Goal: Task Accomplishment & Management: Manage account settings

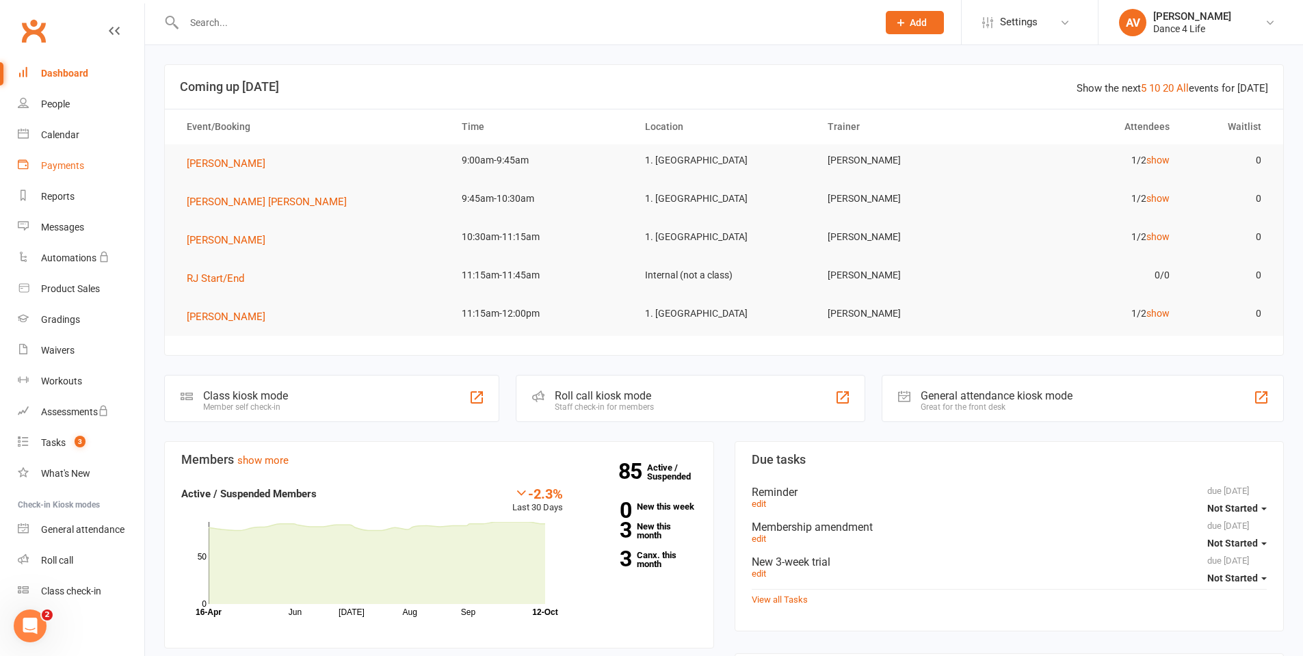
click at [71, 164] on div "Payments" at bounding box center [62, 165] width 43 height 11
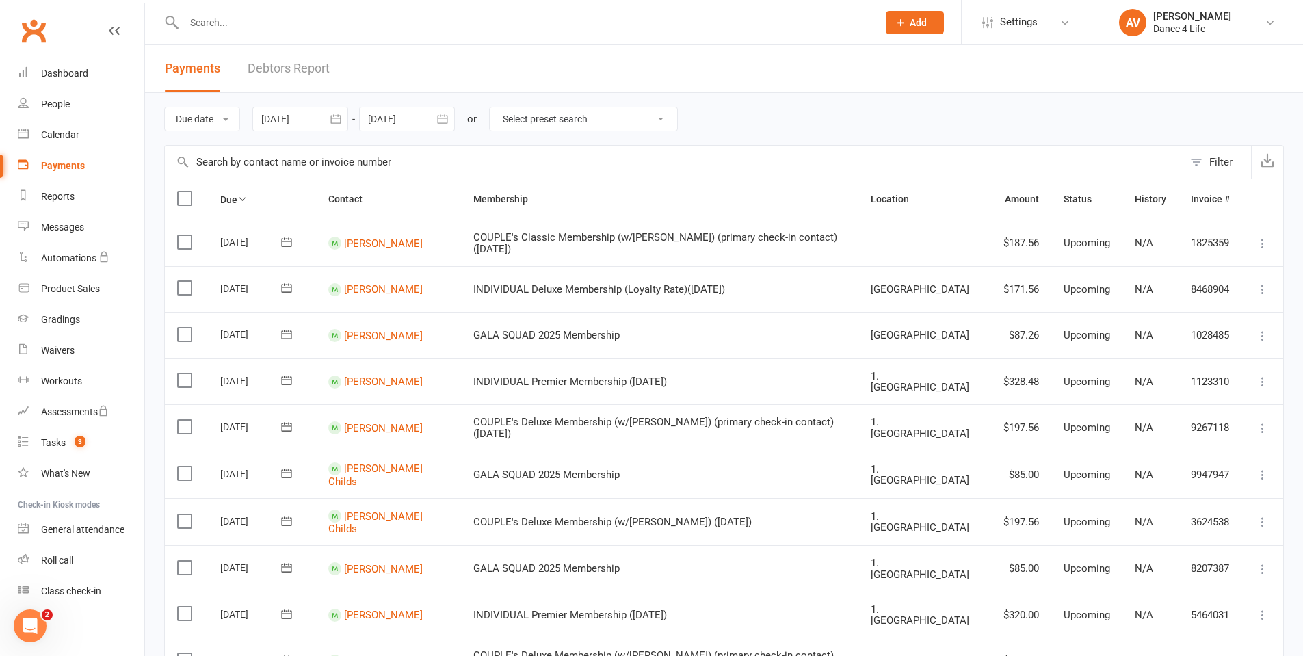
click at [319, 116] on div at bounding box center [300, 119] width 96 height 25
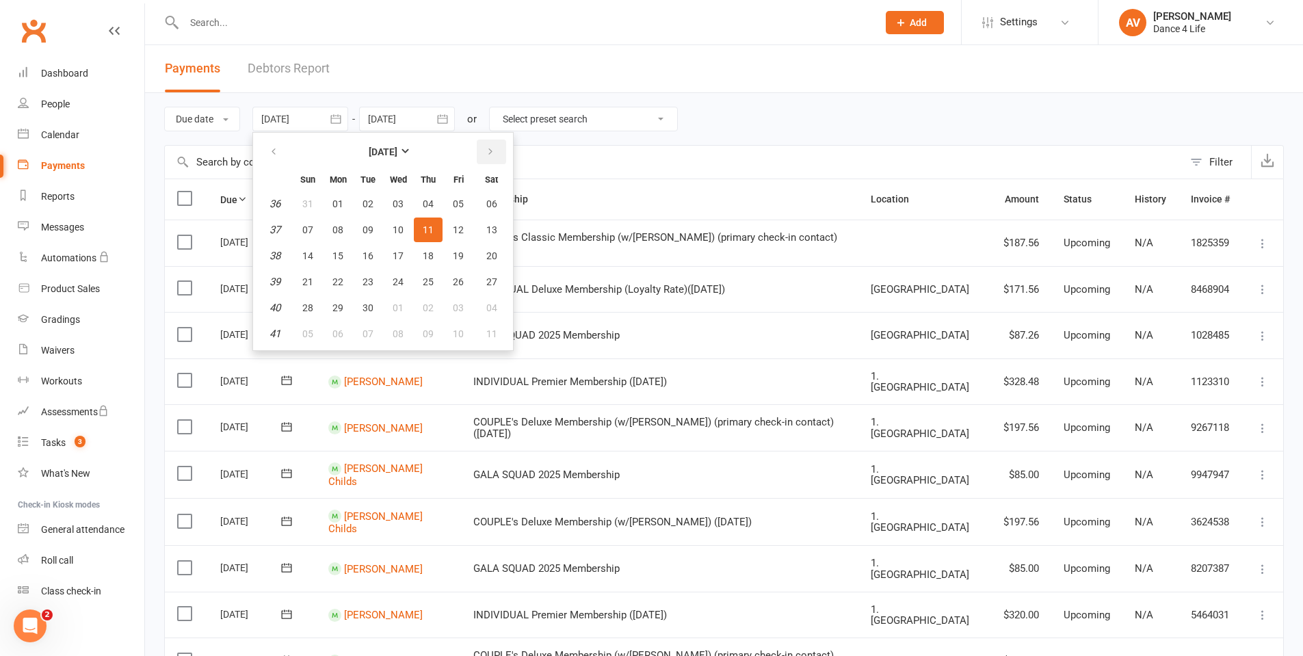
click at [499, 152] on button "button" at bounding box center [491, 151] width 29 height 25
click at [461, 228] on span "10" at bounding box center [458, 229] width 11 height 11
type input "[DATE]"
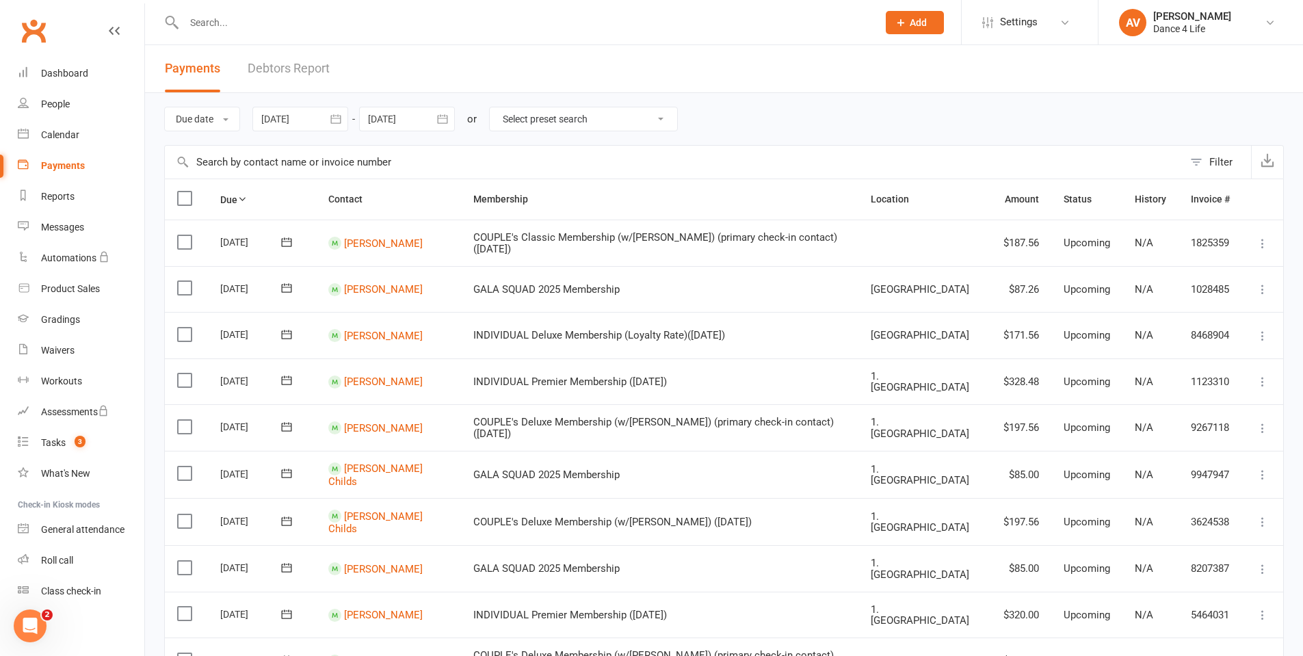
click at [446, 122] on icon "button" at bounding box center [443, 119] width 14 height 14
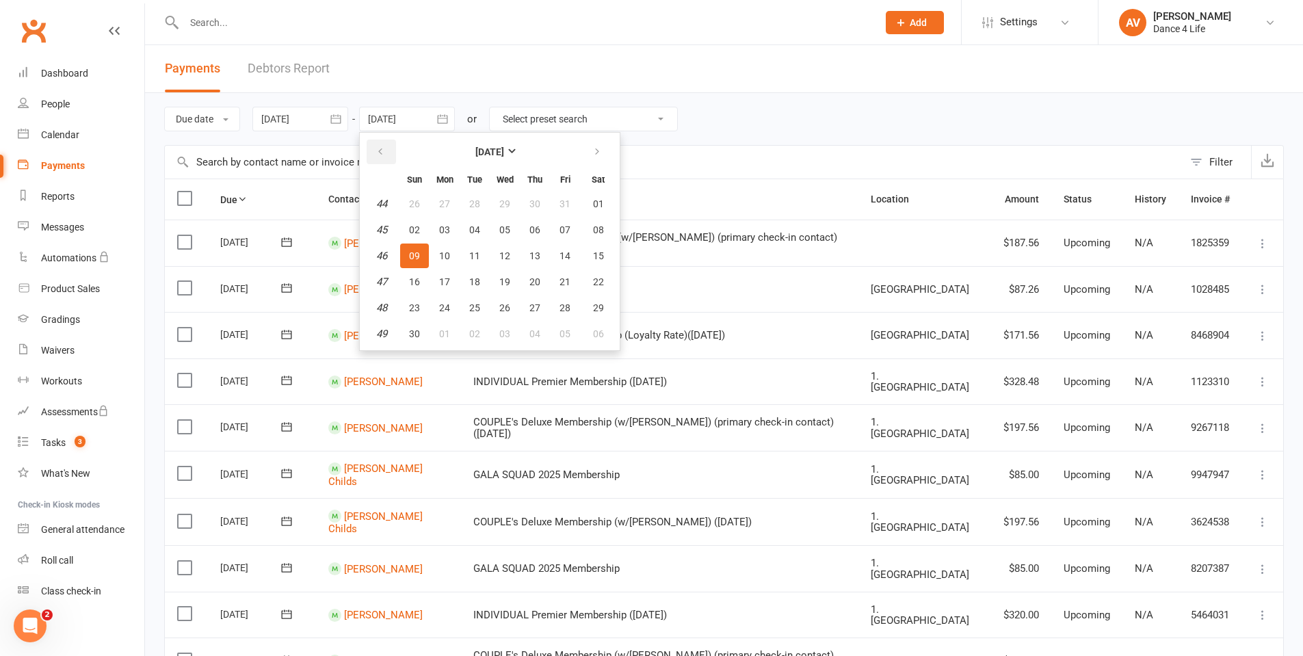
click at [380, 154] on icon "button" at bounding box center [380, 151] width 10 height 11
click at [561, 230] on span "10" at bounding box center [564, 229] width 11 height 11
type input "[DATE]"
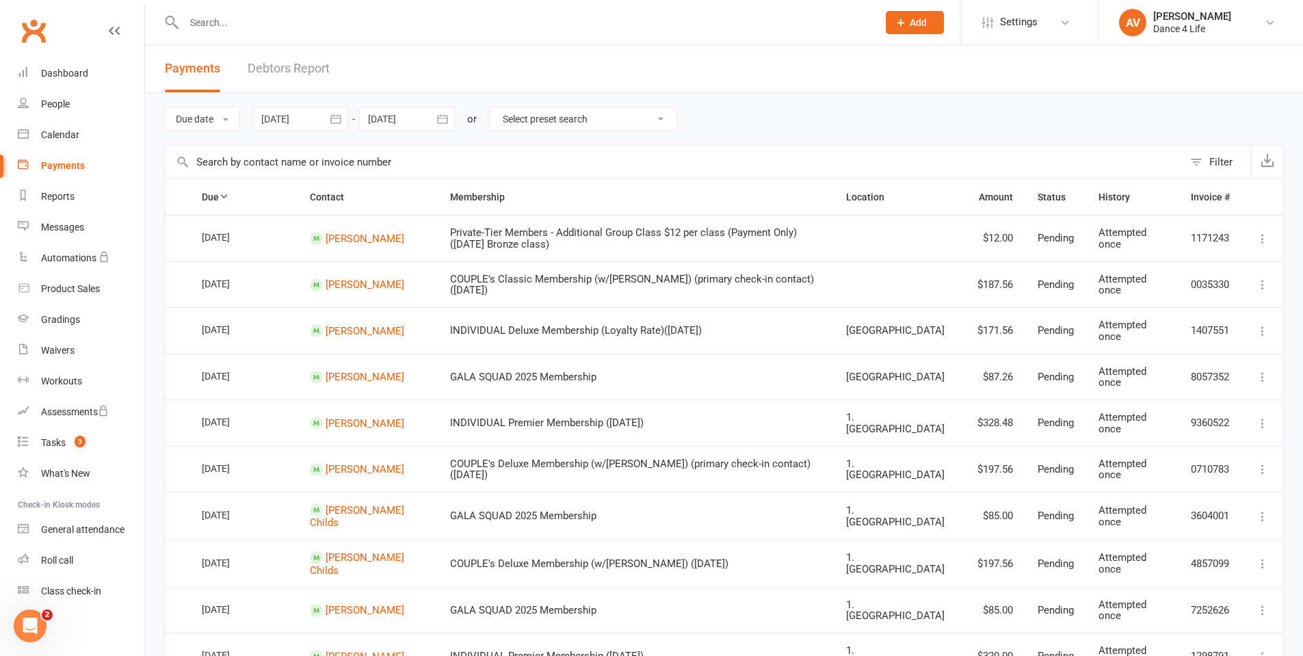
click at [335, 120] on icon "button" at bounding box center [336, 119] width 14 height 14
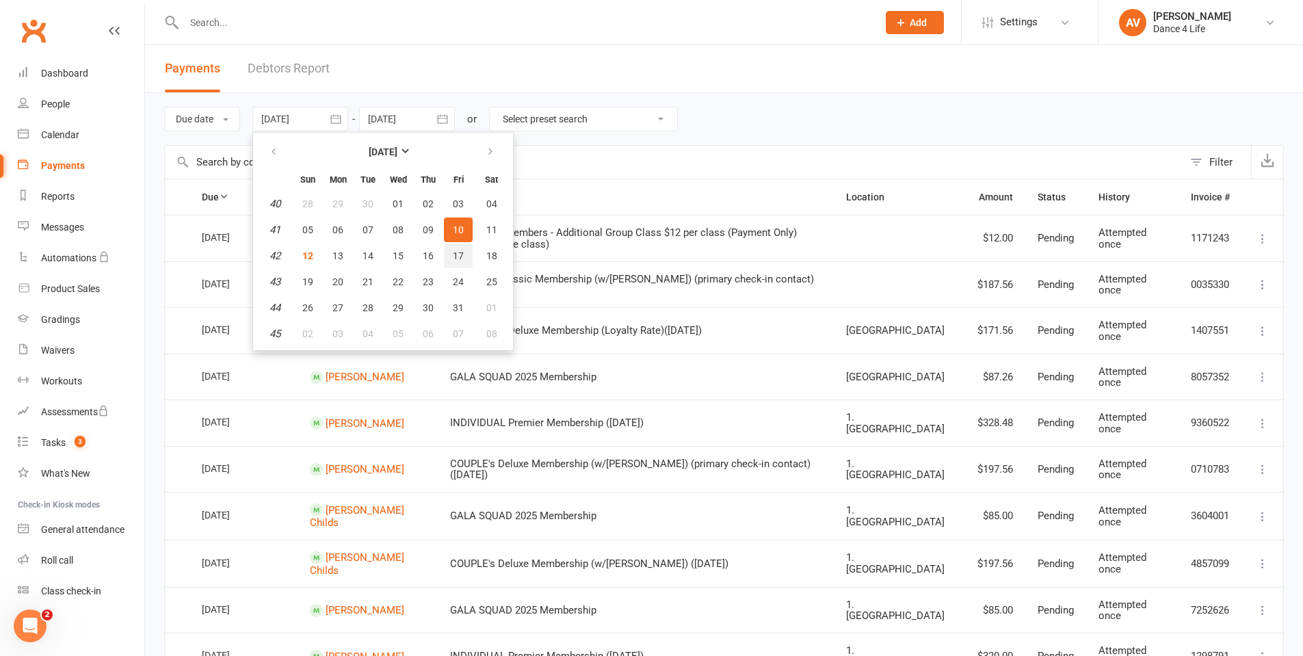
click at [464, 258] on span "17" at bounding box center [458, 255] width 11 height 11
type input "[DATE]"
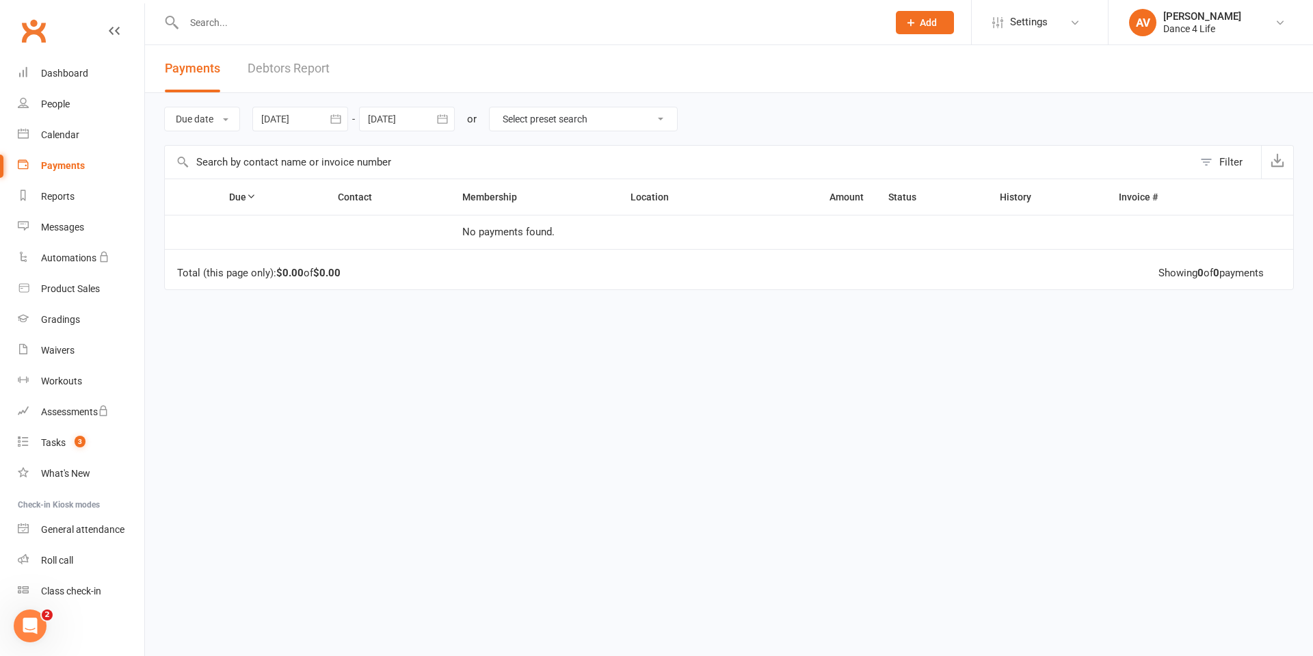
click at [442, 124] on icon "button" at bounding box center [443, 119] width 14 height 14
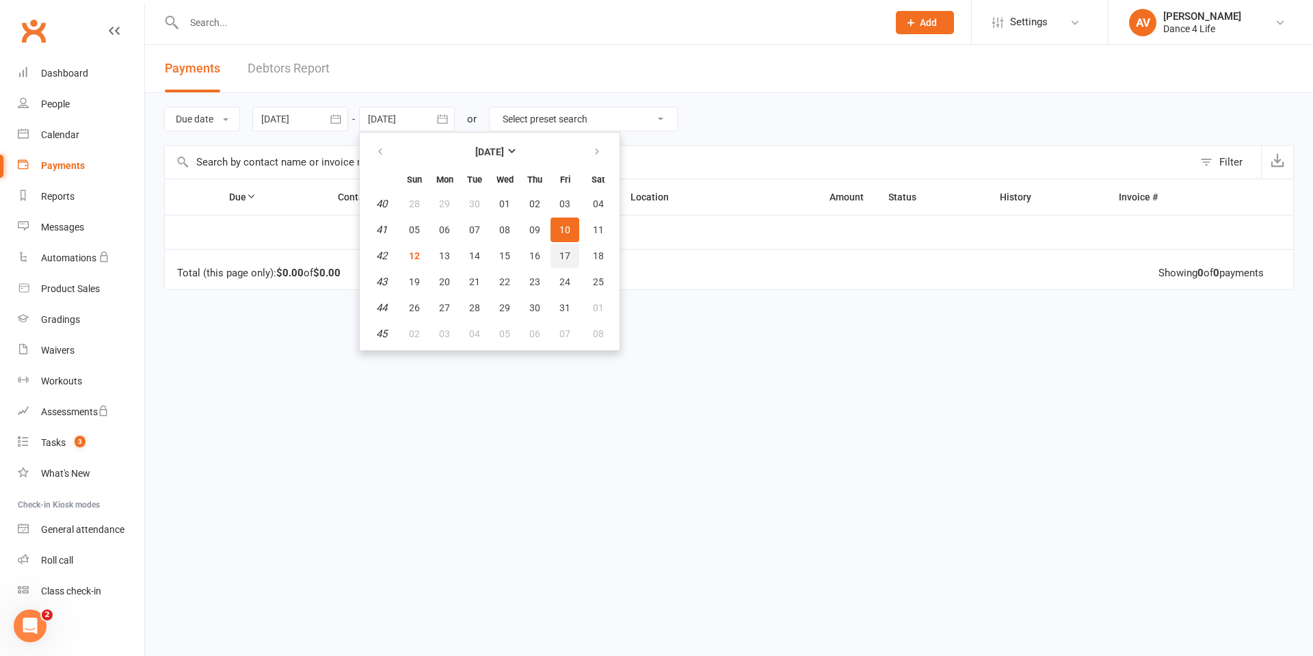
drag, startPoint x: 566, startPoint y: 252, endPoint x: 574, endPoint y: 247, distance: 9.3
click at [567, 252] on span "17" at bounding box center [564, 255] width 11 height 11
type input "[DATE]"
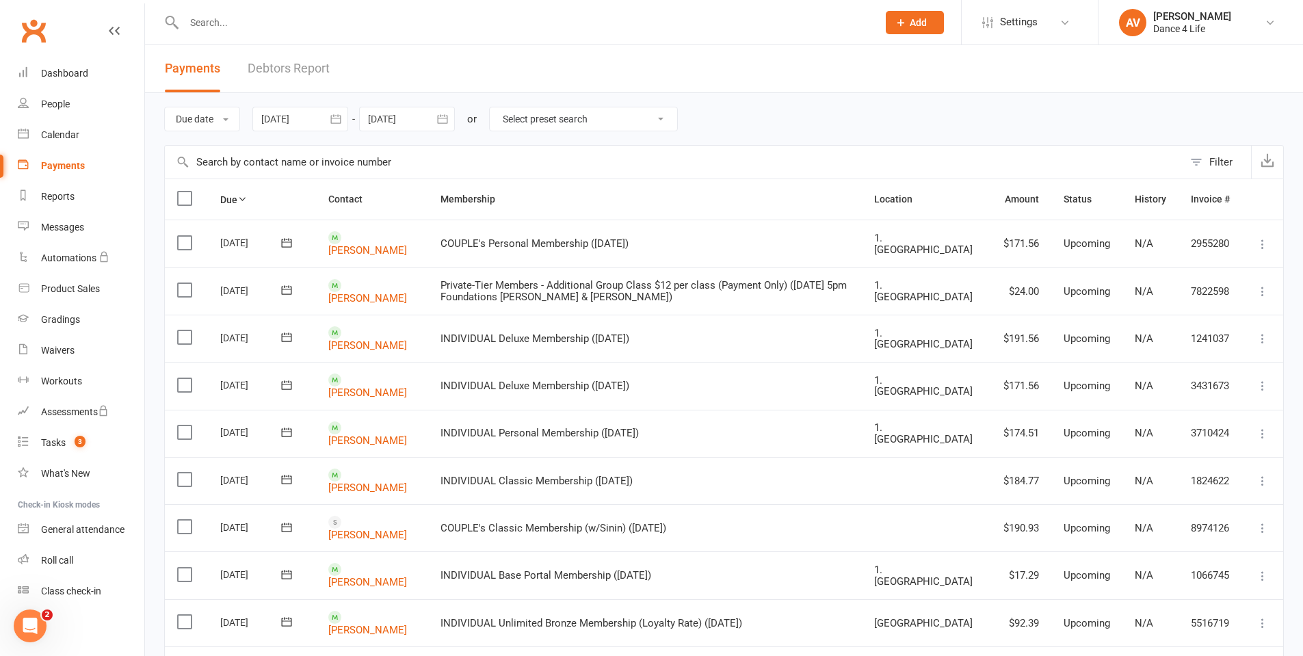
click at [340, 116] on icon "button" at bounding box center [335, 118] width 10 height 9
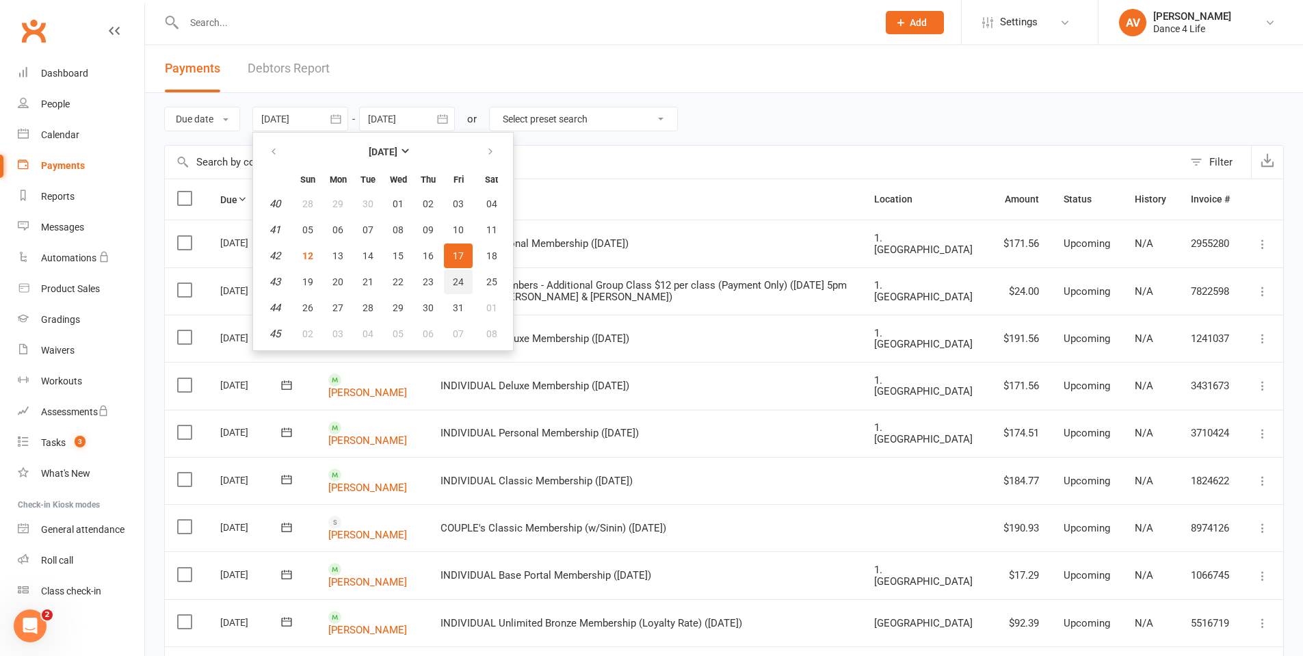
click at [453, 291] on button "24" at bounding box center [458, 281] width 29 height 25
type input "[DATE]"
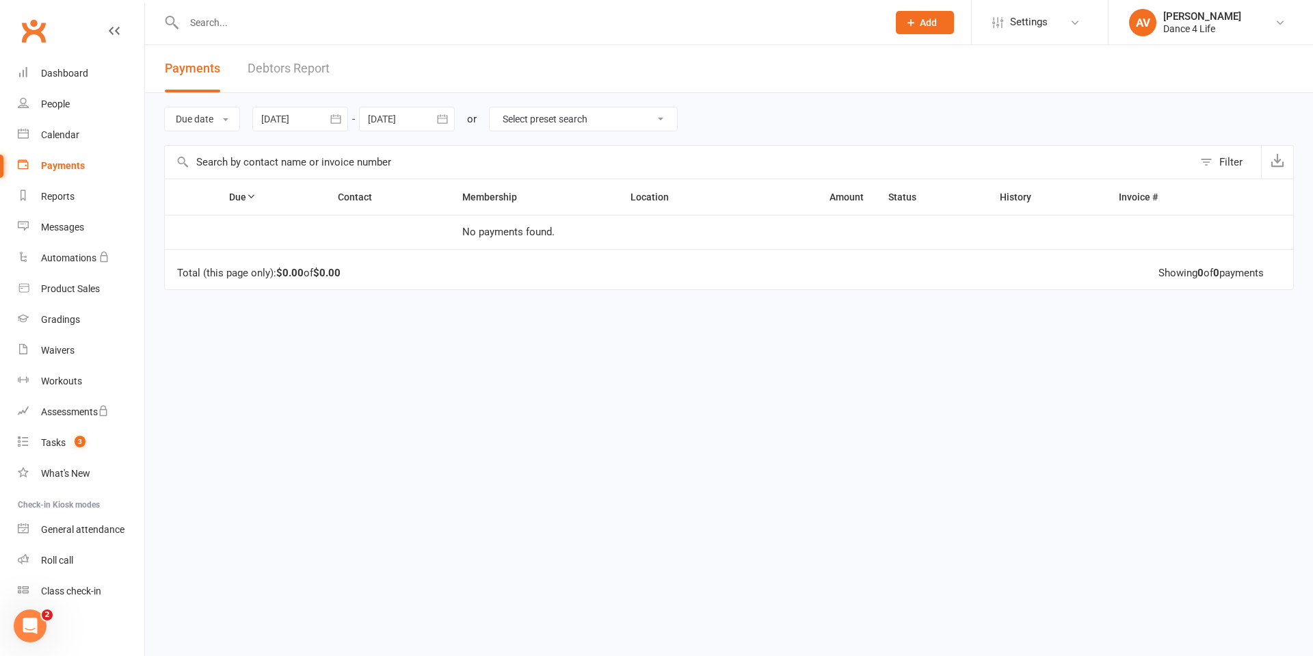
click at [443, 121] on icon "button" at bounding box center [443, 119] width 14 height 14
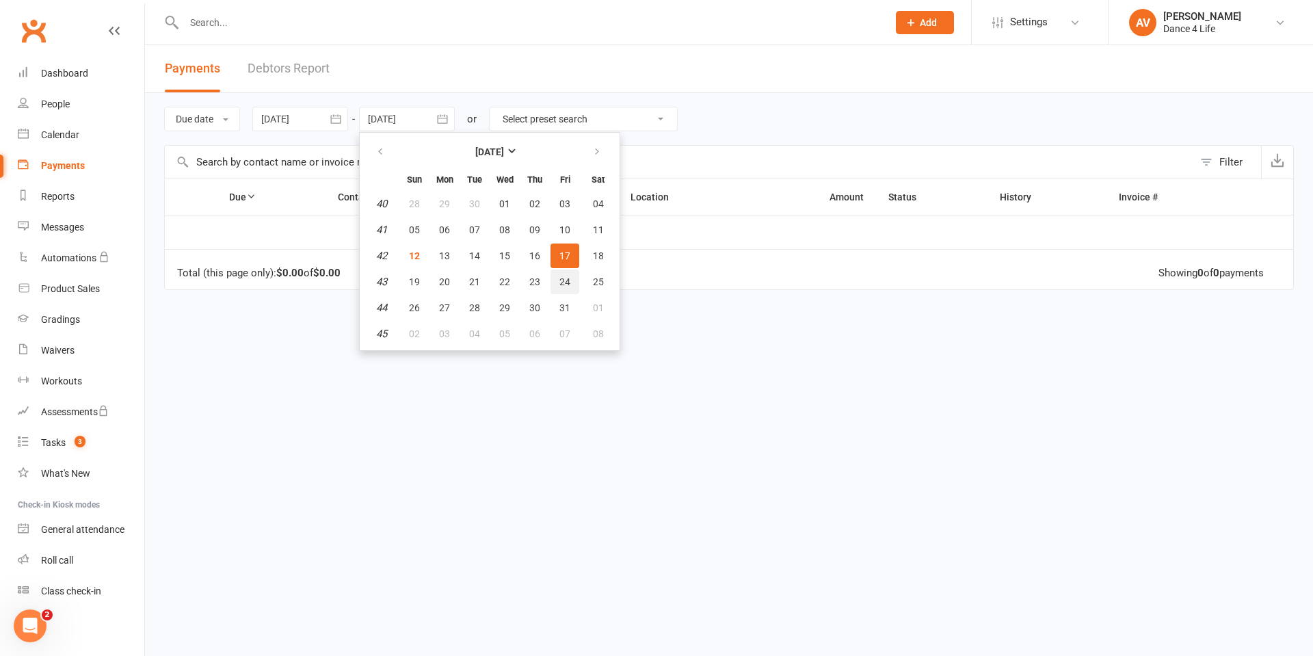
click at [566, 284] on span "24" at bounding box center [564, 281] width 11 height 11
type input "[DATE]"
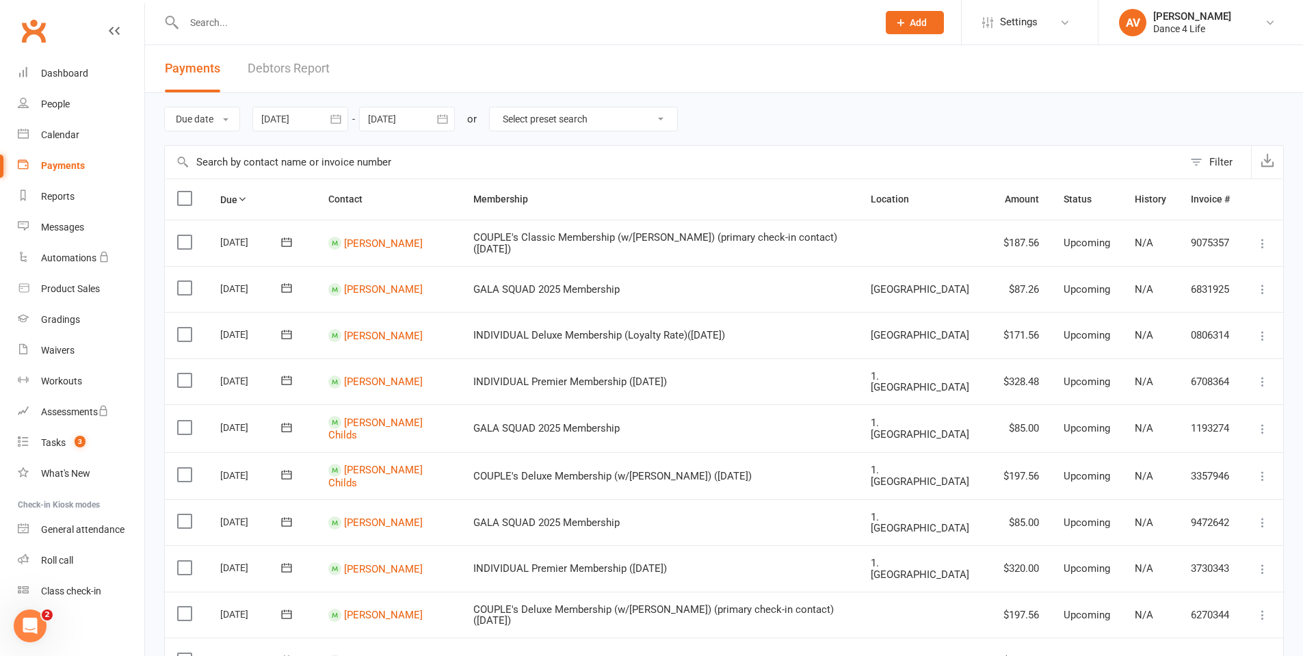
click at [330, 120] on button "button" at bounding box center [335, 119] width 25 height 25
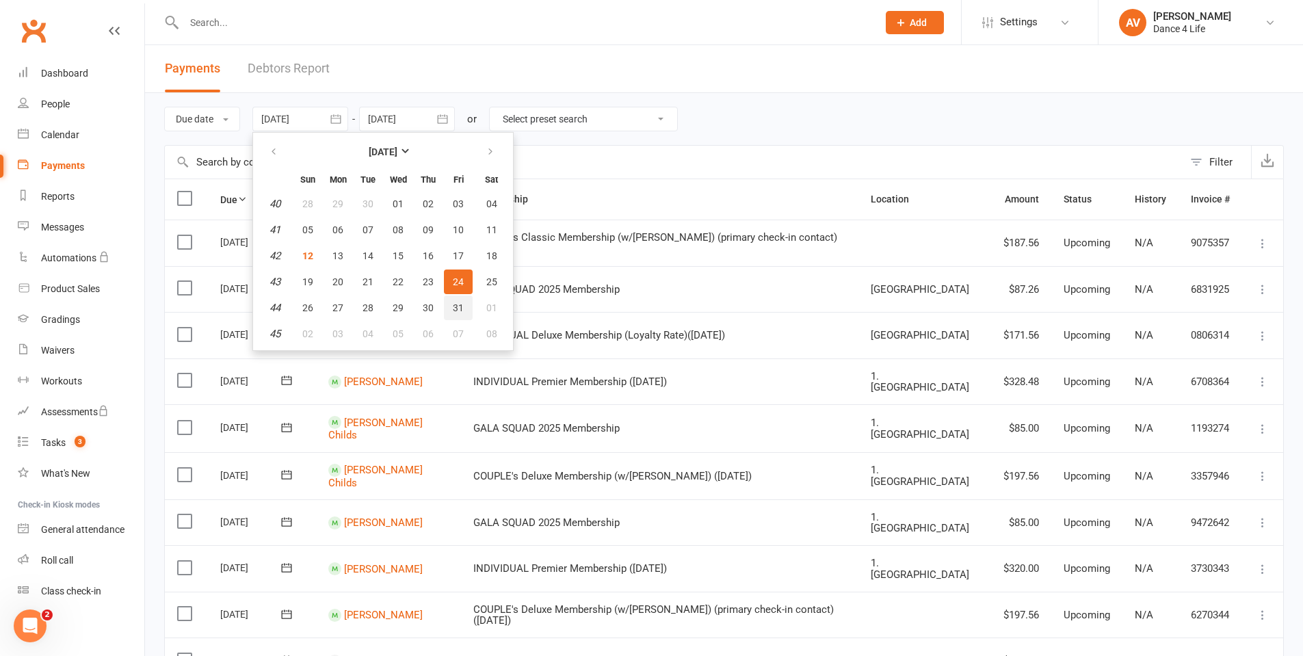
drag, startPoint x: 459, startPoint y: 313, endPoint x: 458, endPoint y: 238, distance: 75.2
click at [459, 312] on span "31" at bounding box center [458, 307] width 11 height 11
type input "[DATE]"
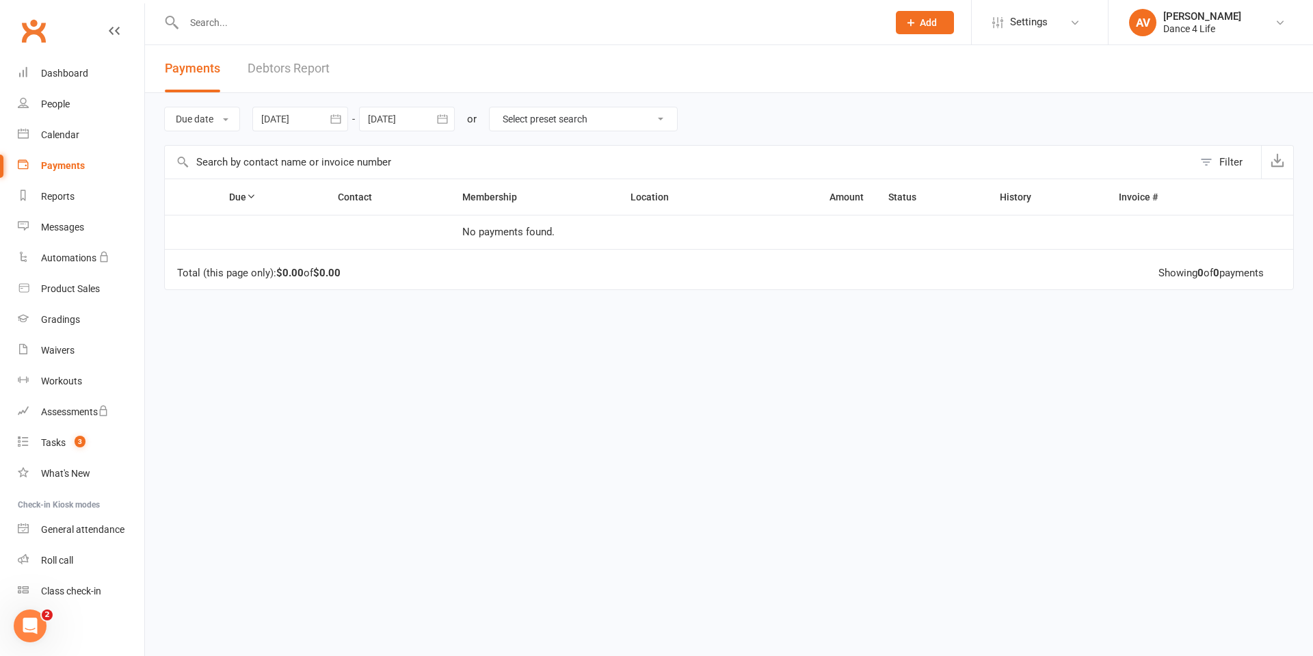
click at [444, 124] on icon "button" at bounding box center [443, 119] width 14 height 14
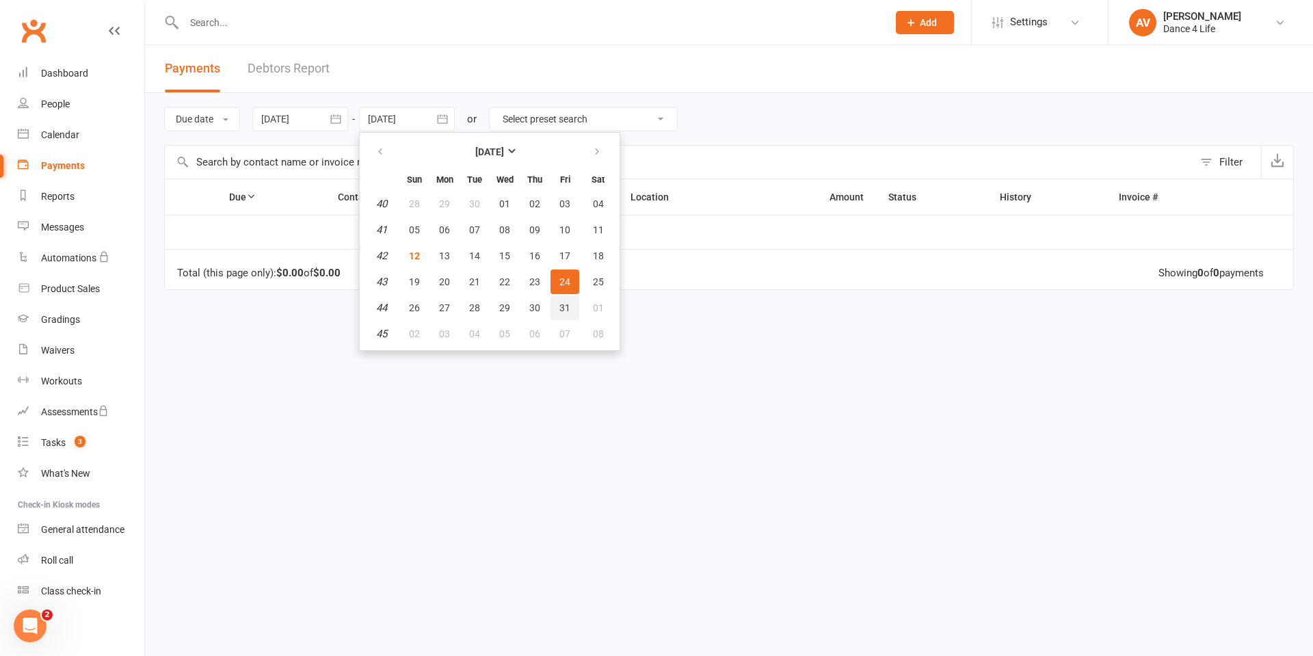
click at [565, 311] on span "31" at bounding box center [564, 307] width 11 height 11
type input "[DATE]"
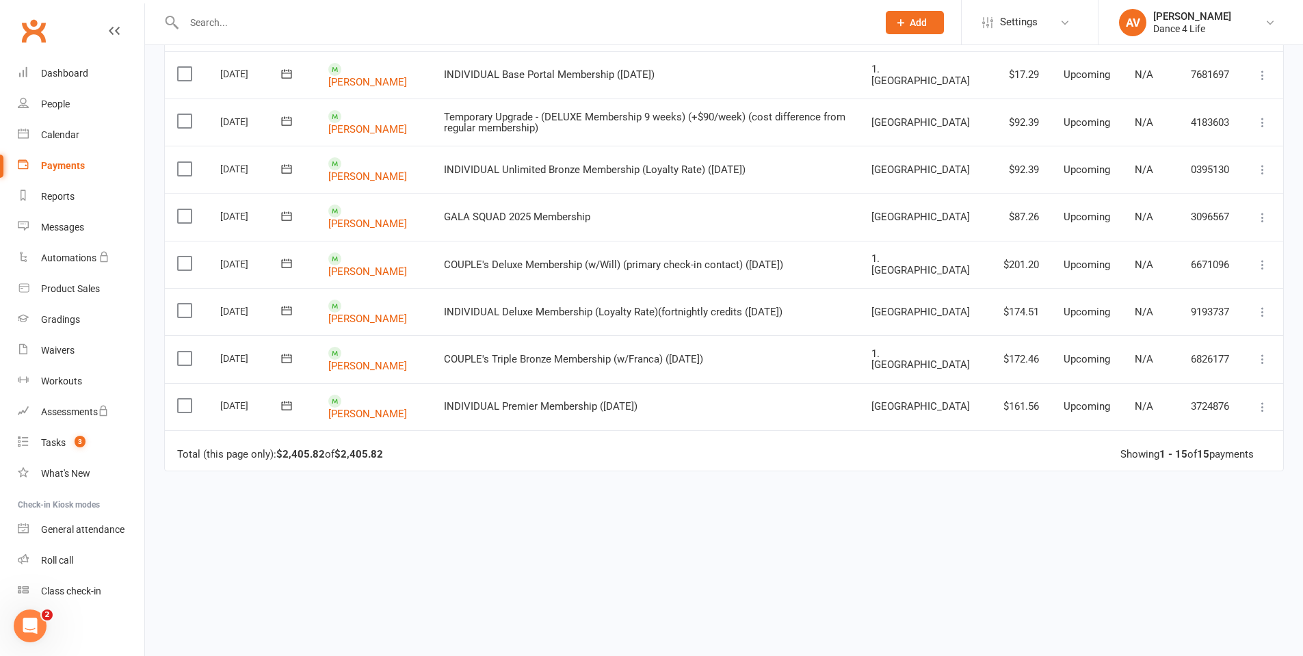
scroll to position [502, 0]
click at [68, 139] on div "Calendar" at bounding box center [60, 134] width 38 height 11
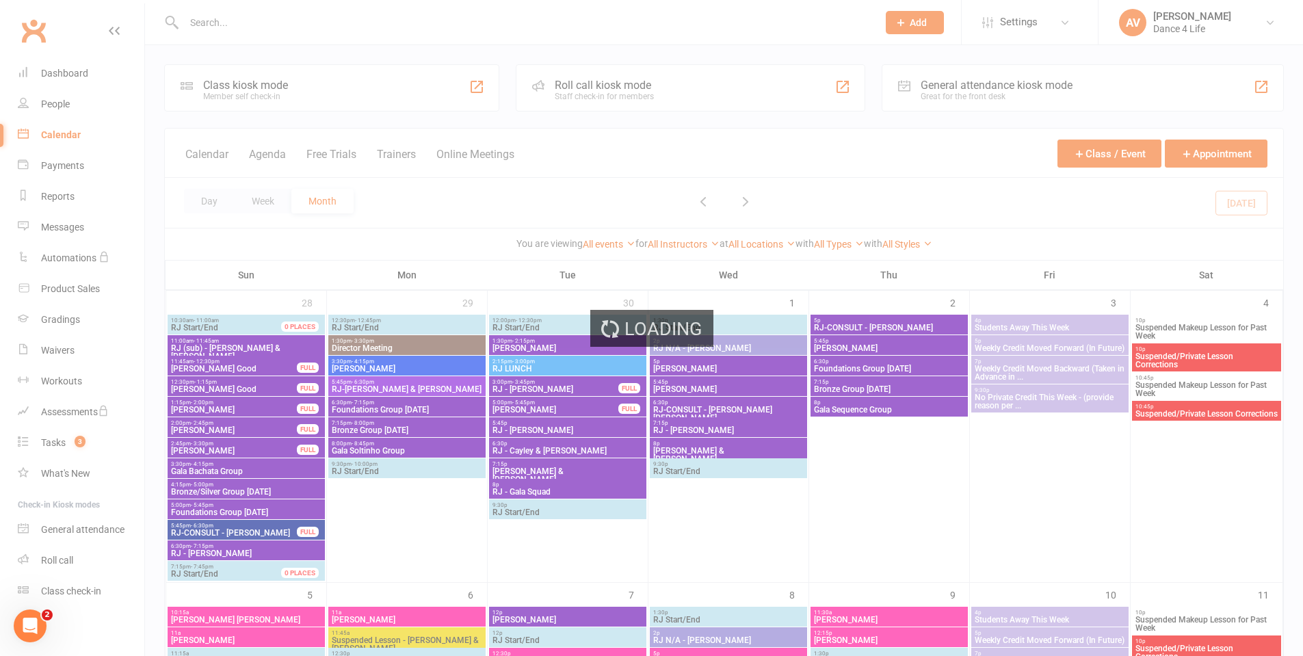
click at [272, 200] on div "Loading" at bounding box center [651, 328] width 1303 height 656
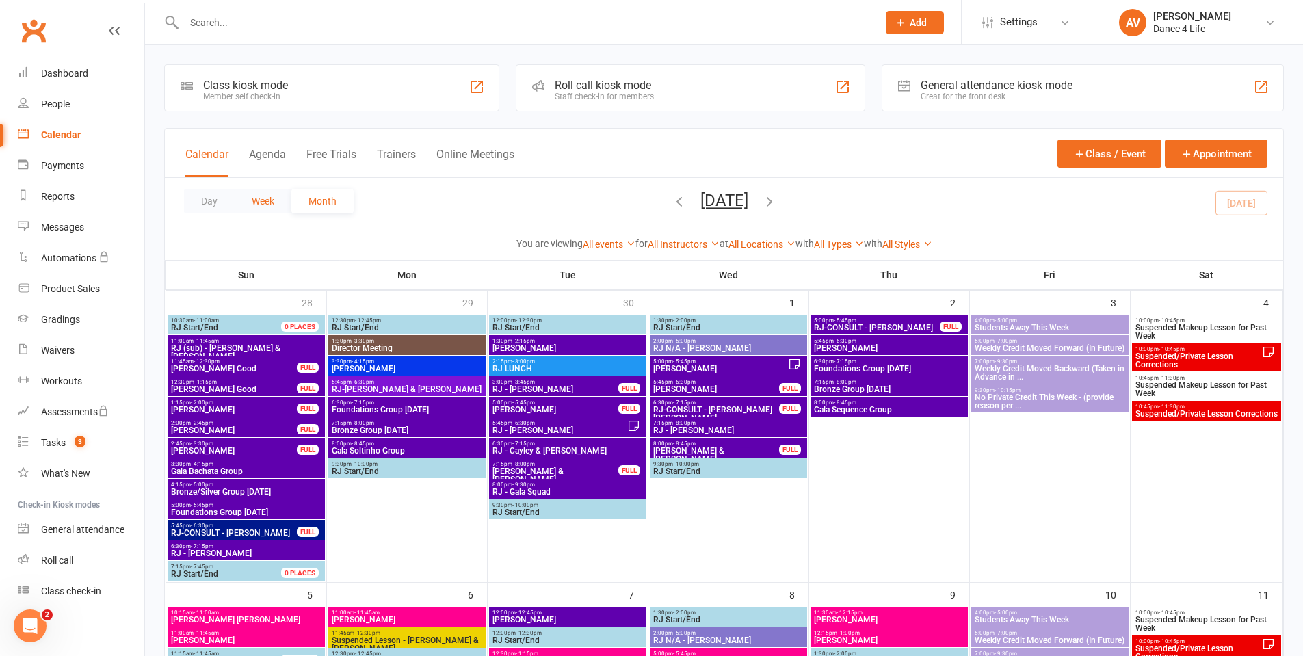
click at [266, 202] on button "Week" at bounding box center [263, 201] width 57 height 25
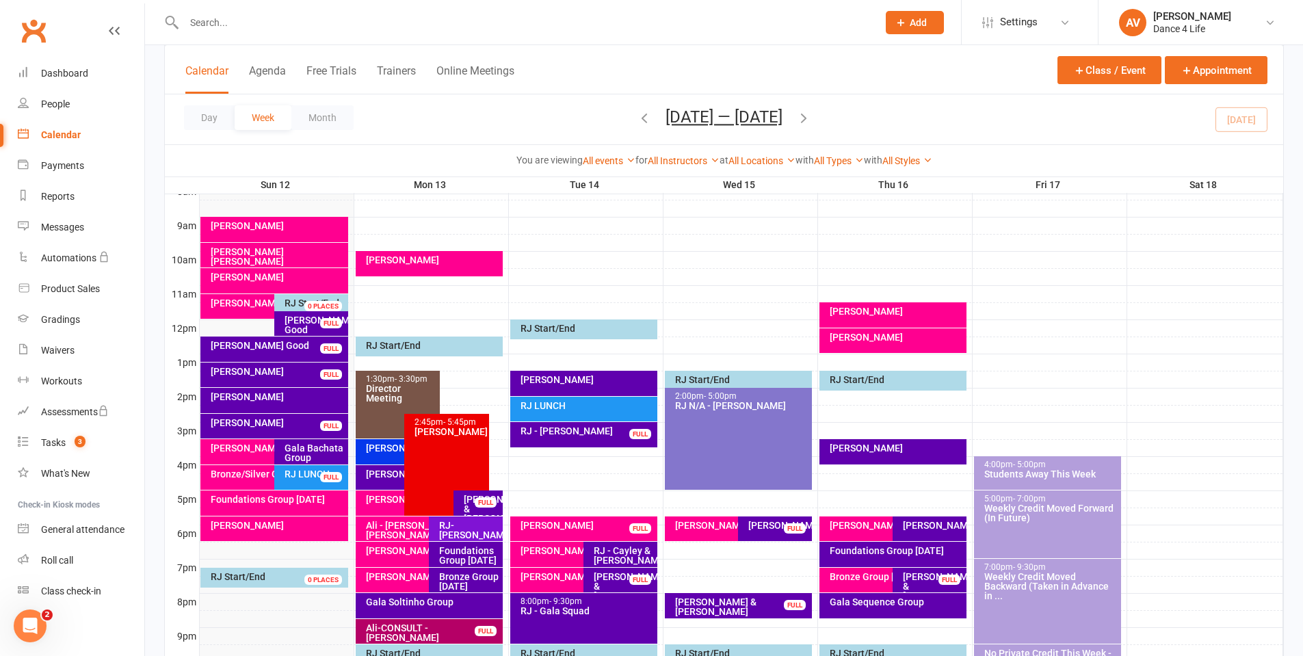
scroll to position [410, 0]
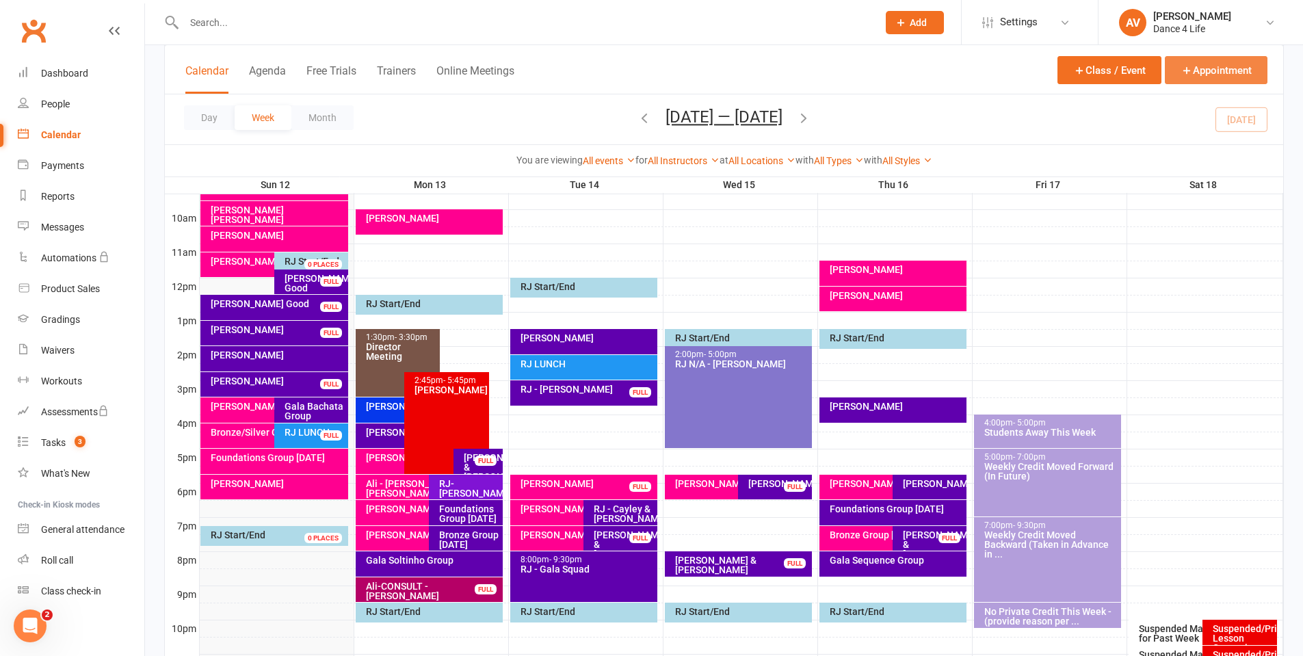
click at [1204, 75] on button "Appointment" at bounding box center [1215, 70] width 103 height 28
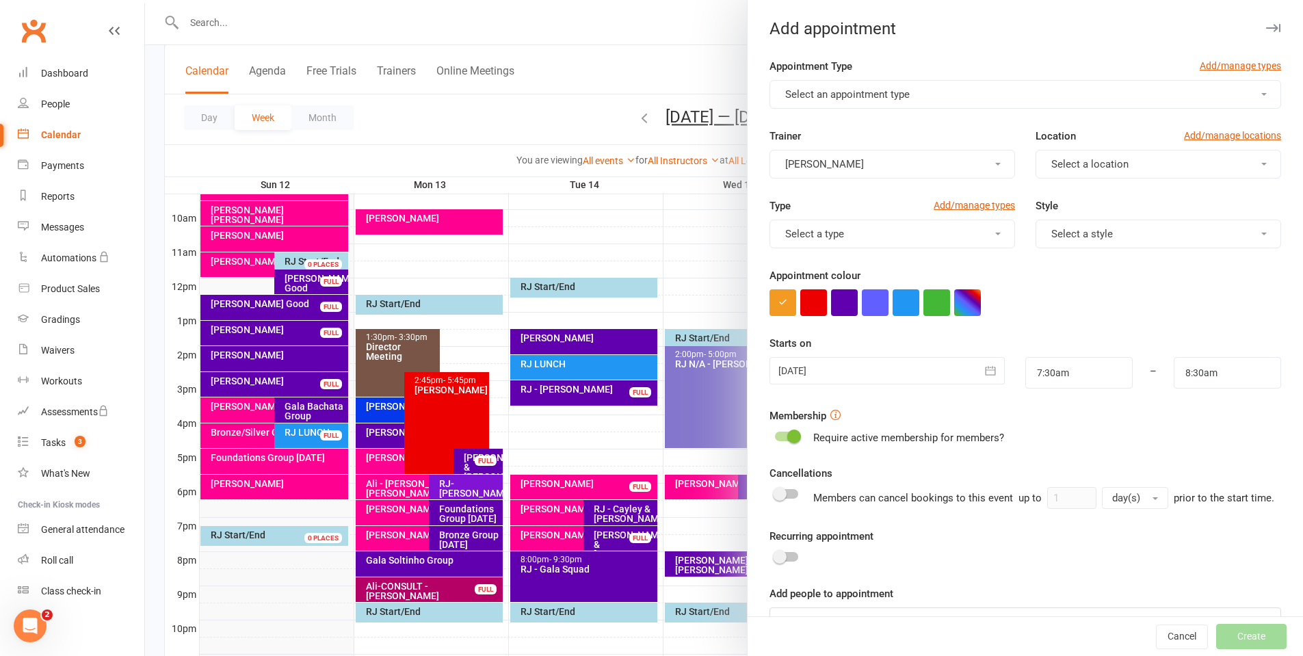
click at [983, 101] on button "Select an appointment type" at bounding box center [1024, 94] width 511 height 29
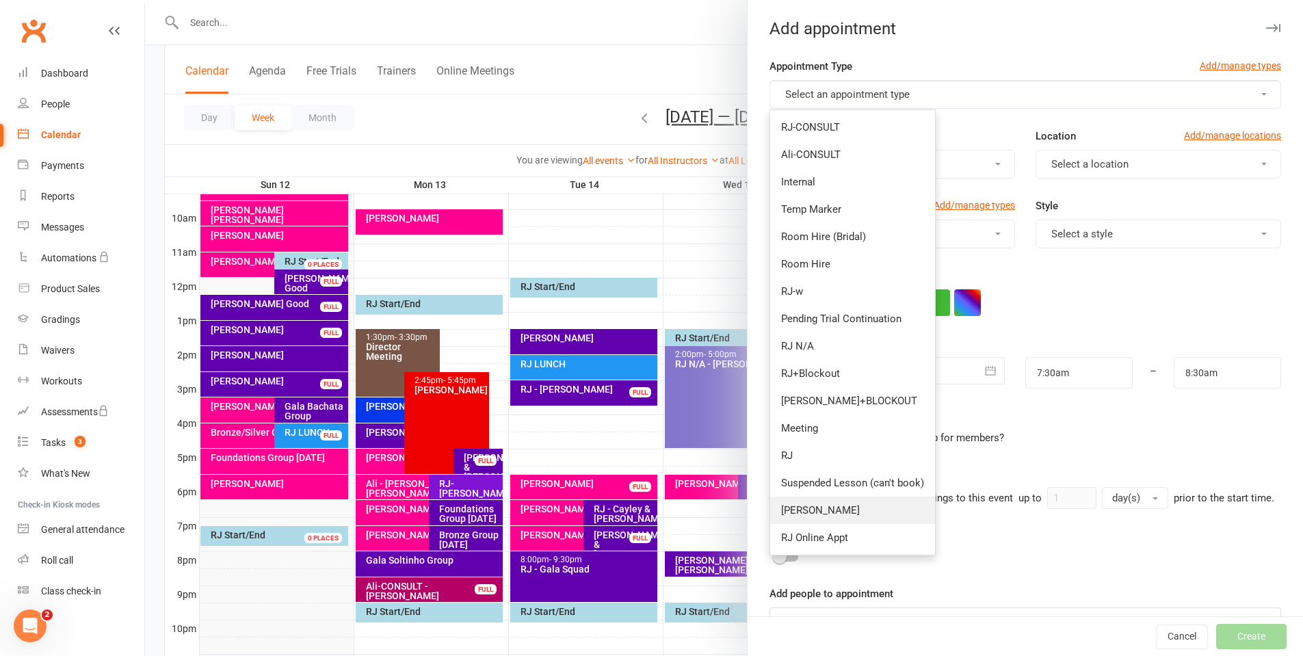
click at [823, 516] on link "[PERSON_NAME]" at bounding box center [852, 509] width 165 height 27
type input "8:15am"
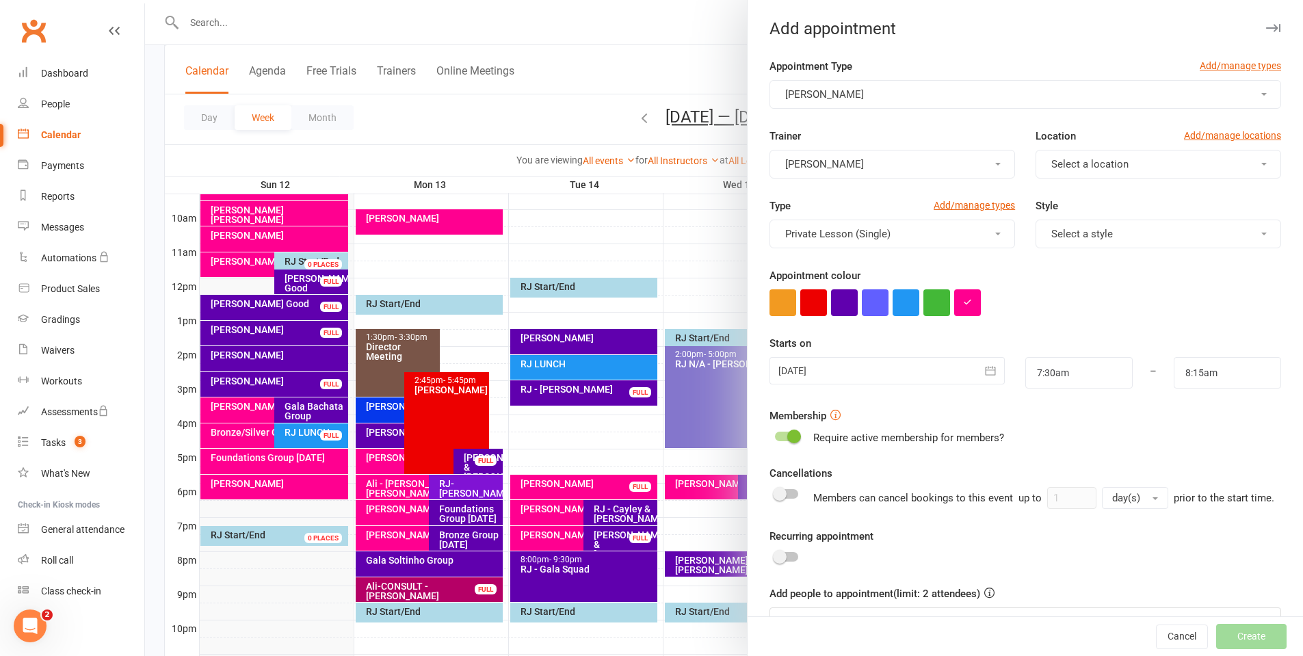
click at [1082, 162] on span "Select a location" at bounding box center [1089, 164] width 77 height 12
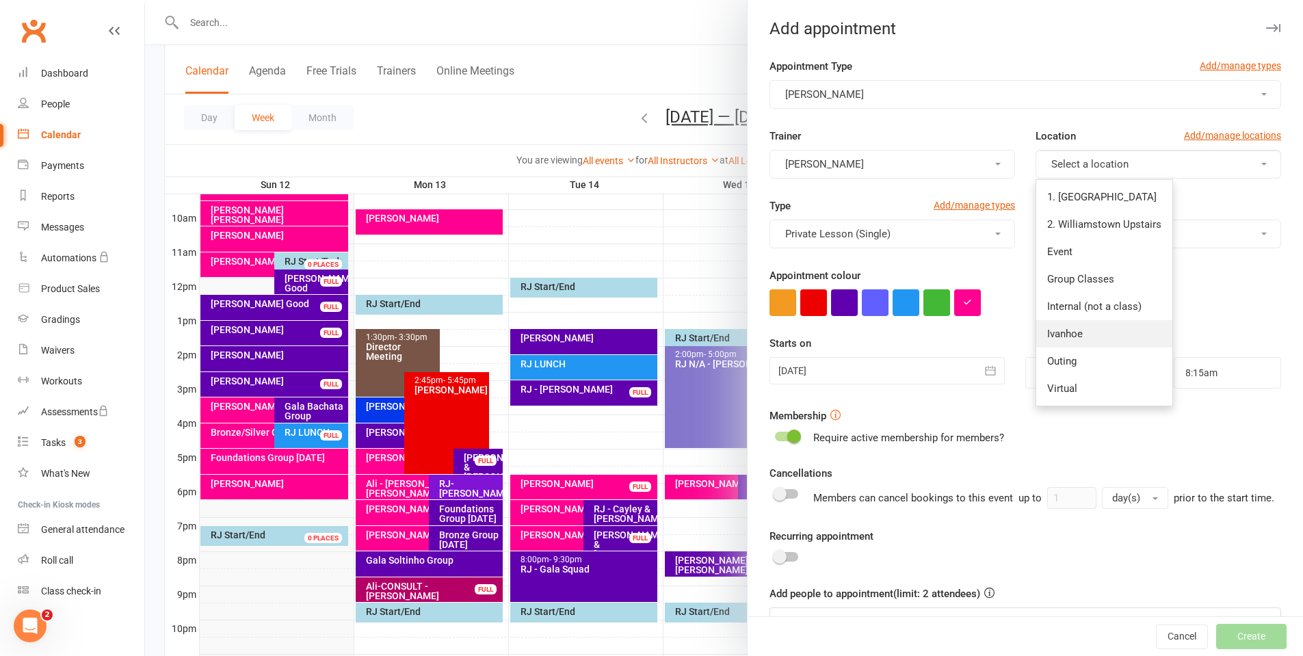
click at [1069, 334] on span "Ivanhoe" at bounding box center [1065, 334] width 36 height 12
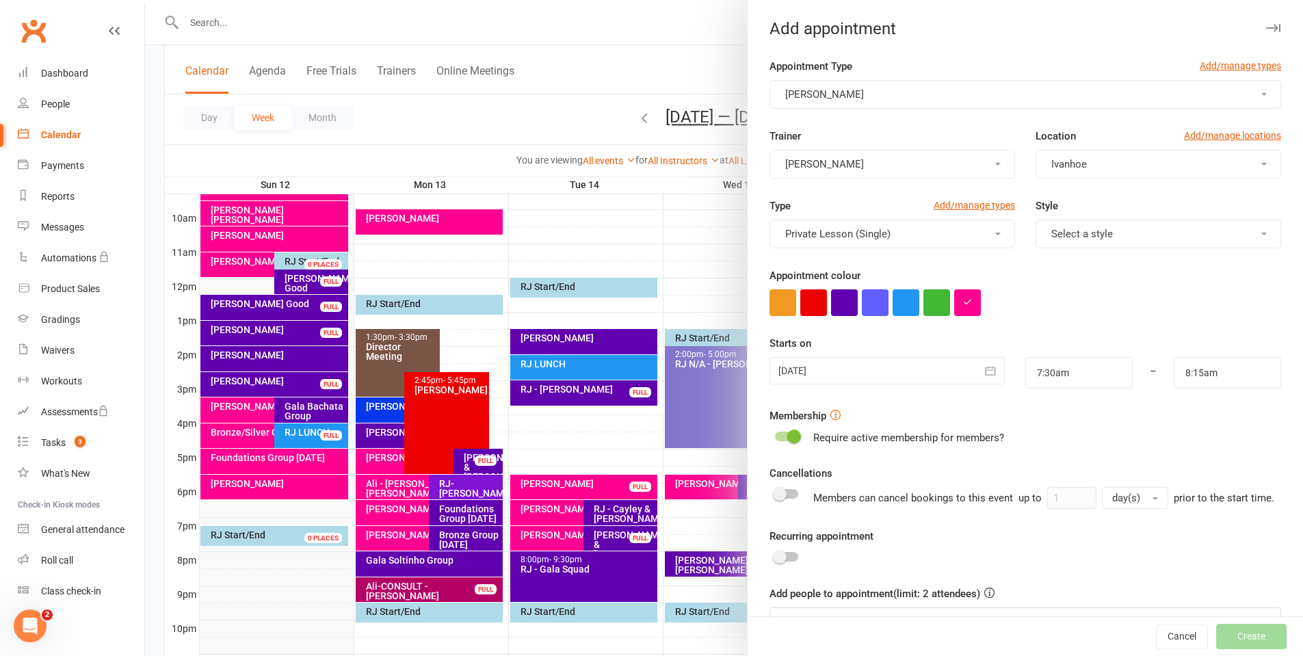
click at [900, 371] on div at bounding box center [886, 370] width 235 height 27
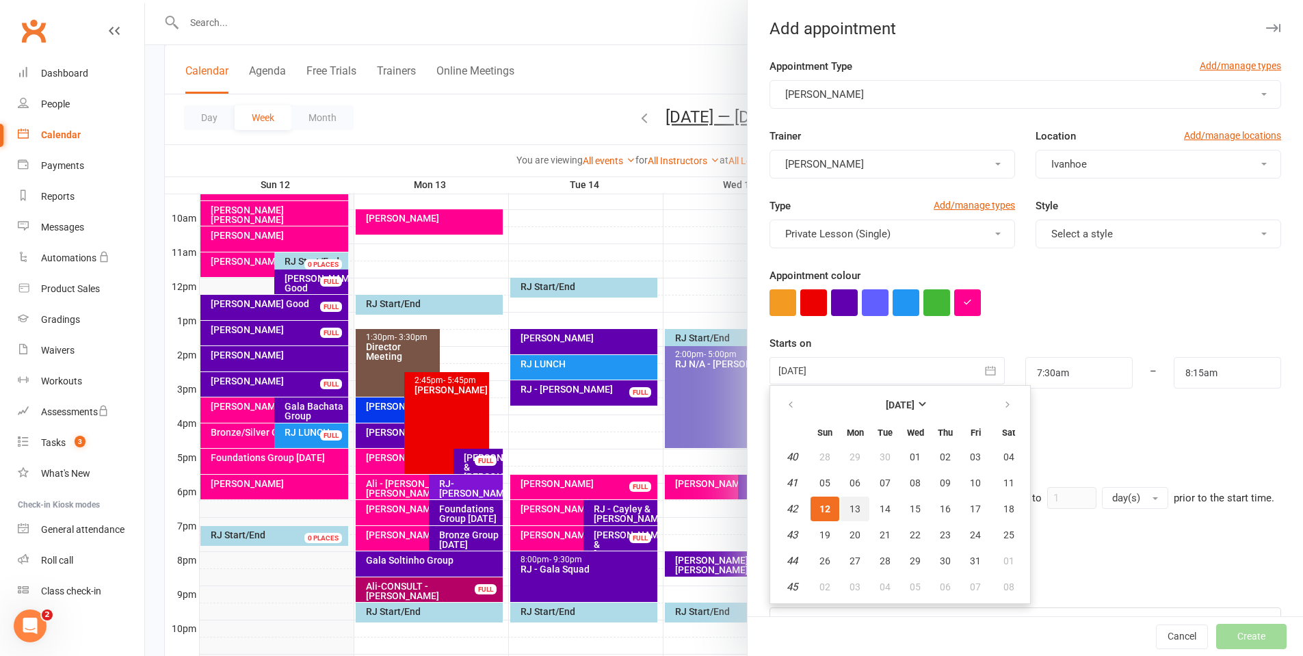
click at [849, 510] on span "13" at bounding box center [854, 508] width 11 height 11
type input "[DATE]"
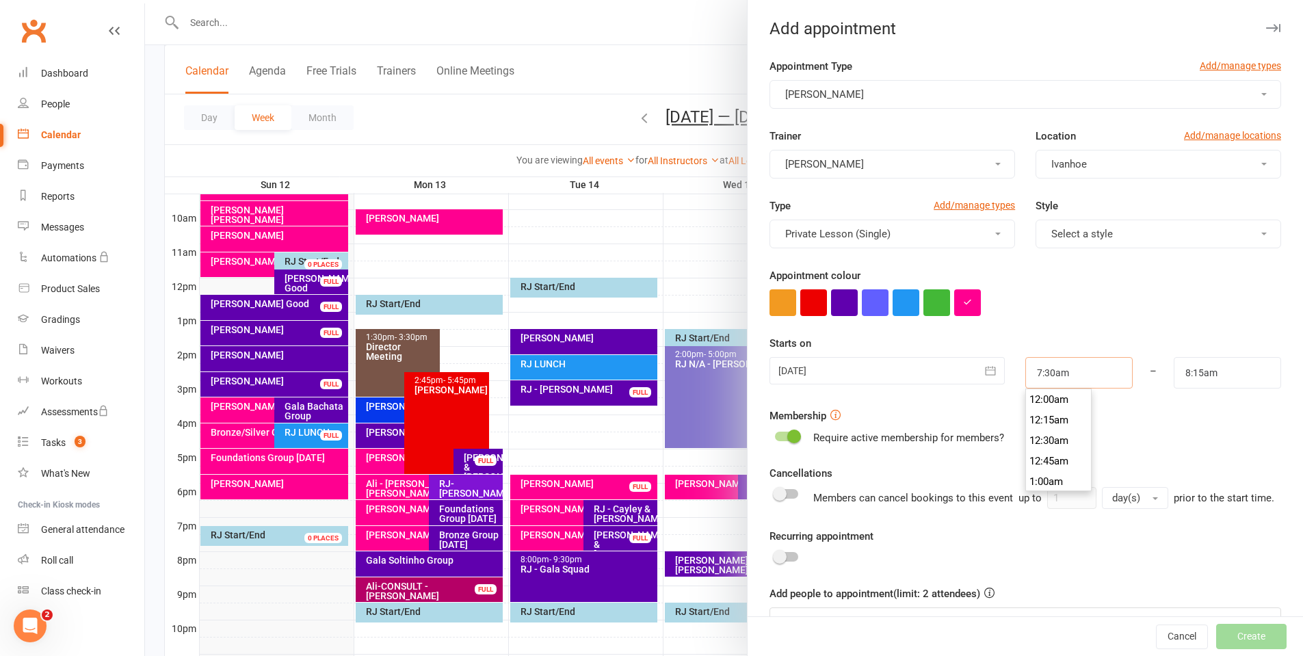
click at [1078, 382] on input "7:30am" at bounding box center [1078, 372] width 107 height 31
type input "8:00pm"
click at [1039, 424] on li "8:00pm" at bounding box center [1059, 420] width 66 height 21
click at [1202, 366] on input "8:15am" at bounding box center [1226, 372] width 107 height 31
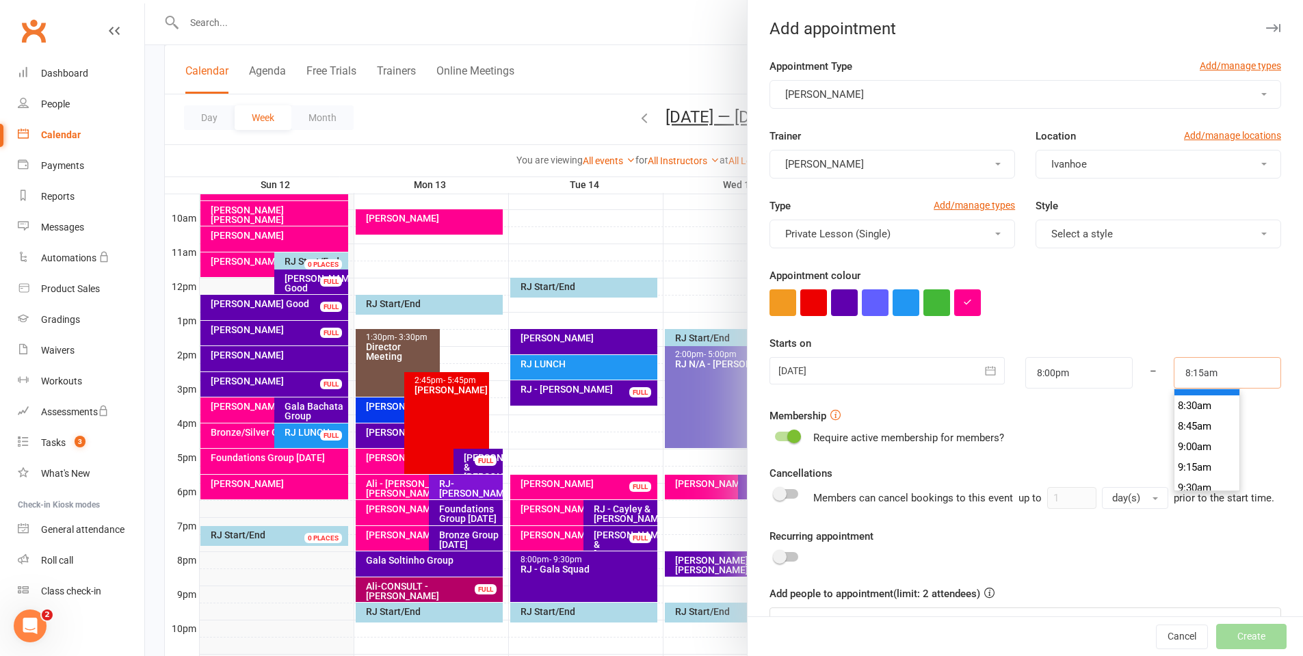
scroll to position [725, 0]
type input "8:45am"
click at [1177, 395] on li "8:45am" at bounding box center [1207, 392] width 66 height 21
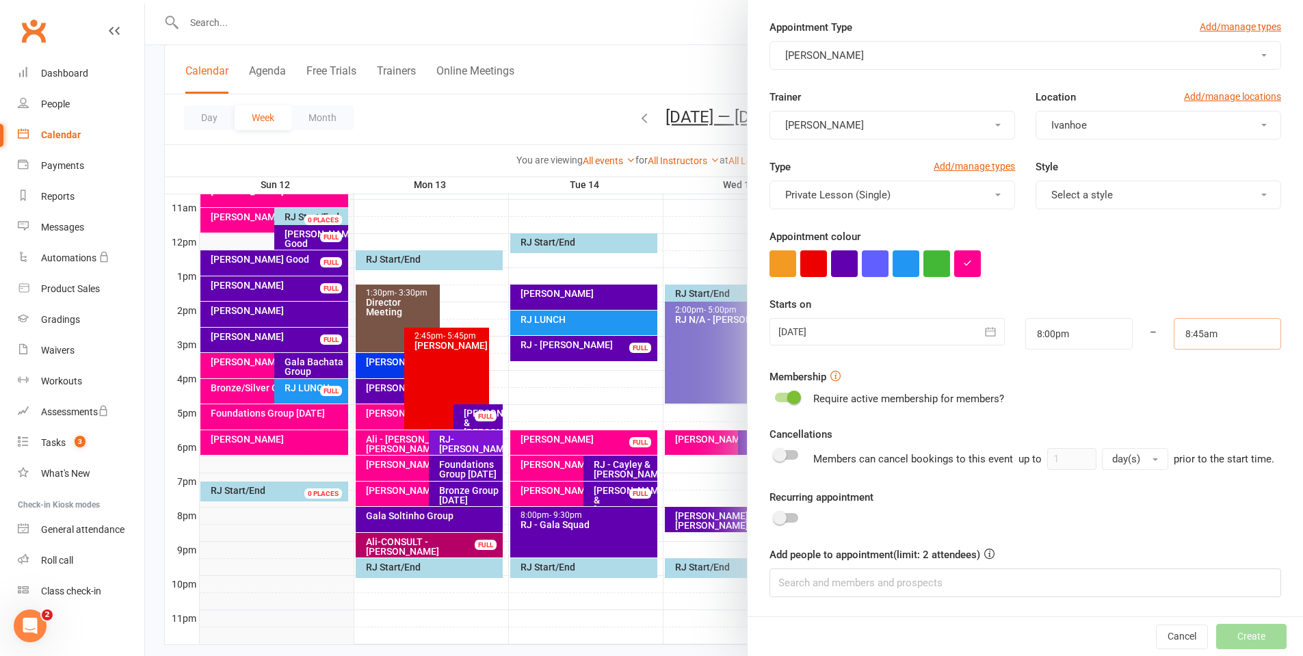
scroll to position [479, 0]
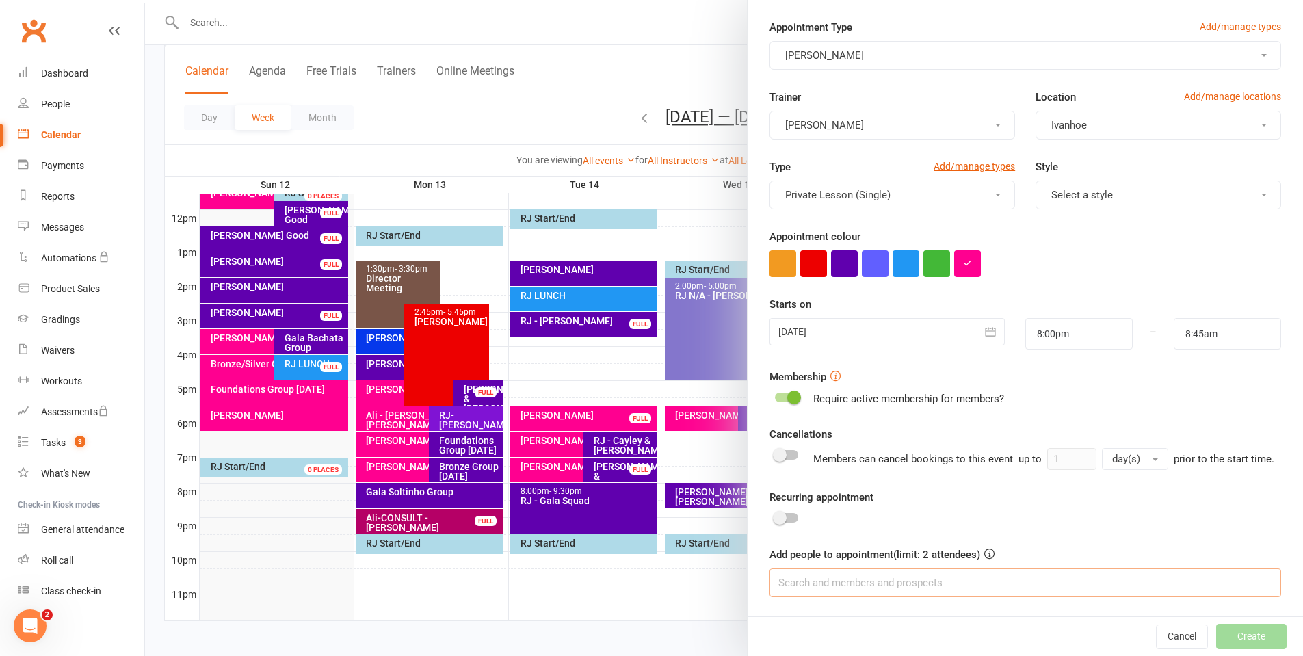
click at [979, 587] on input at bounding box center [1024, 582] width 511 height 29
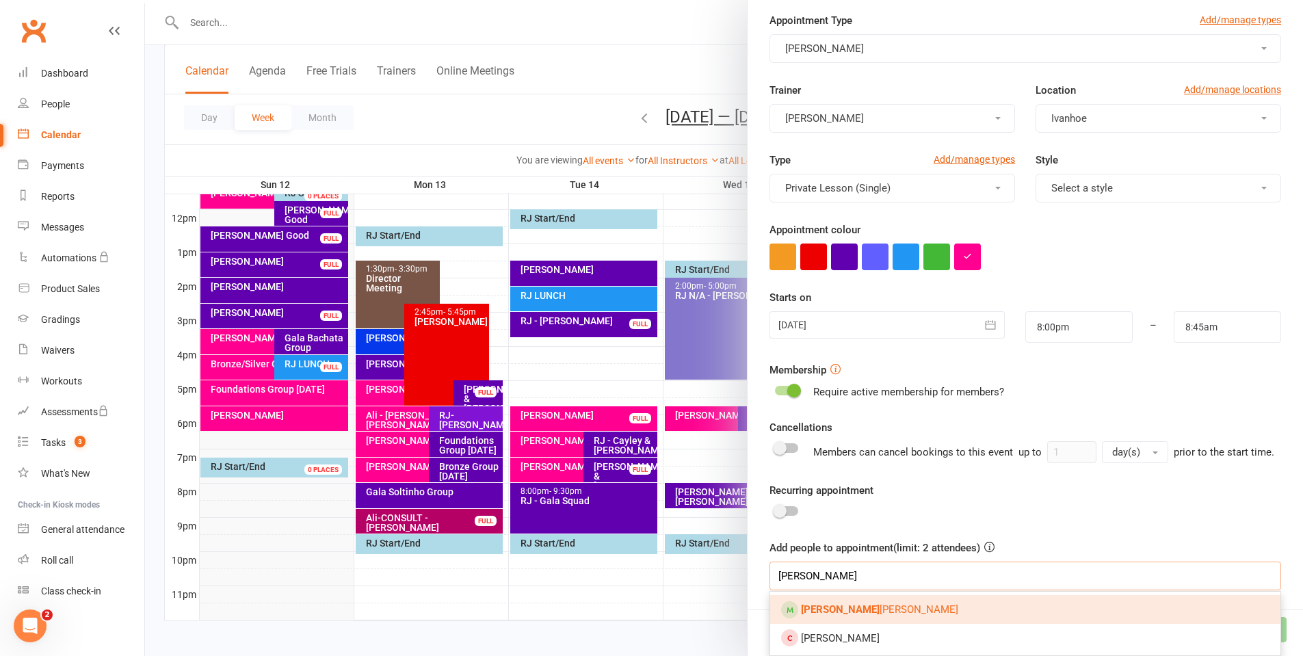
type input "[PERSON_NAME]"
click at [837, 615] on span "[PERSON_NAME]" at bounding box center [879, 609] width 157 height 12
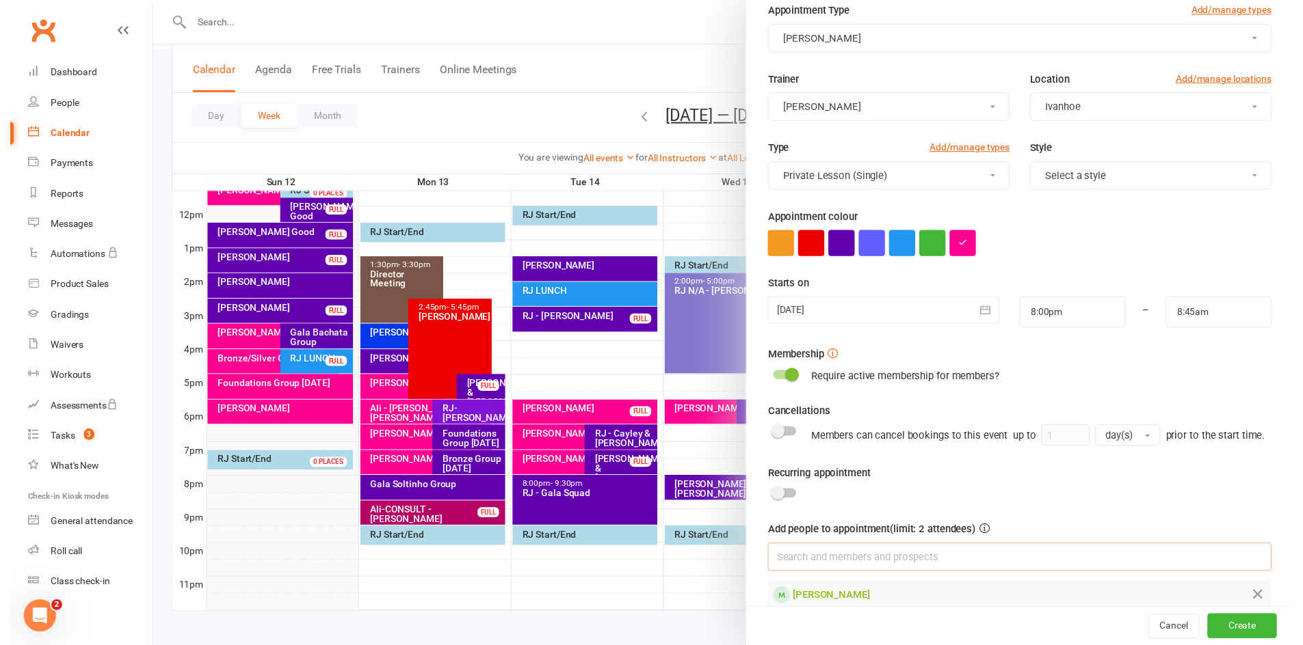
scroll to position [94, 0]
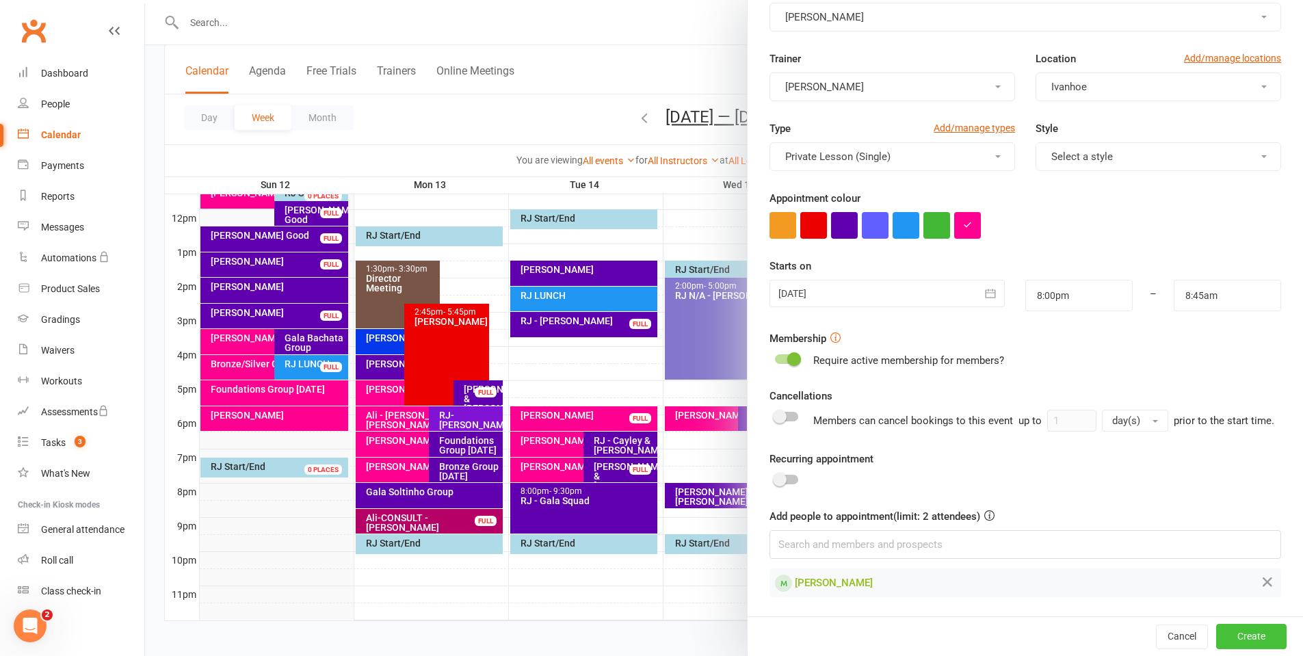
click at [1216, 642] on button "Create" at bounding box center [1251, 636] width 70 height 25
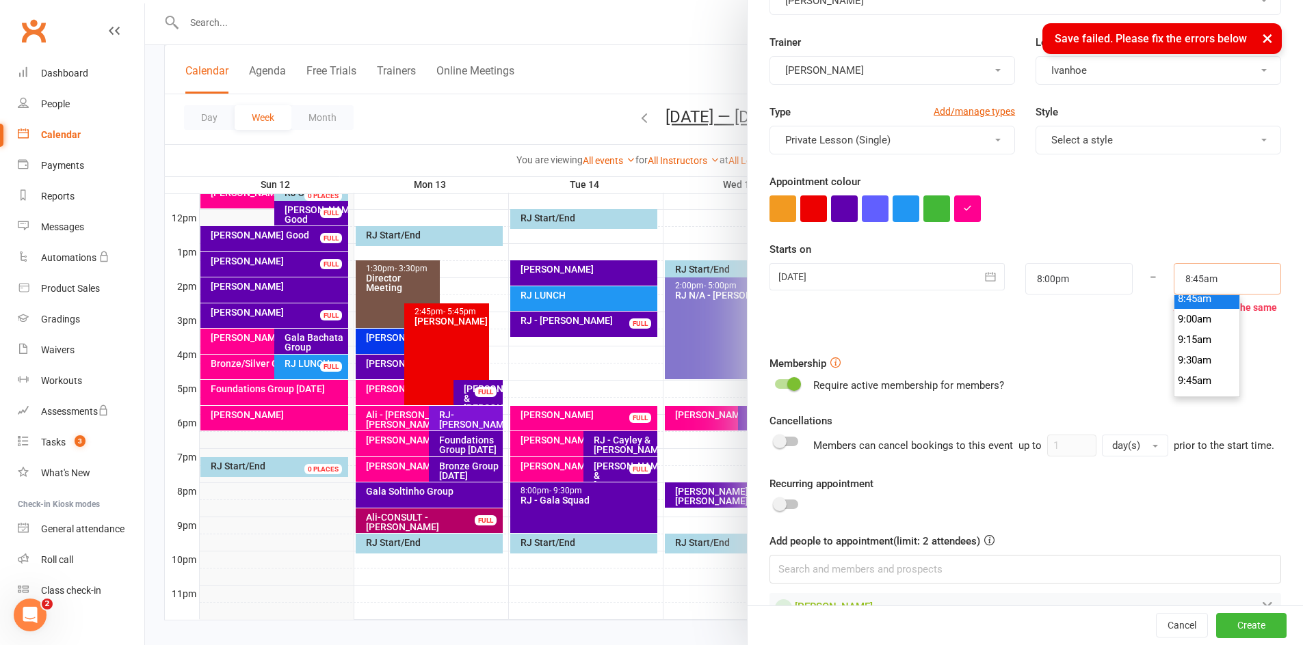
click at [1203, 282] on input "8:45am" at bounding box center [1226, 278] width 107 height 31
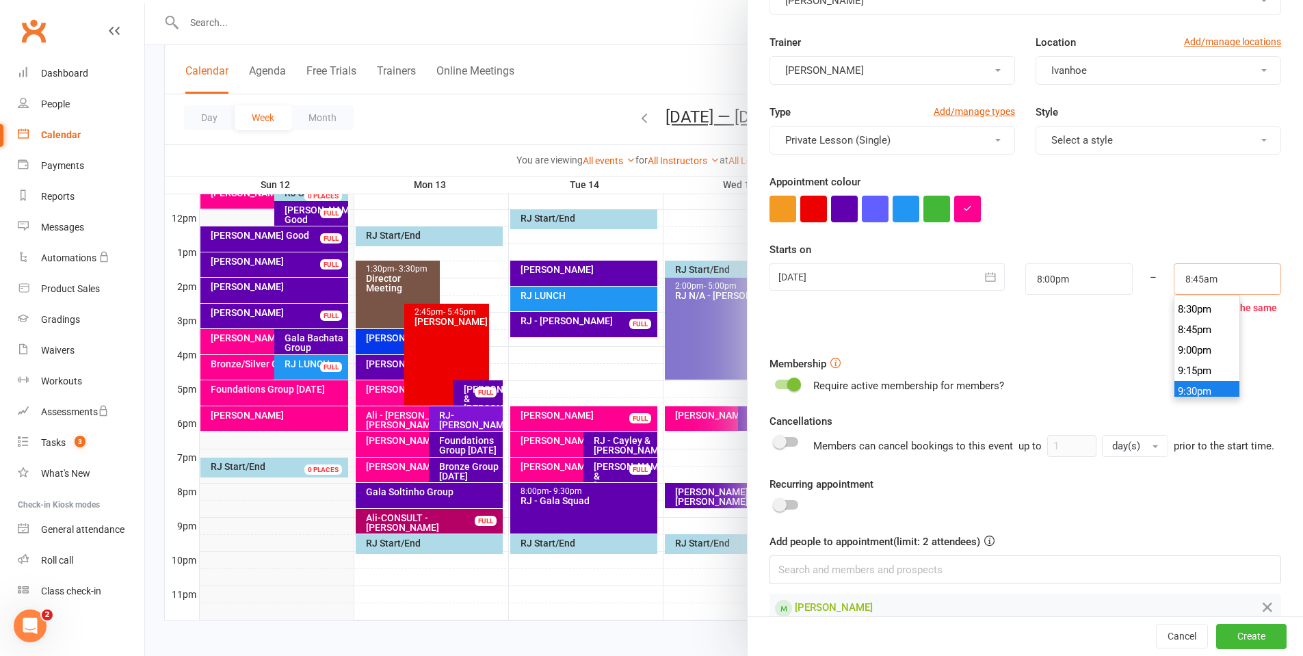
scroll to position [1655, 0]
type input "8:45pm"
click at [1177, 351] on li "8:45pm" at bounding box center [1207, 353] width 66 height 21
drag, startPoint x: 1238, startPoint y: 636, endPoint x: 1227, endPoint y: 633, distance: 11.3
click at [1237, 636] on button "Create" at bounding box center [1251, 636] width 70 height 25
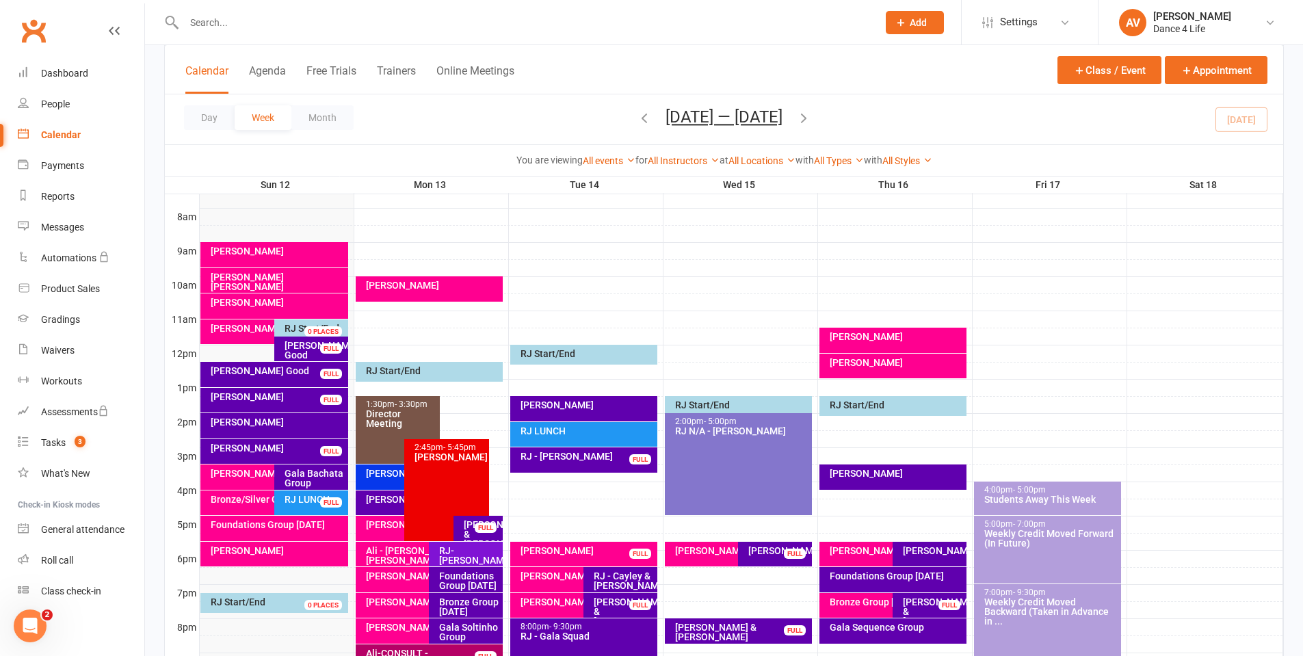
scroll to position [342, 0]
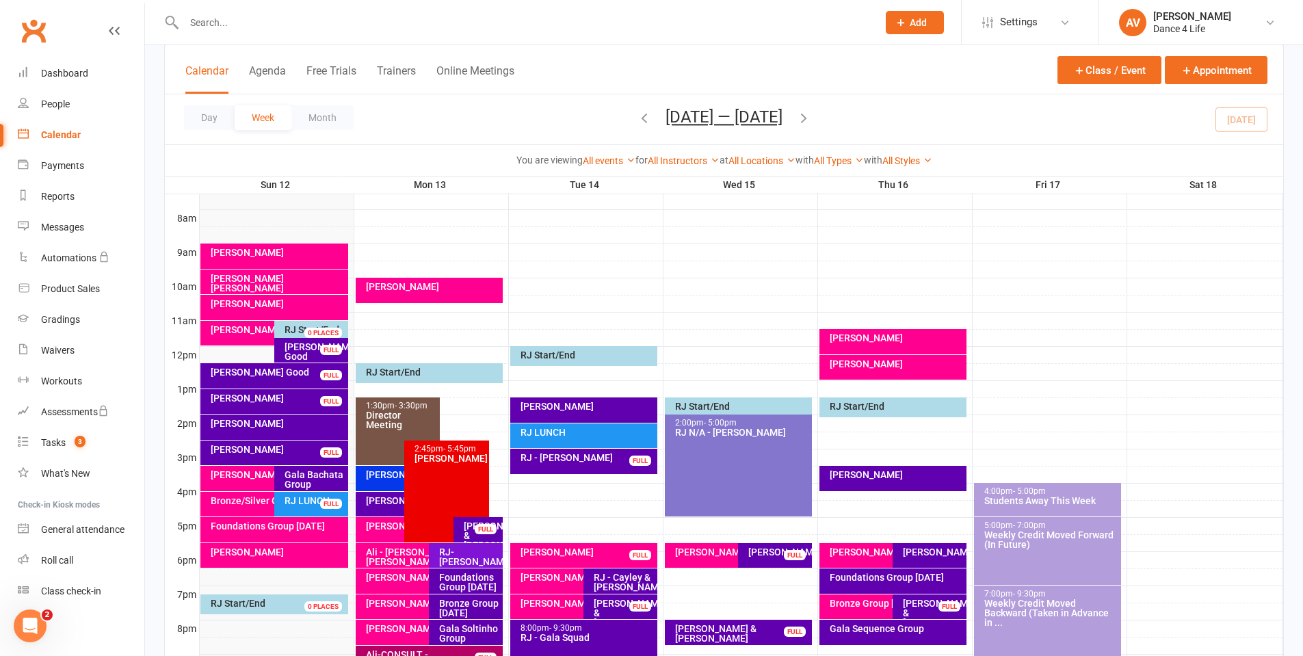
click at [586, 553] on div "[PERSON_NAME]" at bounding box center [587, 552] width 135 height 10
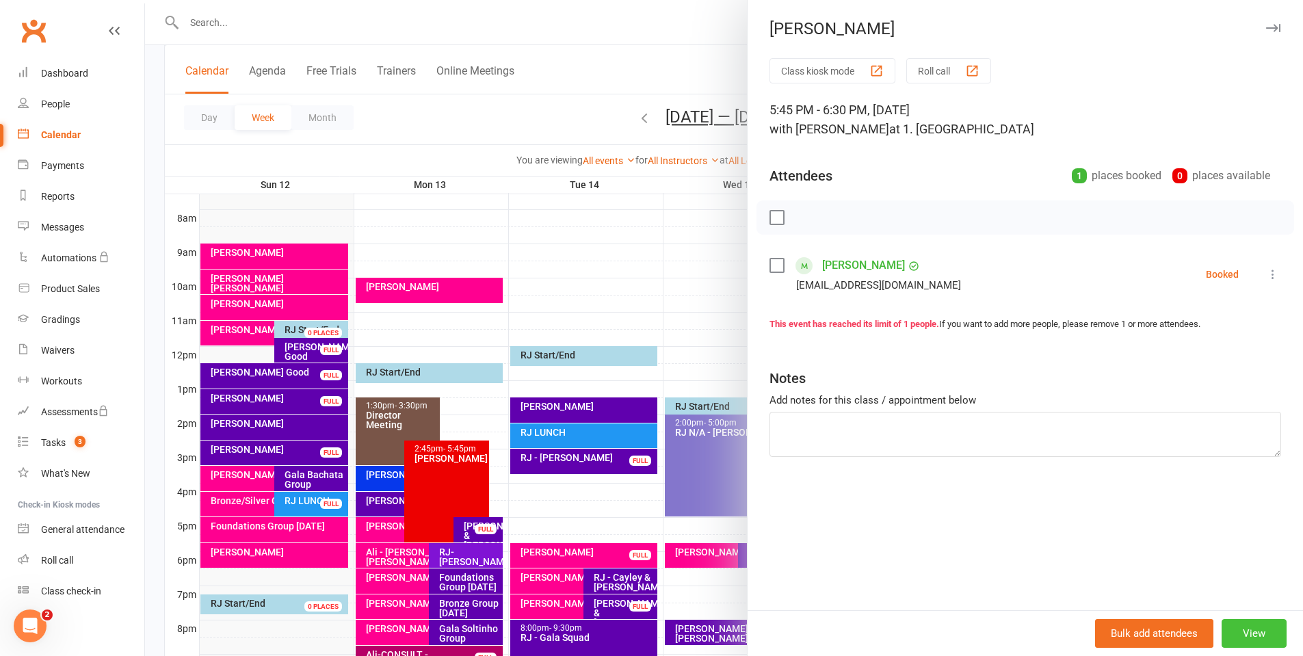
click at [1232, 632] on button "View" at bounding box center [1253, 633] width 65 height 29
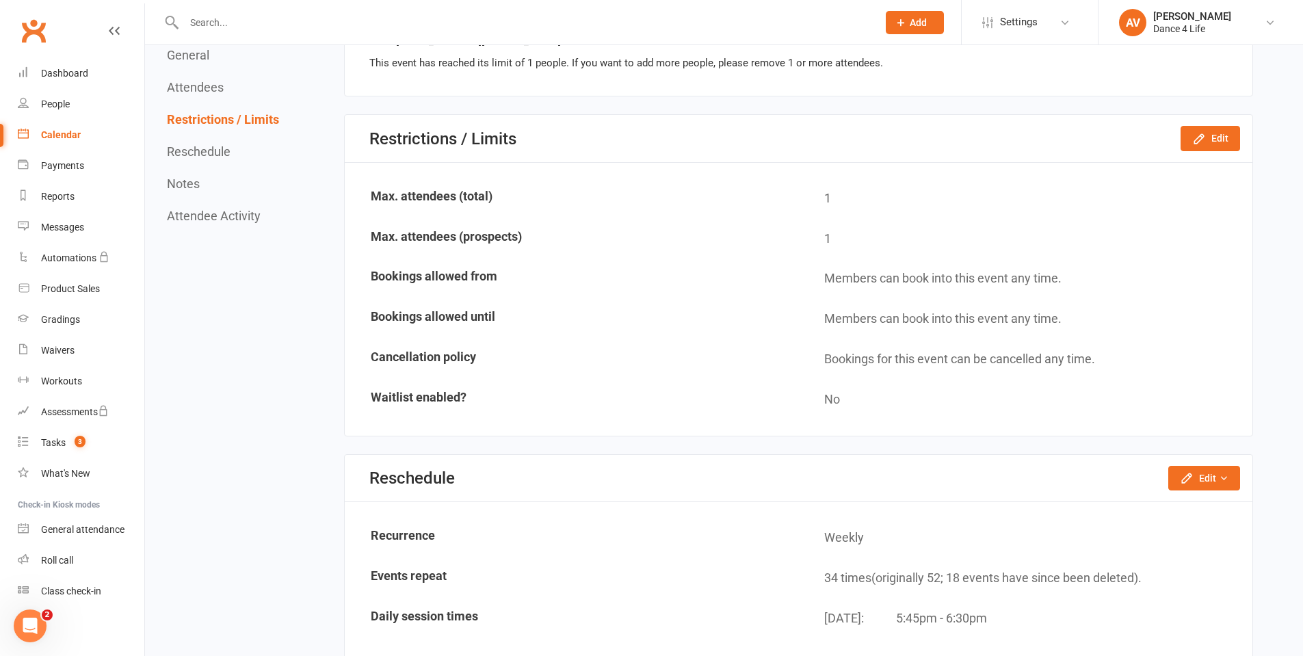
scroll to position [820, 0]
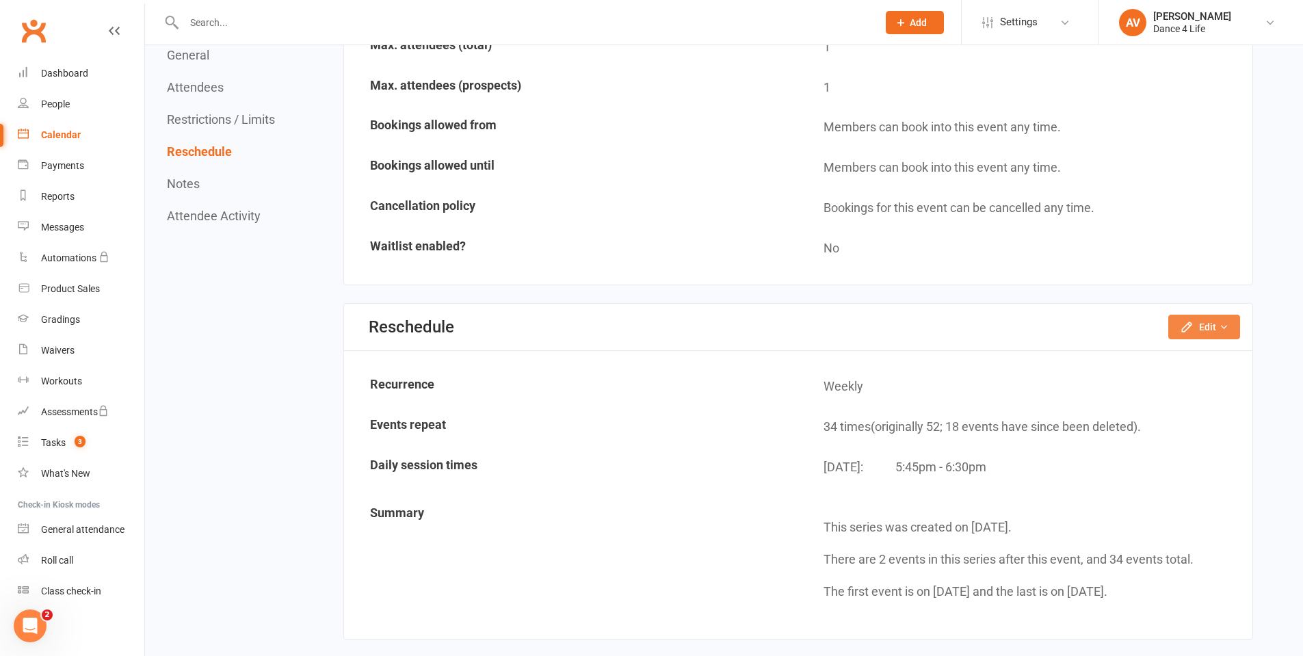
click at [1214, 332] on button "Edit" at bounding box center [1204, 327] width 72 height 25
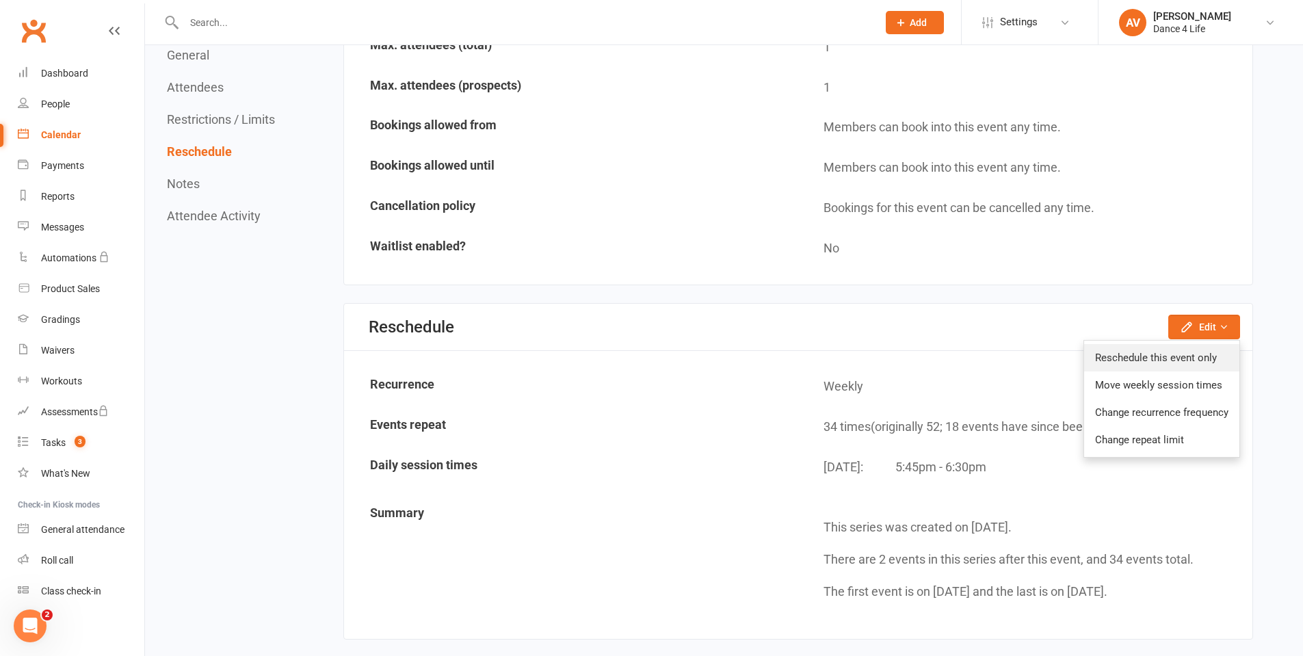
click at [1203, 347] on link "Reschedule this event only" at bounding box center [1161, 357] width 155 height 27
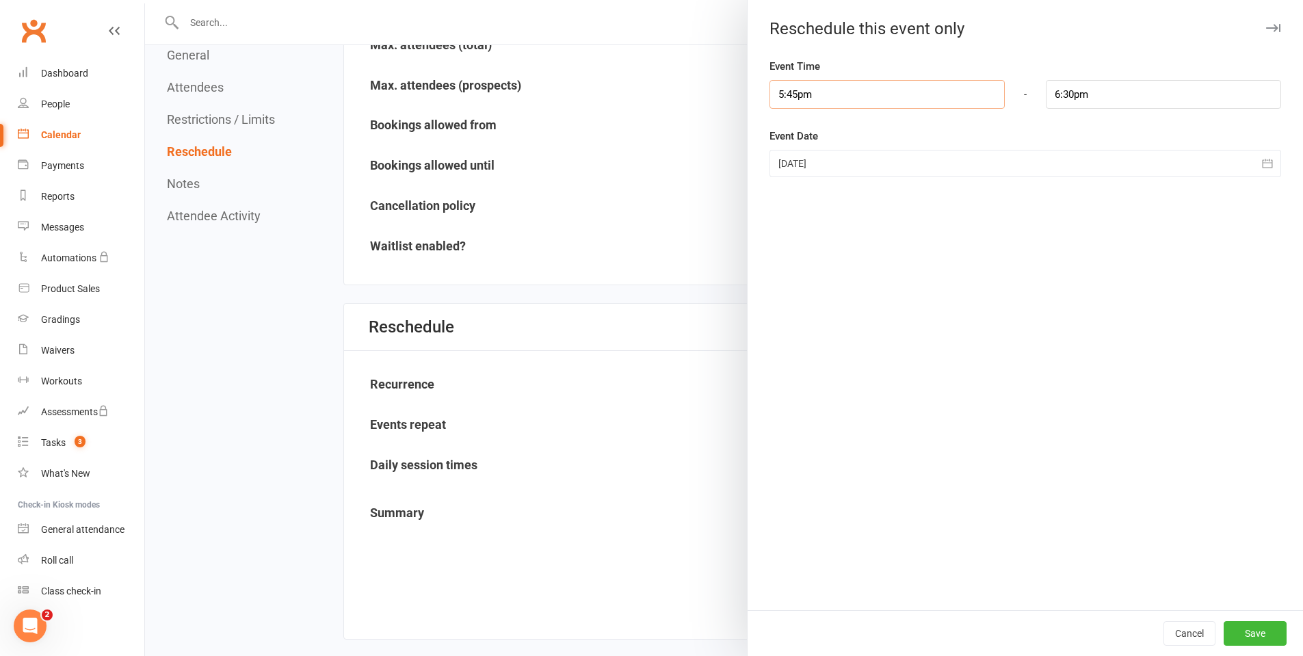
click at [803, 103] on input "5:45pm" at bounding box center [886, 94] width 235 height 29
type input "5:00pm"
type input "5:45pm"
click at [792, 138] on li "5:00pm" at bounding box center [803, 147] width 66 height 21
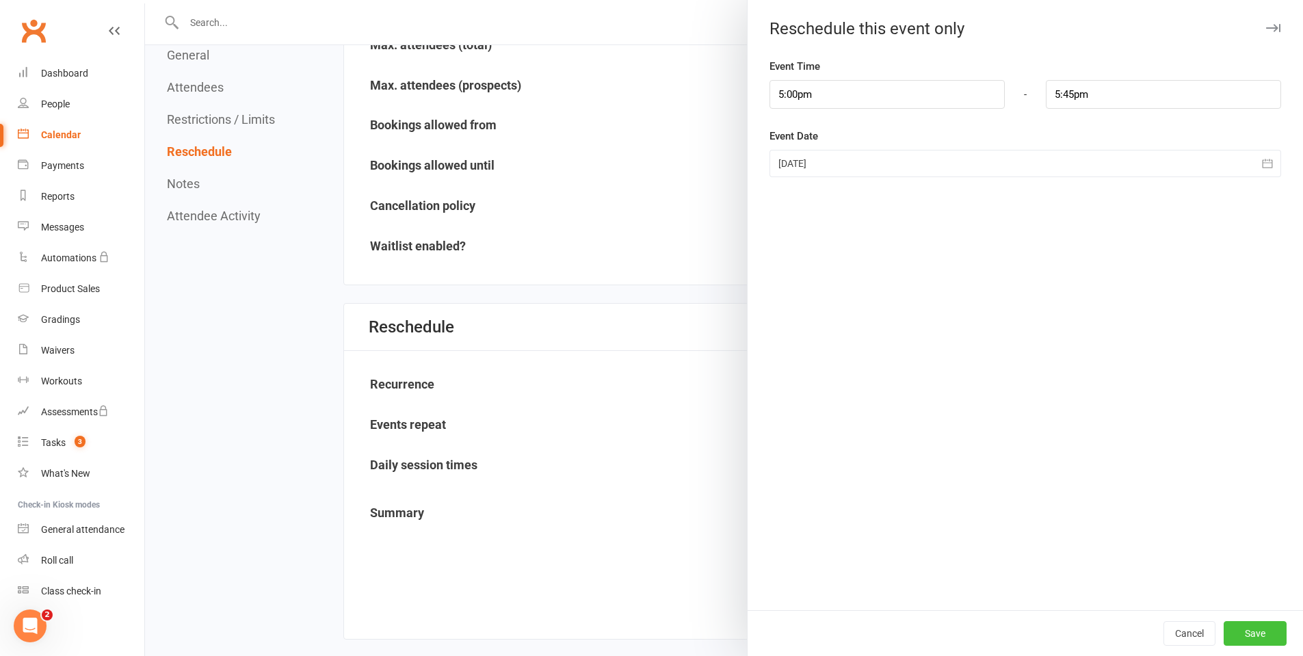
click at [1238, 631] on button "Save" at bounding box center [1254, 633] width 63 height 25
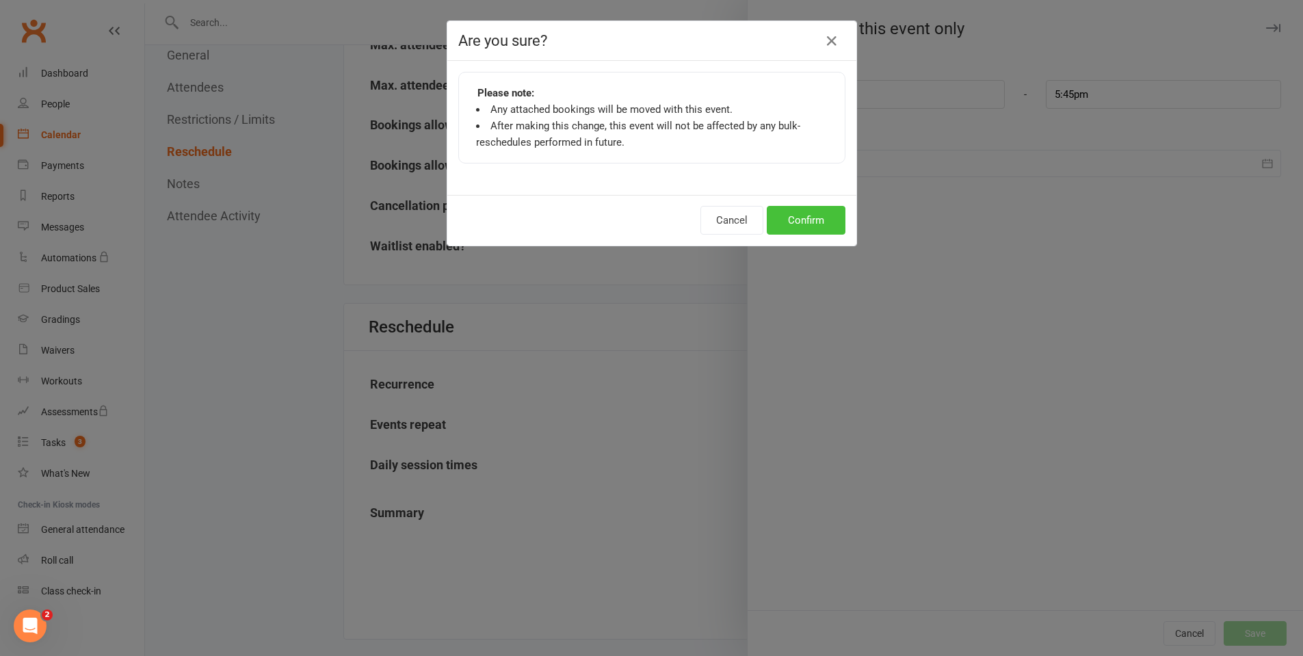
click at [814, 222] on button "Confirm" at bounding box center [805, 220] width 79 height 29
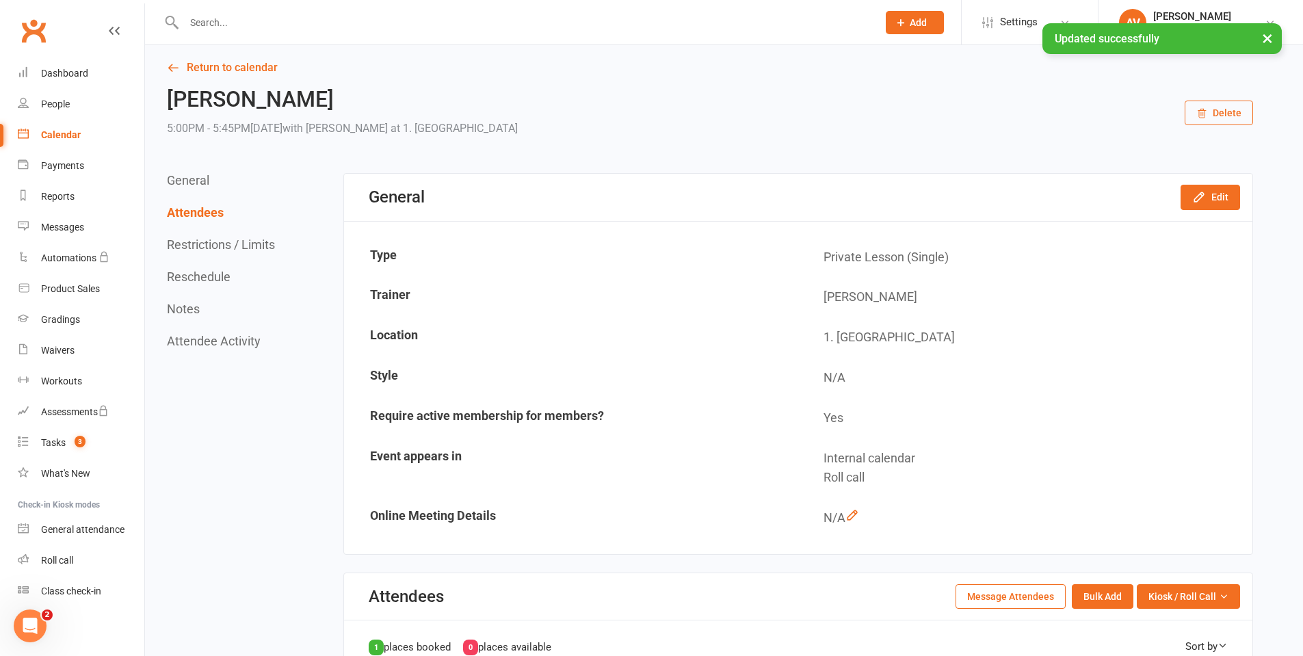
scroll to position [0, 0]
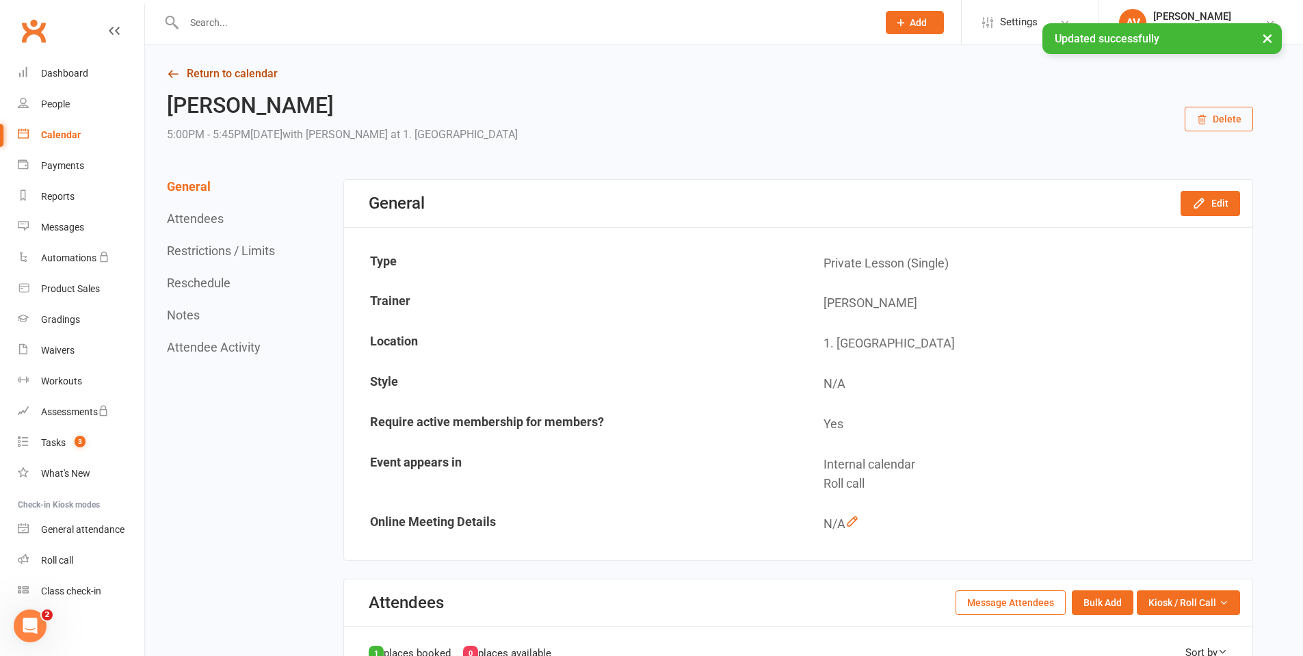
click at [258, 75] on link "Return to calendar" at bounding box center [710, 73] width 1086 height 19
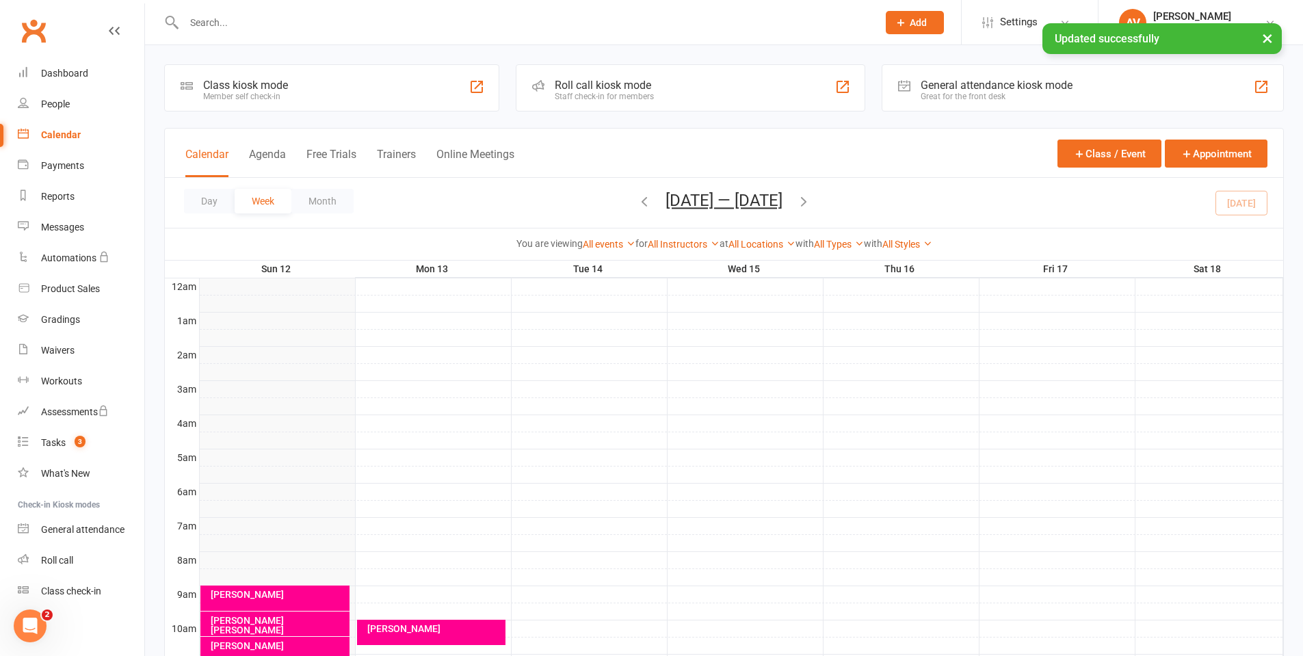
scroll to position [137, 0]
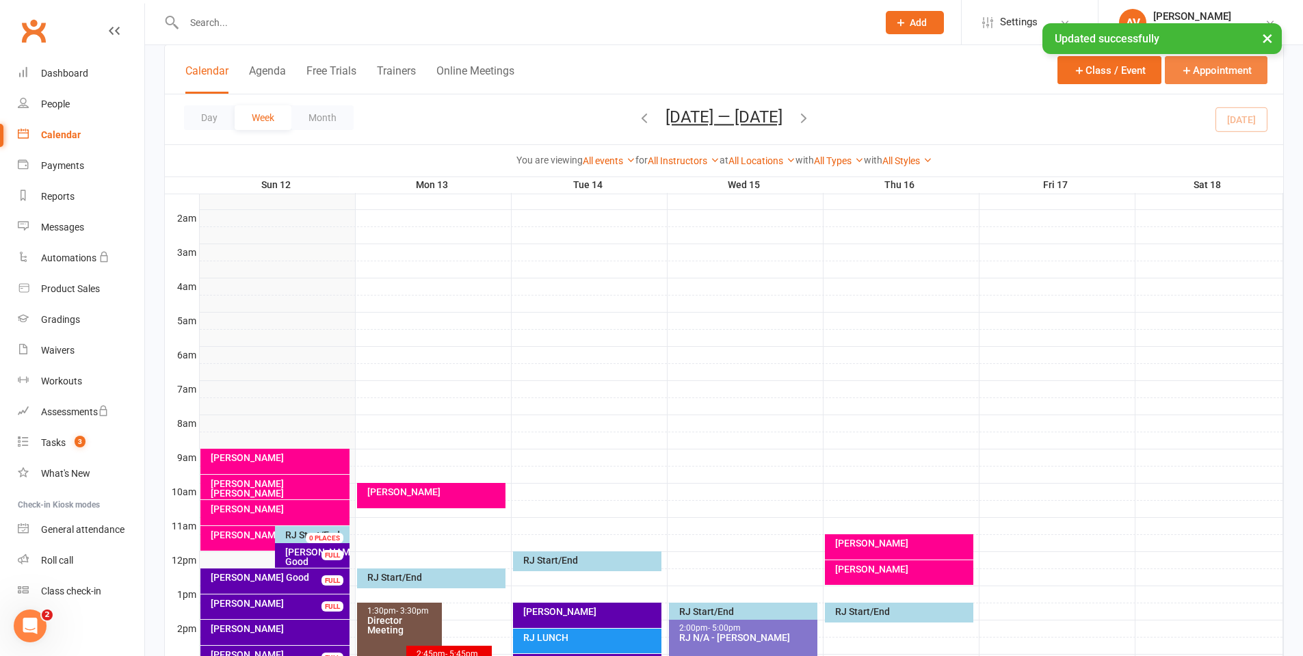
click at [1187, 73] on icon "button" at bounding box center [1186, 70] width 12 height 12
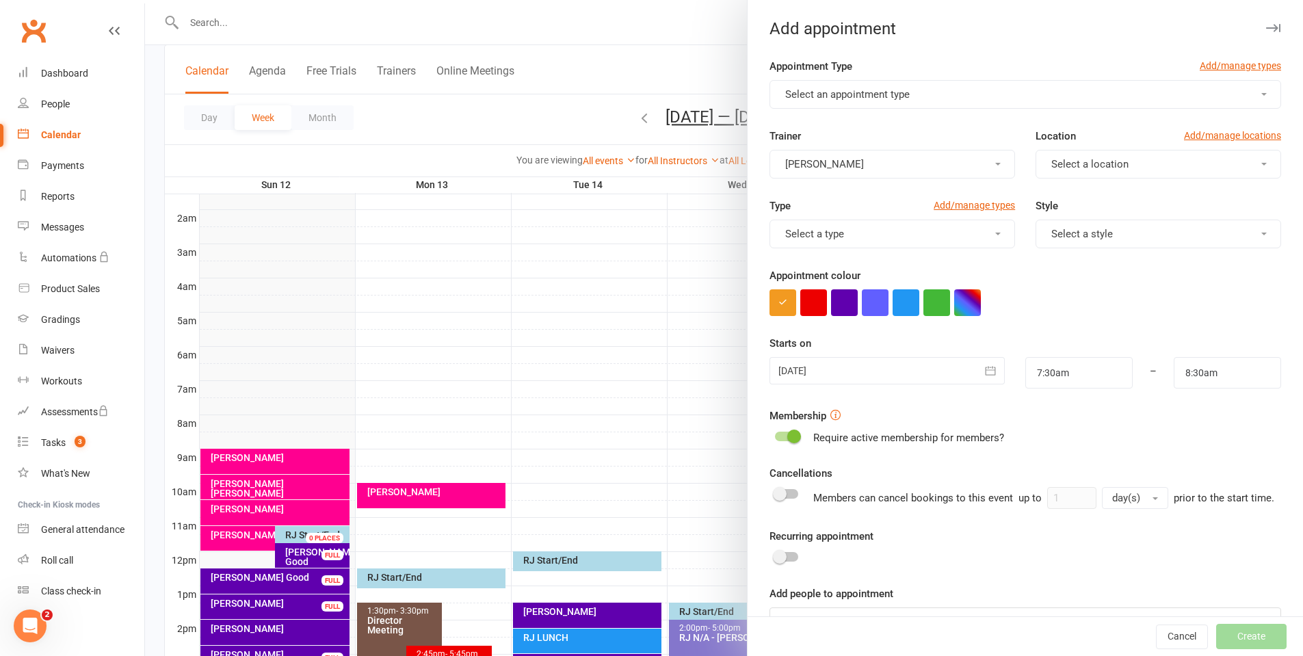
click at [843, 100] on span "Select an appointment type" at bounding box center [847, 94] width 124 height 12
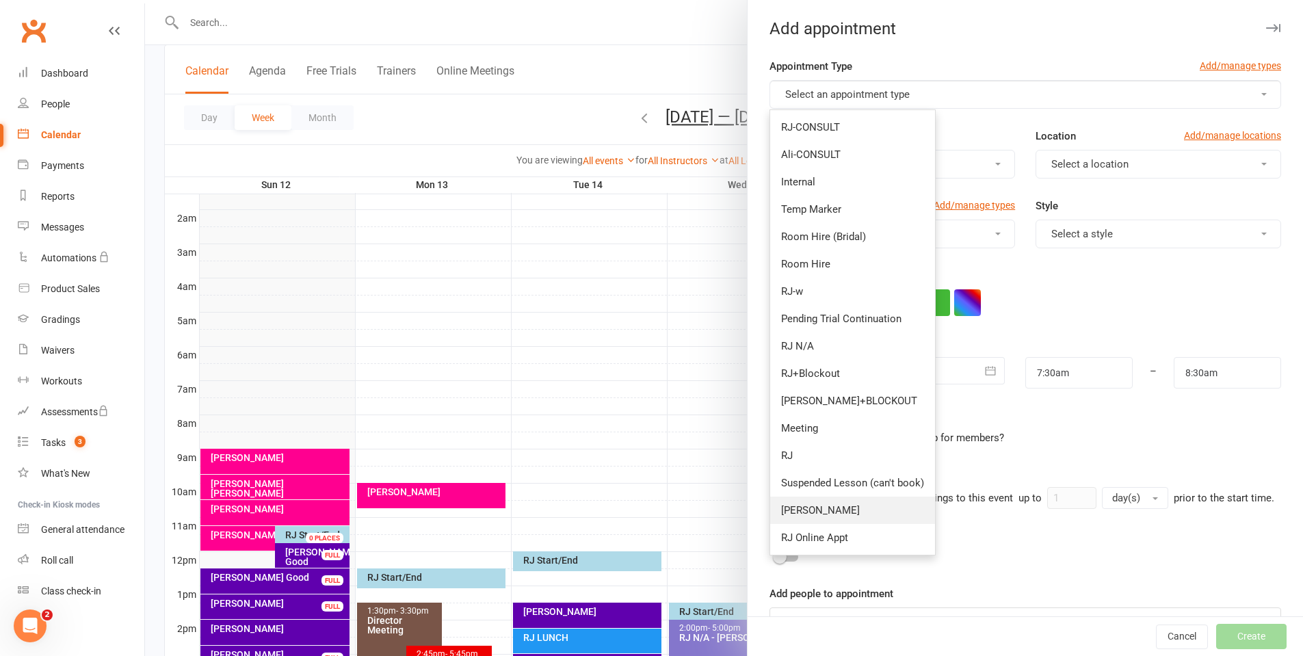
click at [838, 516] on link "[PERSON_NAME]" at bounding box center [852, 509] width 165 height 27
type input "8:15am"
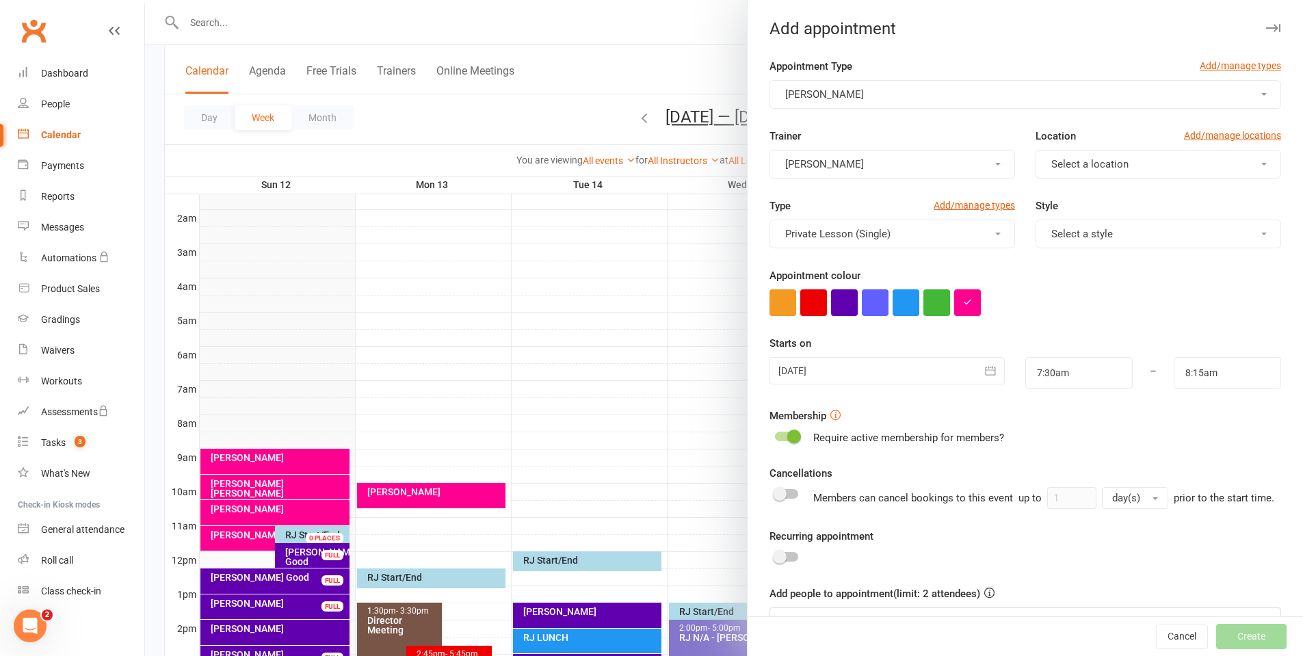
click at [1071, 161] on span "Select a location" at bounding box center [1089, 164] width 77 height 12
click at [1086, 193] on span "1. [GEOGRAPHIC_DATA]" at bounding box center [1101, 197] width 109 height 12
click at [874, 371] on div at bounding box center [886, 370] width 235 height 27
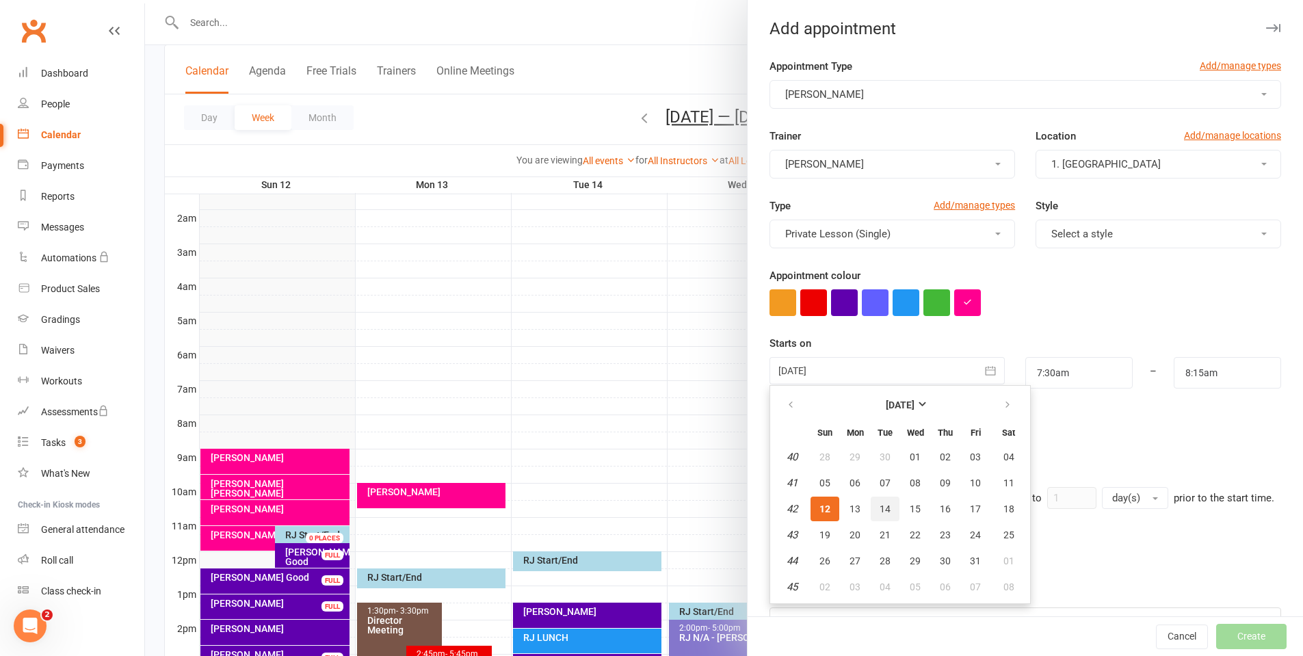
drag, startPoint x: 885, startPoint y: 512, endPoint x: 948, endPoint y: 411, distance: 119.2
click at [885, 511] on button "14" at bounding box center [884, 508] width 29 height 25
type input "[DATE]"
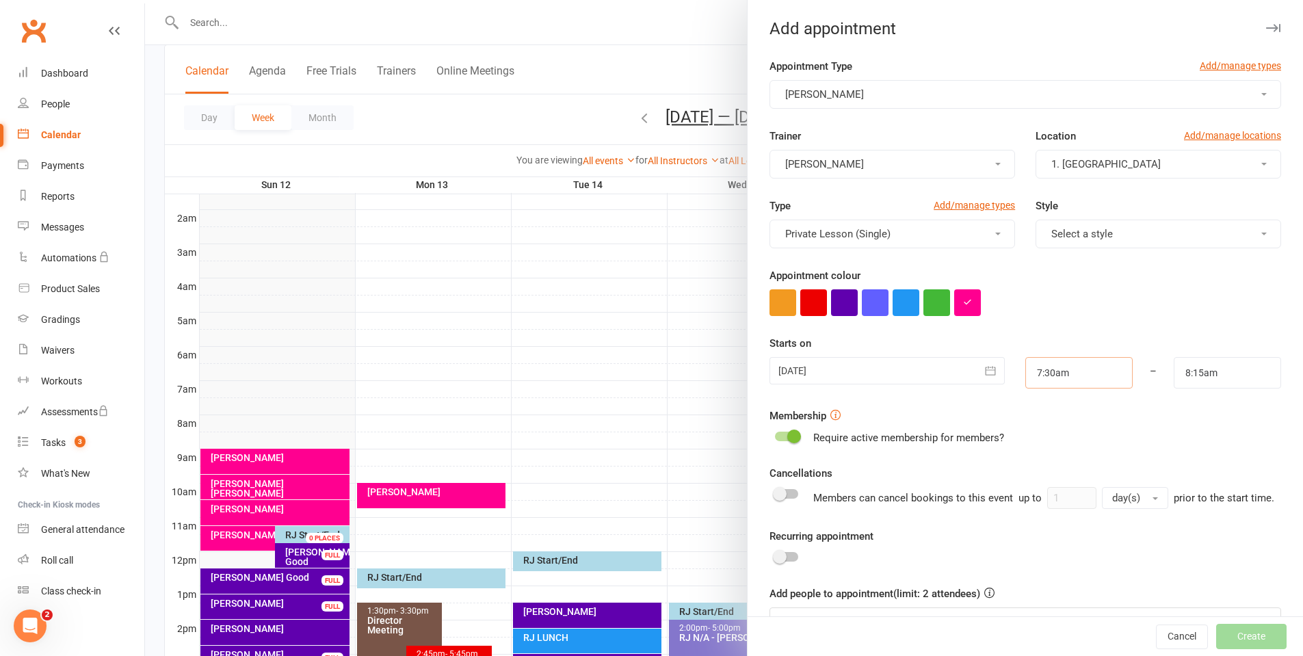
click at [1052, 375] on input "7:30am" at bounding box center [1078, 372] width 107 height 31
type input "5:45pm"
click at [1039, 439] on li "5:45pm" at bounding box center [1059, 440] width 66 height 21
click at [1190, 373] on input "8:15am" at bounding box center [1226, 372] width 107 height 31
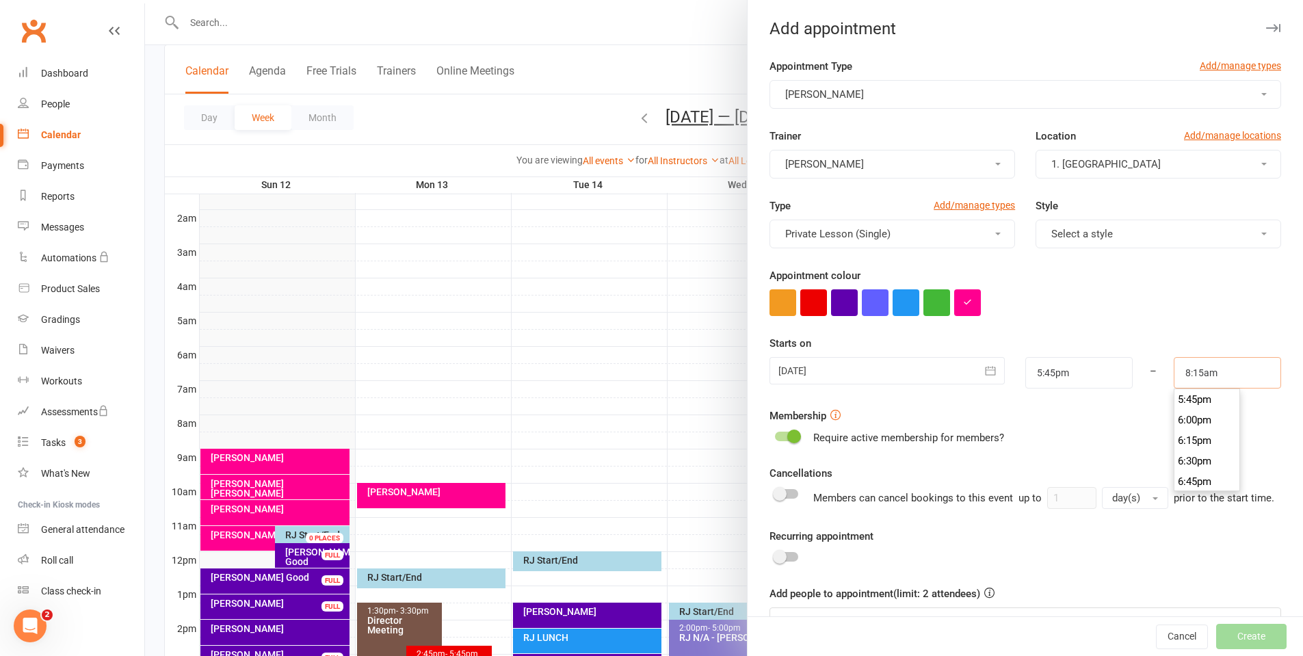
scroll to position [1477, 0]
type input "6:30pm"
click at [1177, 438] on li "6:30pm" at bounding box center [1207, 440] width 66 height 21
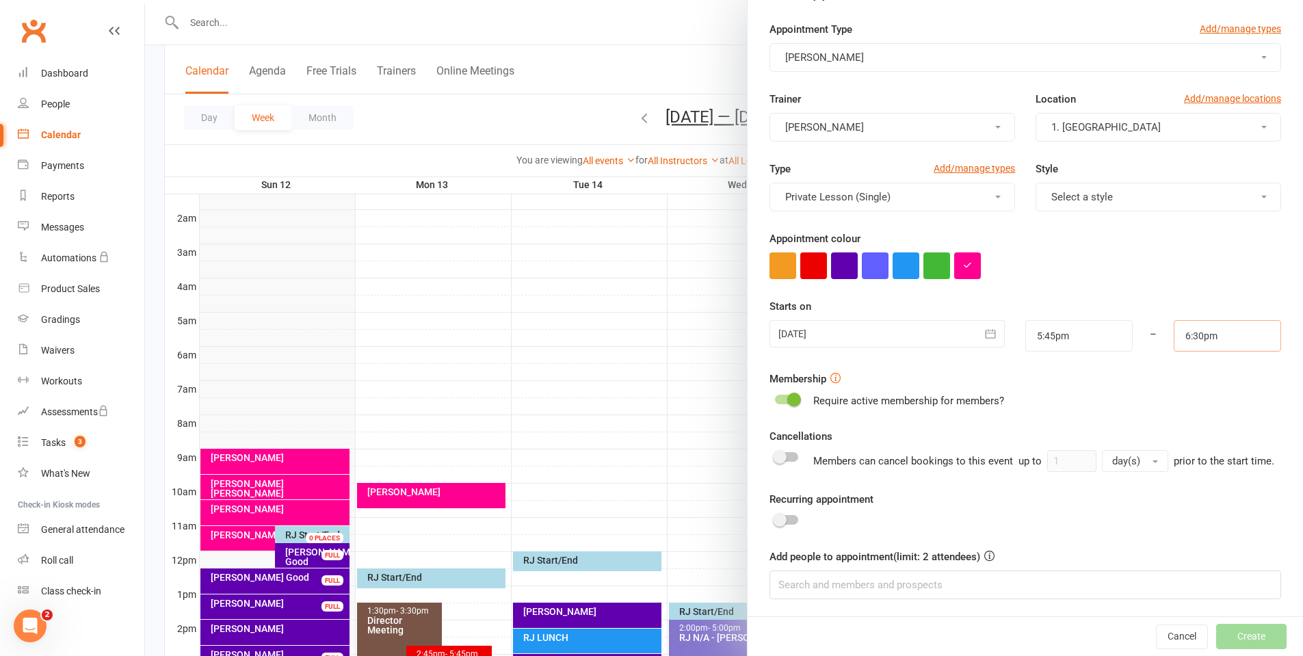
scroll to position [55, 0]
click at [1096, 583] on input at bounding box center [1024, 582] width 511 height 29
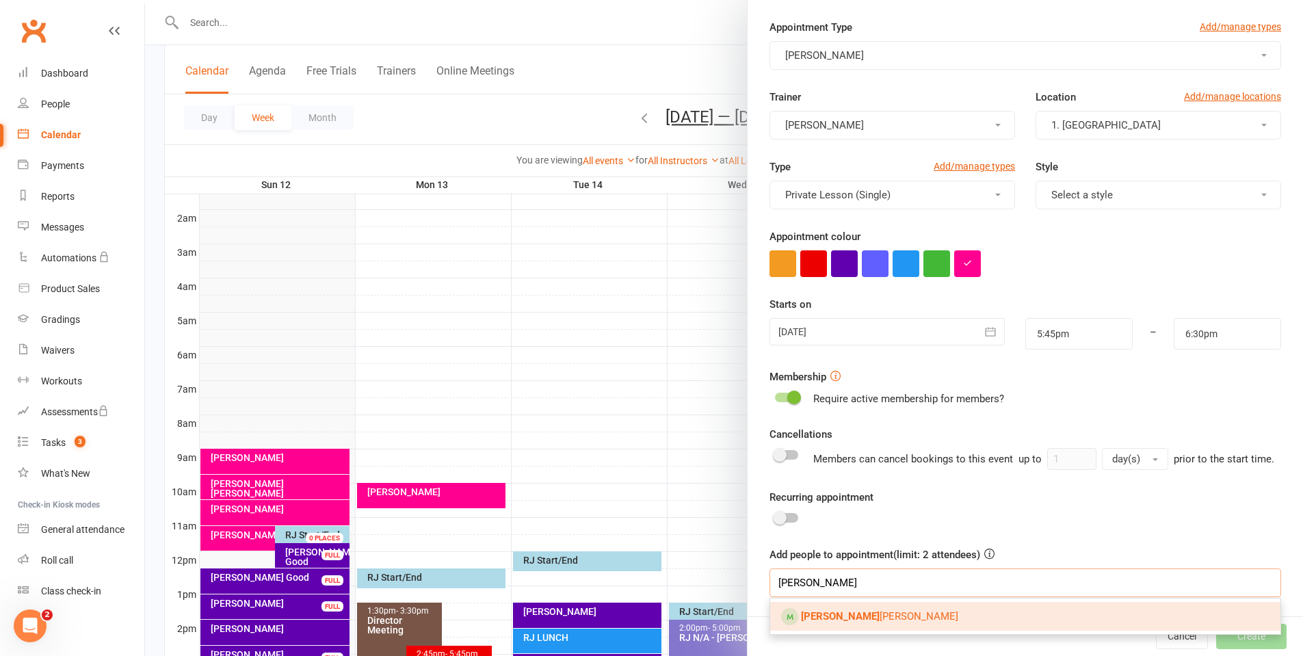
type input "[PERSON_NAME]"
click at [1067, 624] on link "[PERSON_NAME]" at bounding box center [1025, 616] width 510 height 29
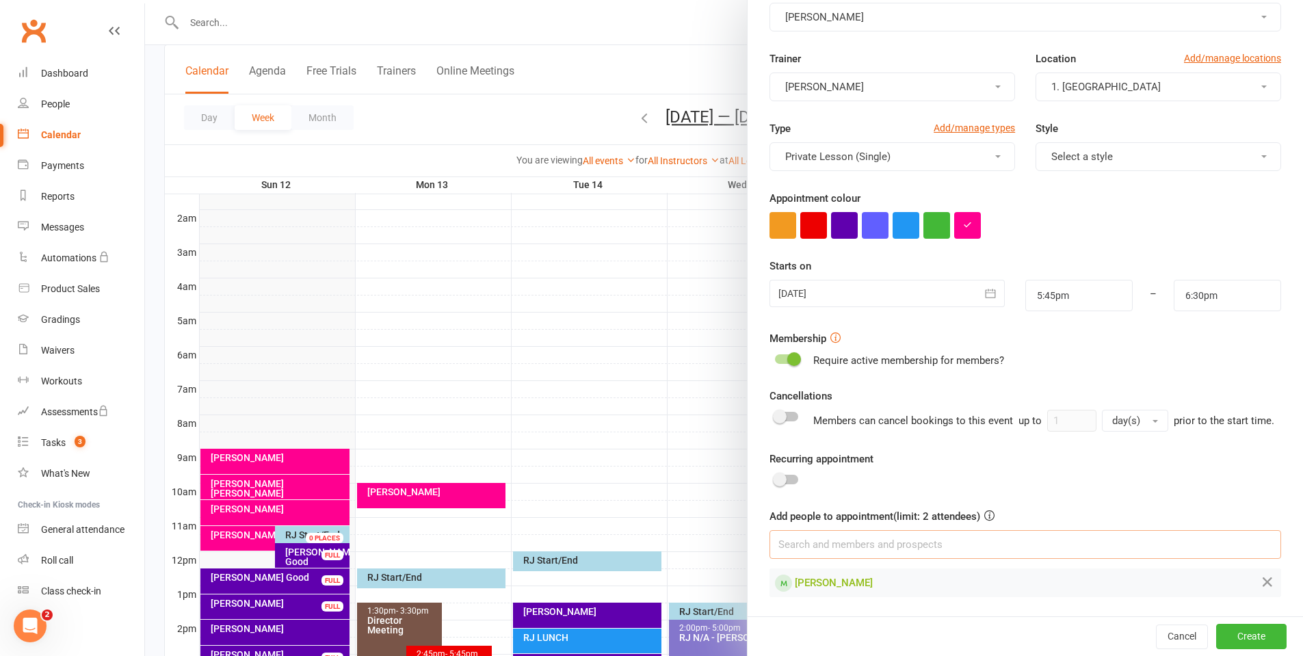
scroll to position [94, 0]
click at [1244, 642] on button "Create" at bounding box center [1251, 636] width 70 height 25
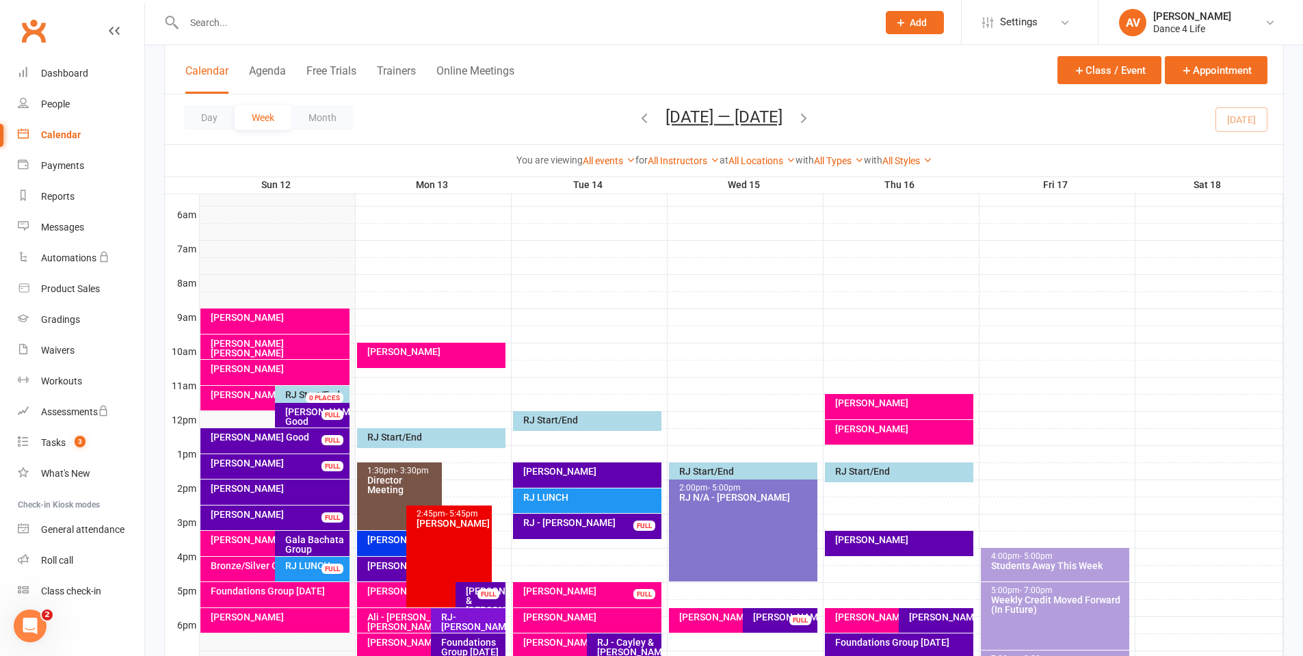
scroll to position [273, 0]
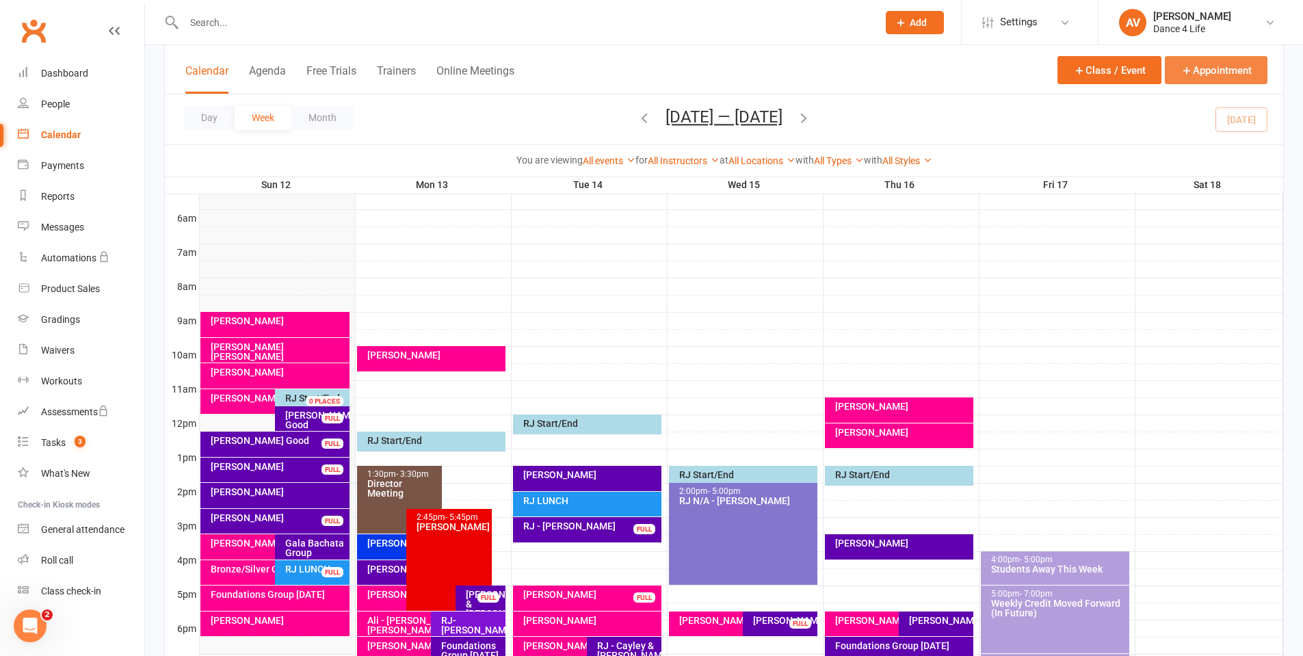
click at [1194, 61] on button "Appointment" at bounding box center [1215, 70] width 103 height 28
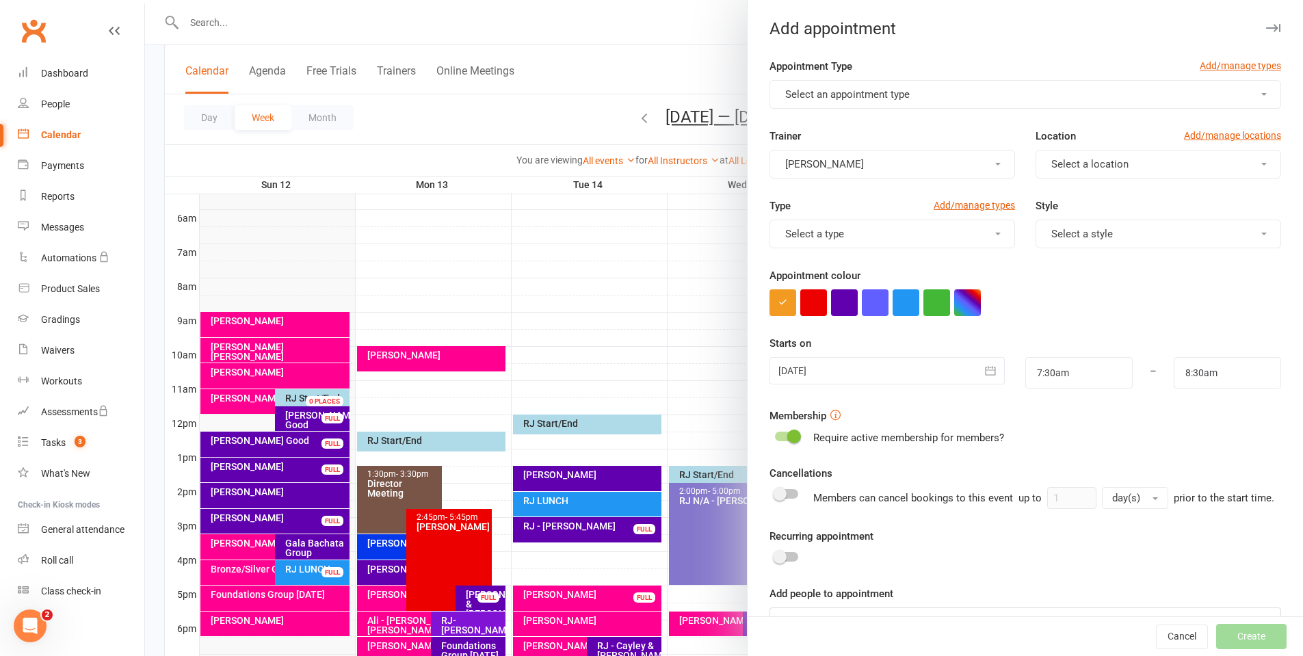
click at [881, 97] on span "Select an appointment type" at bounding box center [847, 94] width 124 height 12
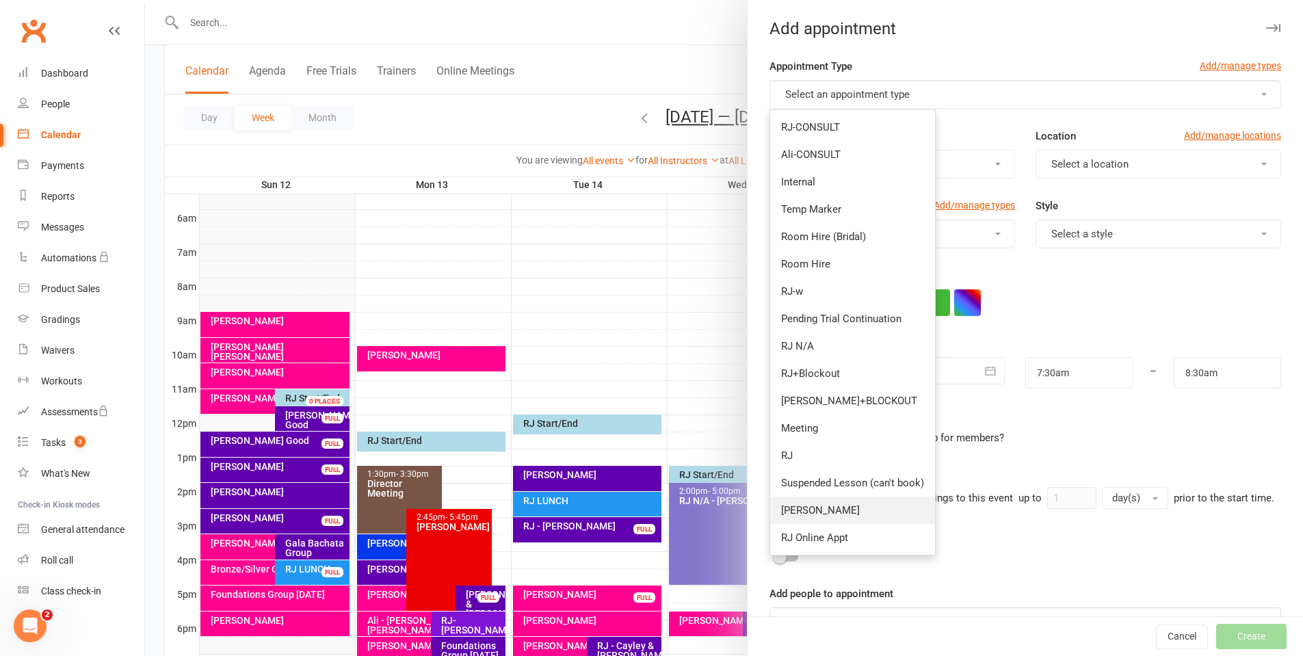
drag, startPoint x: 805, startPoint y: 510, endPoint x: 829, endPoint y: 391, distance: 121.4
click at [804, 510] on link "[PERSON_NAME]" at bounding box center [852, 509] width 165 height 27
type input "8:15am"
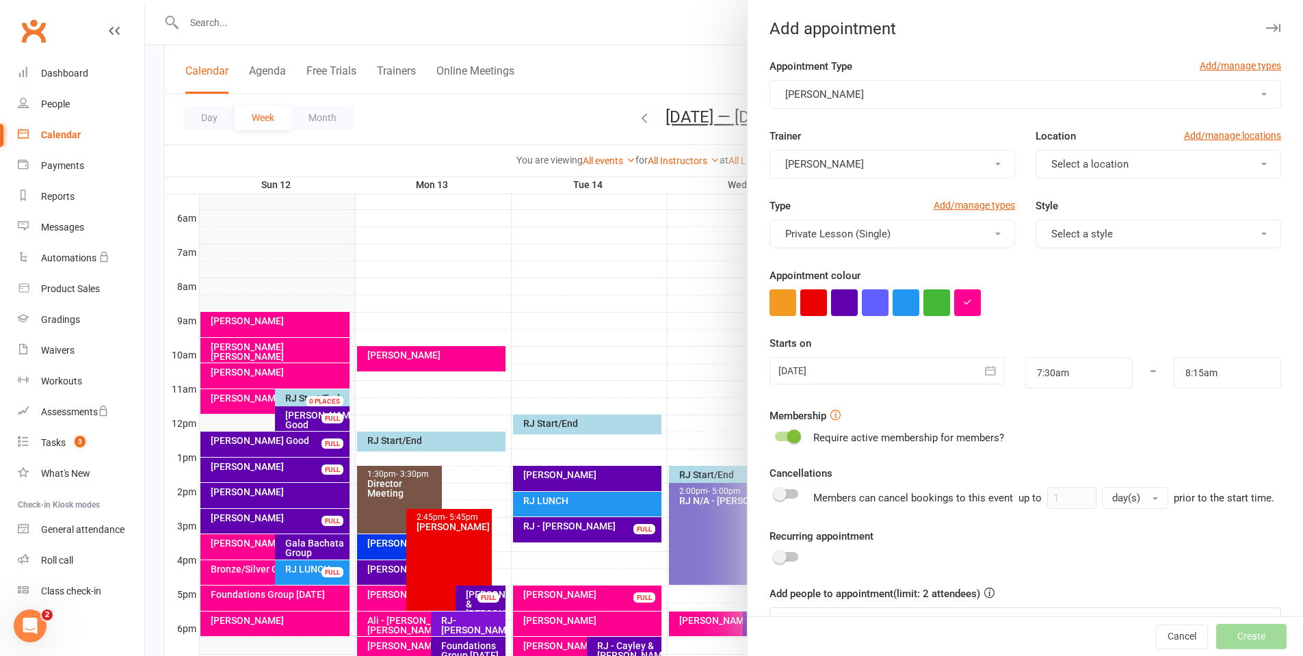
click at [1069, 163] on span "Select a location" at bounding box center [1089, 164] width 77 height 12
click at [1083, 194] on span "1. [GEOGRAPHIC_DATA]" at bounding box center [1101, 197] width 109 height 12
click at [846, 380] on div at bounding box center [886, 370] width 235 height 27
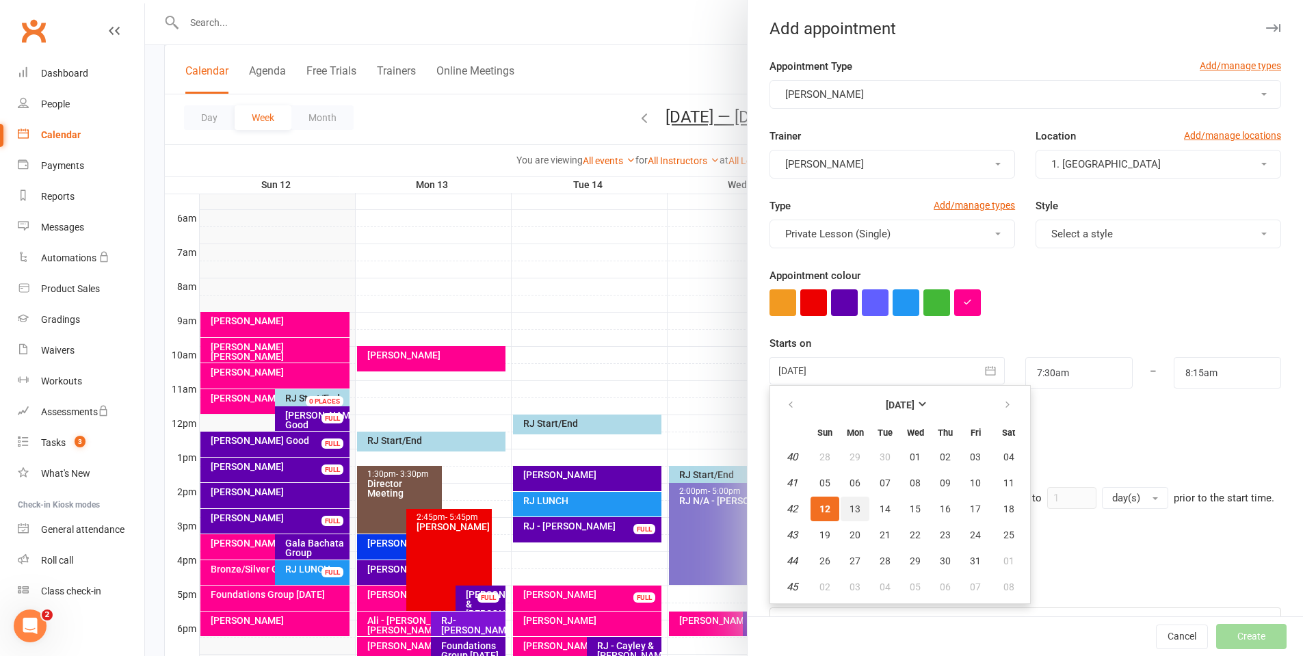
click at [848, 518] on button "13" at bounding box center [854, 508] width 29 height 25
type input "[DATE]"
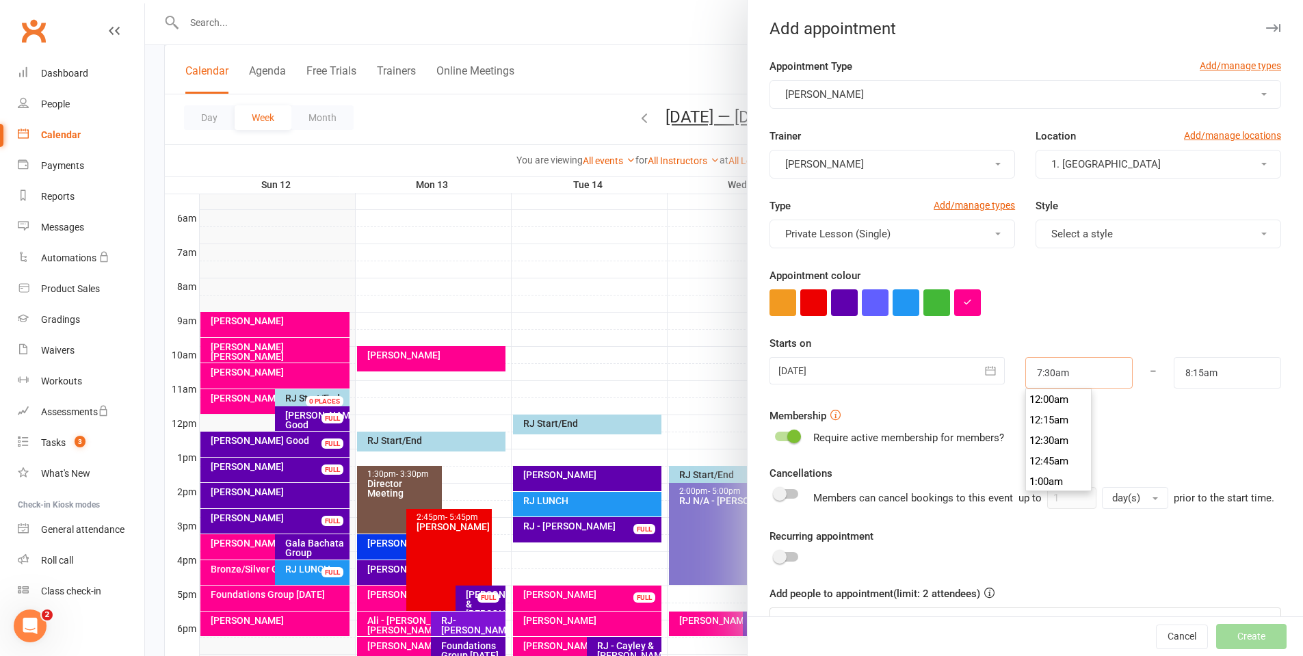
click at [1065, 370] on input "7:30am" at bounding box center [1078, 372] width 107 height 31
type input "10:45am"
drag, startPoint x: 1050, startPoint y: 420, endPoint x: 1136, endPoint y: 394, distance: 90.0
click at [1050, 419] on li "10:45am" at bounding box center [1059, 413] width 66 height 21
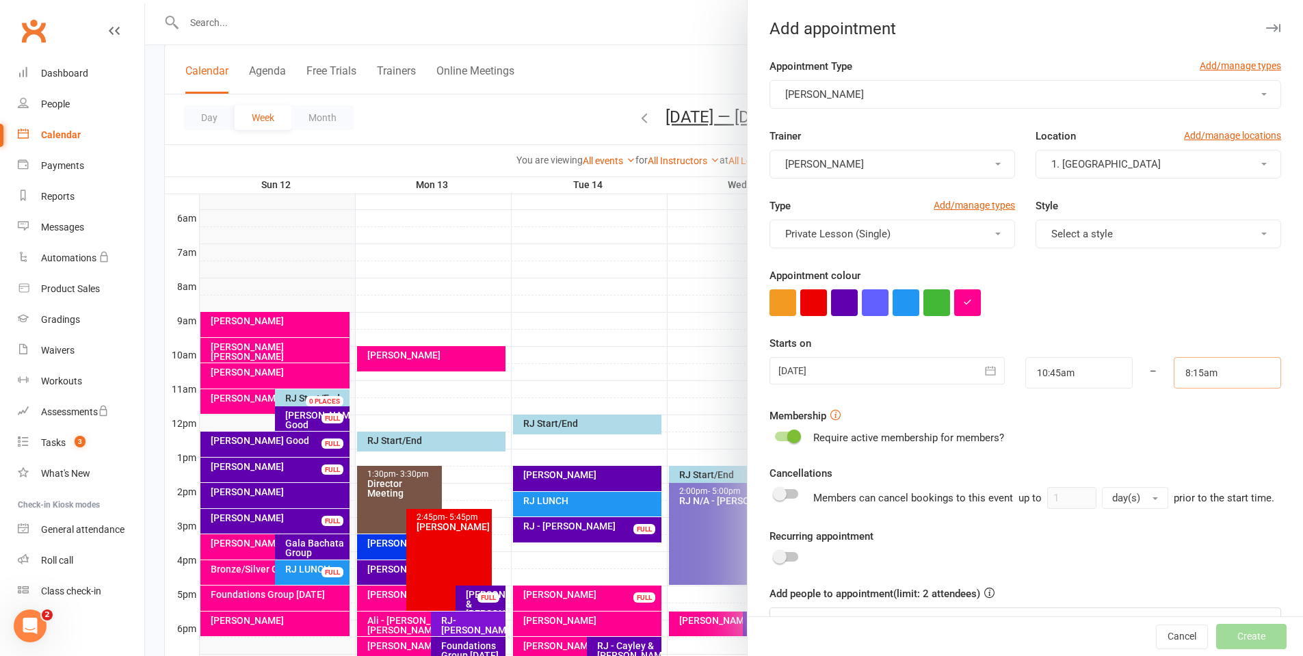
click at [1223, 377] on input "8:15am" at bounding box center [1226, 372] width 107 height 31
type input "11:30am"
click at [1179, 415] on li "11:30am" at bounding box center [1207, 413] width 66 height 21
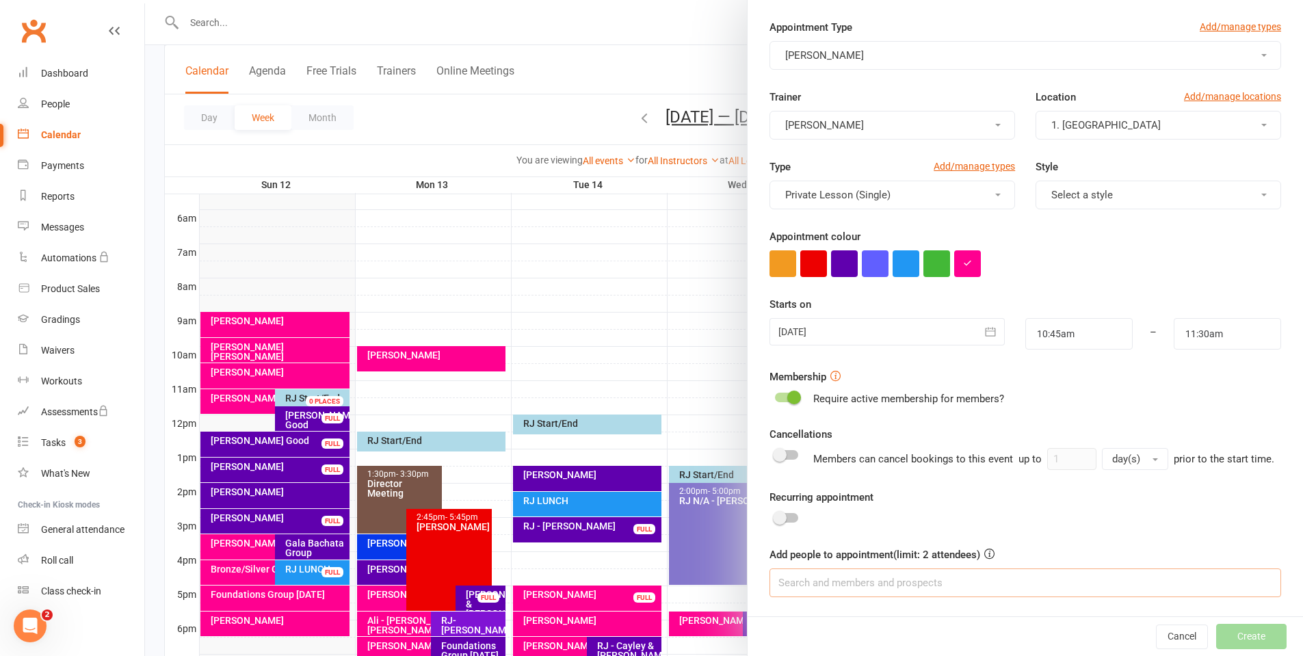
click at [966, 587] on input at bounding box center [1024, 582] width 511 height 29
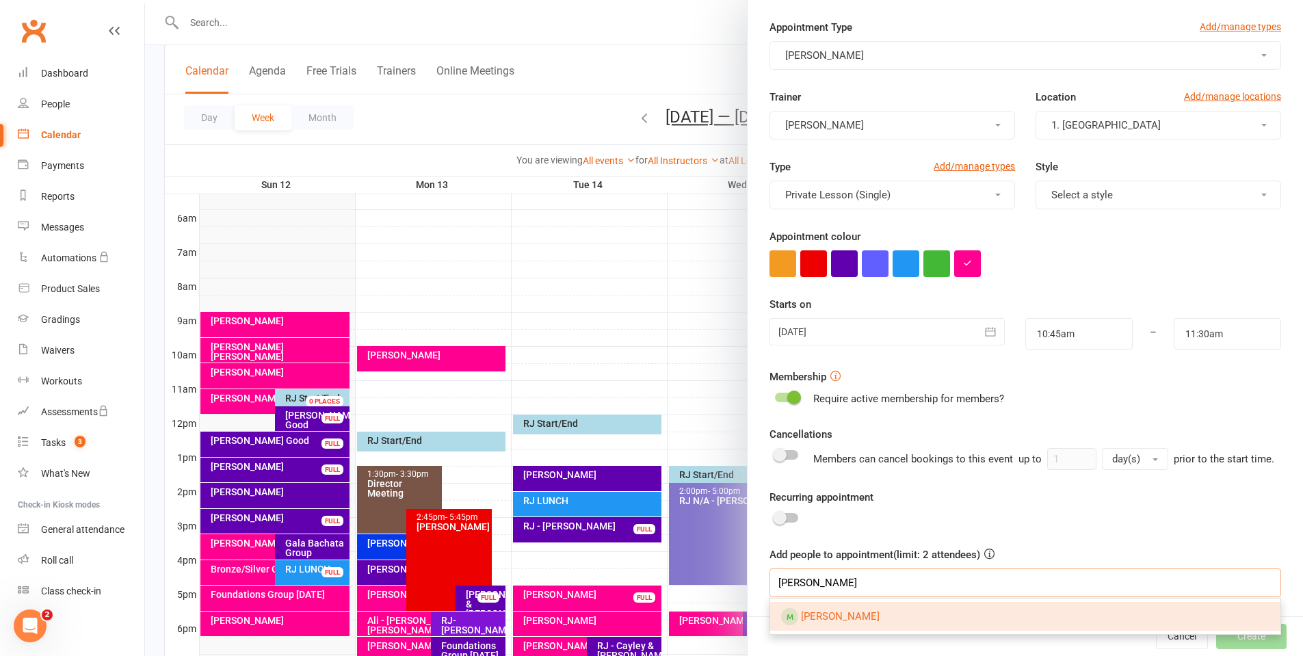
type input "[PERSON_NAME]"
drag, startPoint x: 935, startPoint y: 617, endPoint x: 1048, endPoint y: 526, distance: 145.4
click at [935, 616] on link "[PERSON_NAME]" at bounding box center [1025, 616] width 510 height 29
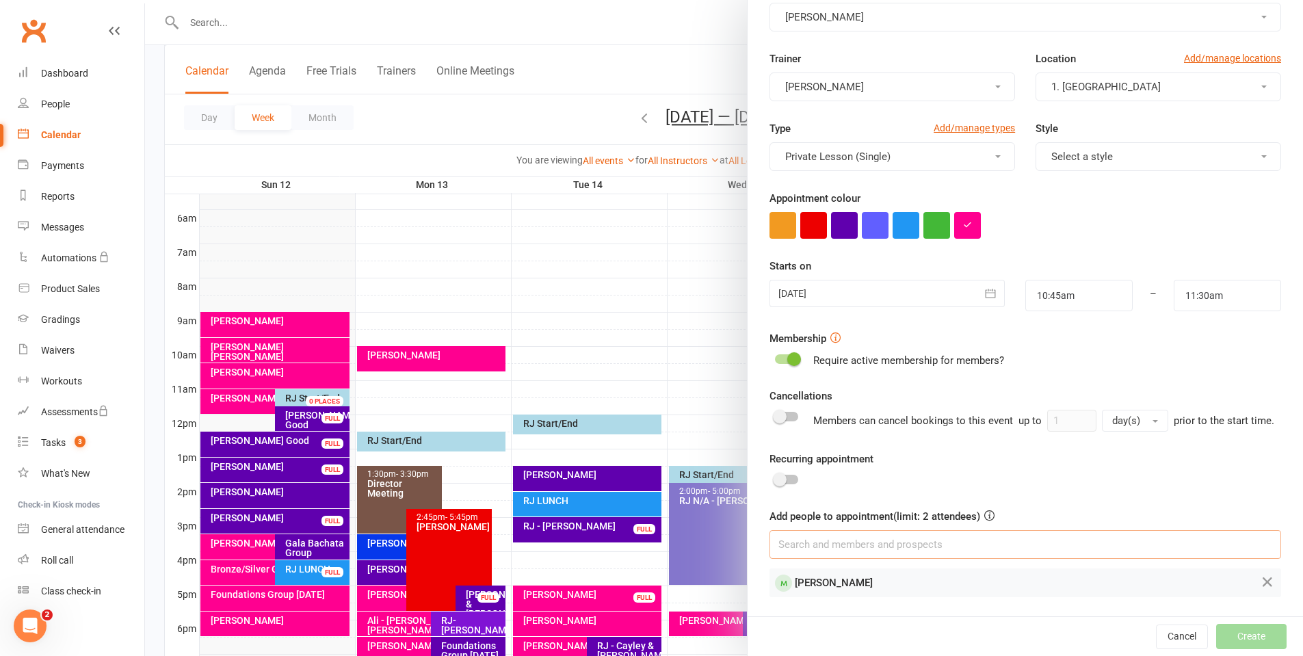
scroll to position [94, 0]
click at [1216, 632] on button "Create" at bounding box center [1251, 636] width 70 height 25
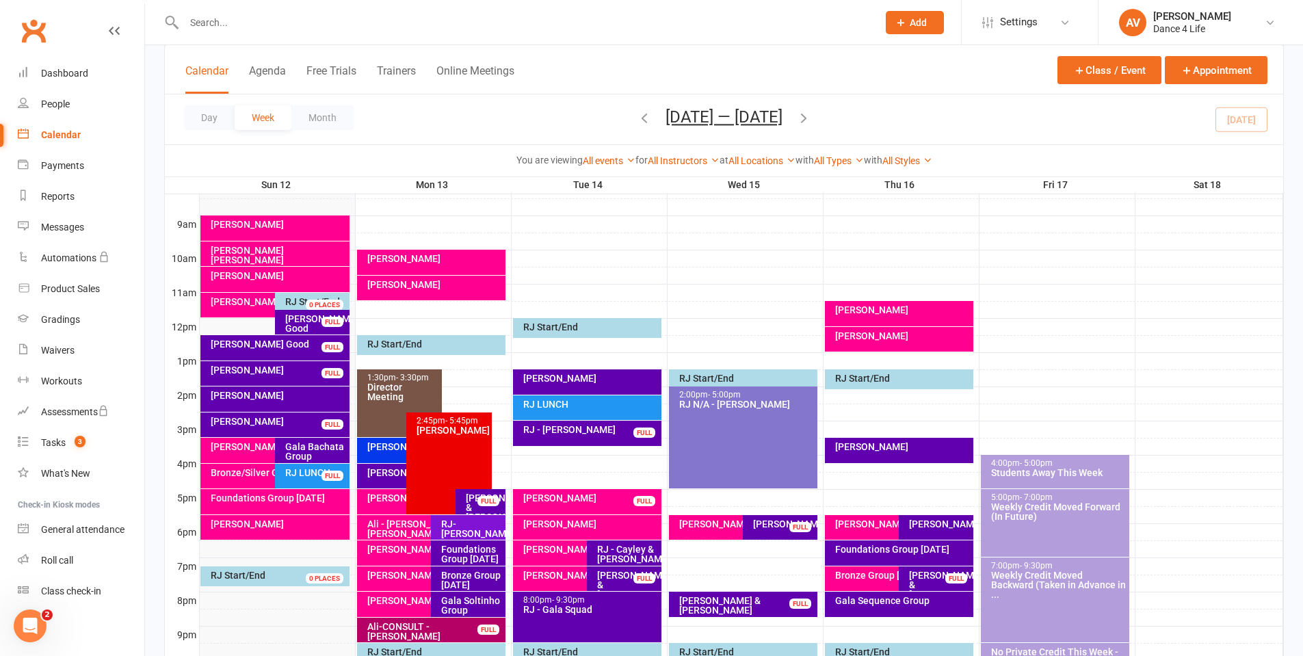
scroll to position [410, 0]
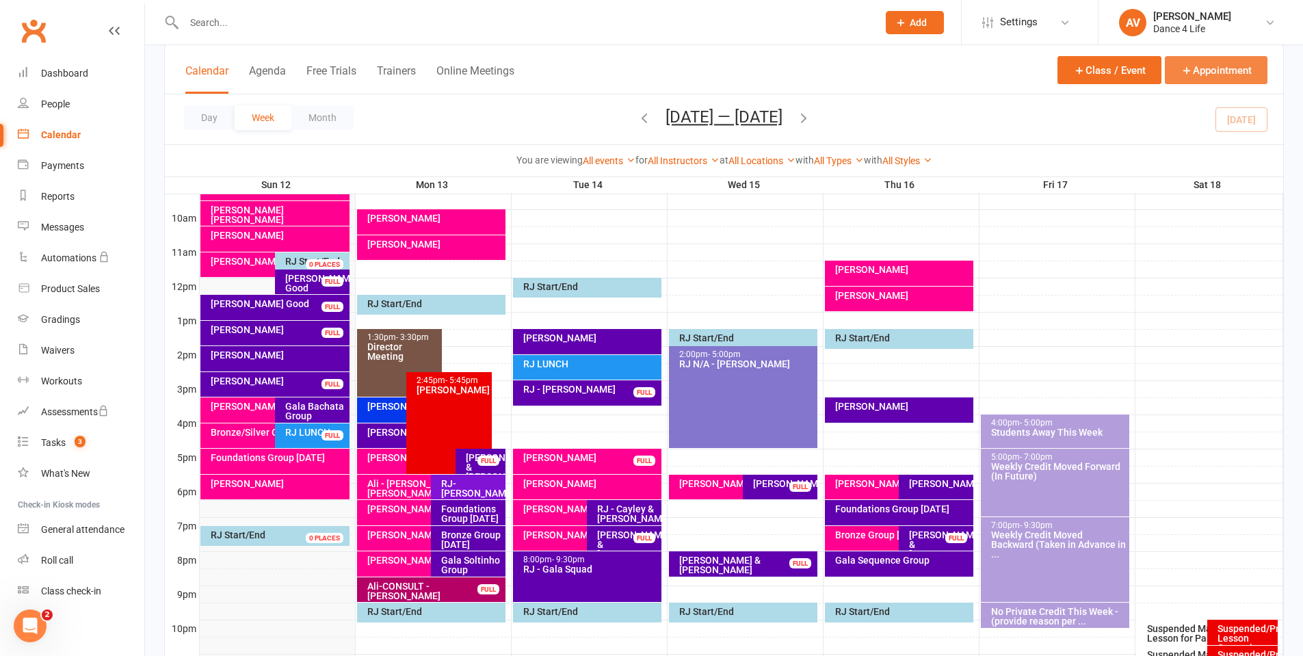
click at [1232, 67] on button "Appointment" at bounding box center [1215, 70] width 103 height 28
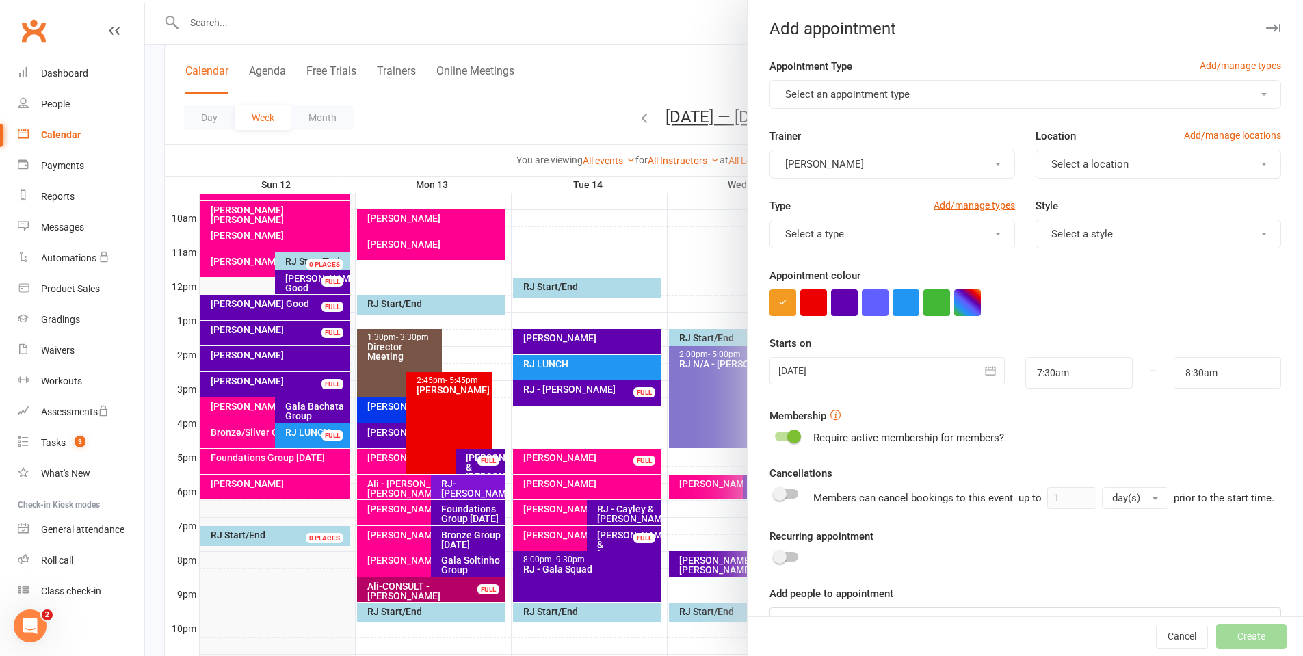
click at [951, 96] on button "Select an appointment type" at bounding box center [1024, 94] width 511 height 29
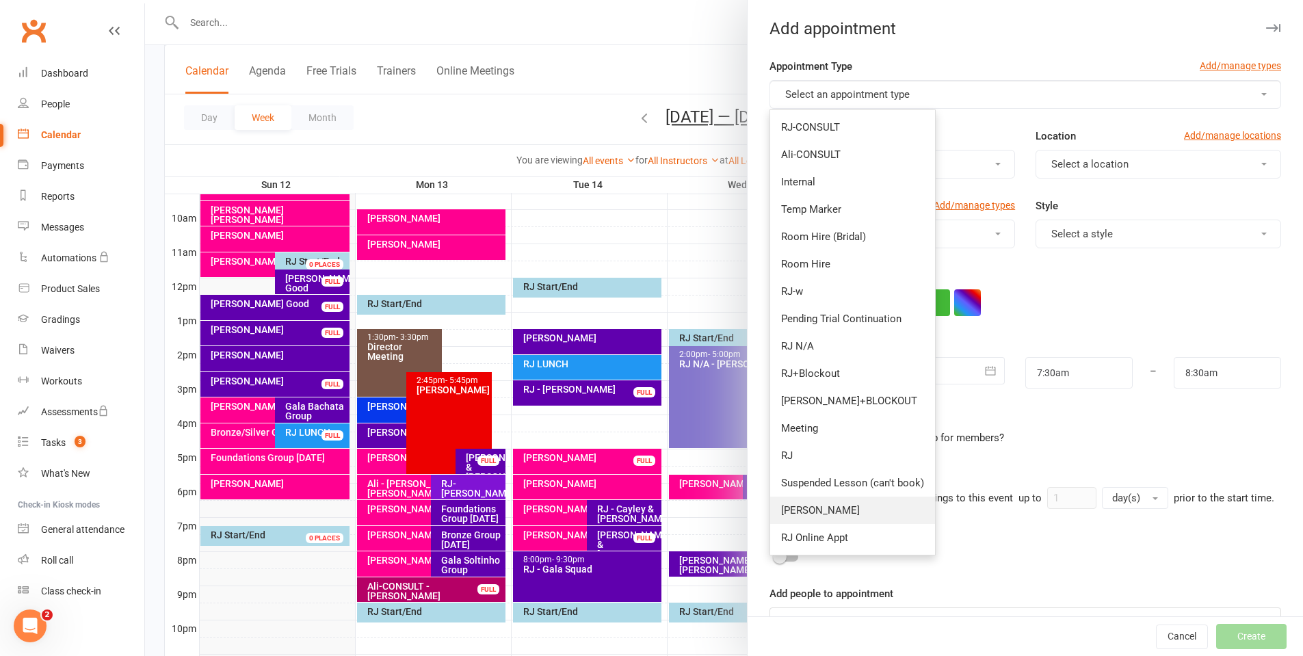
click at [850, 507] on link "[PERSON_NAME]" at bounding box center [852, 509] width 165 height 27
type input "8:15am"
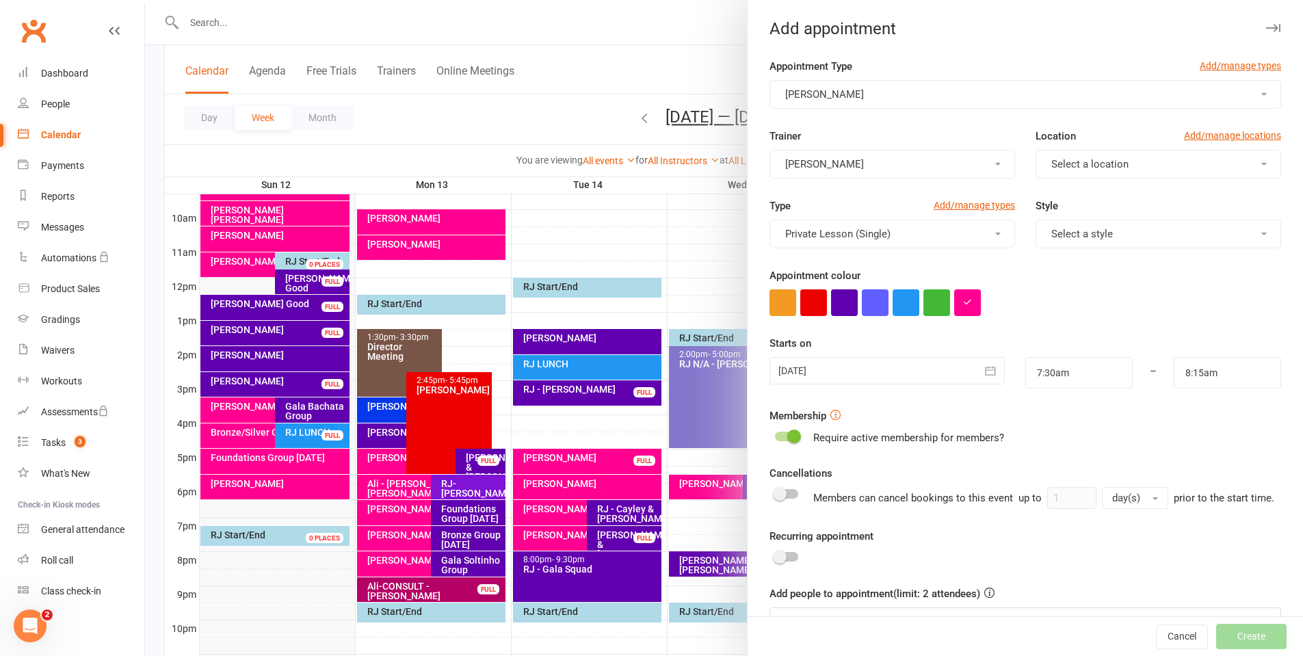
click at [1118, 165] on button "Select a location" at bounding box center [1157, 164] width 245 height 29
click at [1118, 193] on span "1. [GEOGRAPHIC_DATA]" at bounding box center [1101, 197] width 109 height 12
click at [1118, 172] on button "1. [GEOGRAPHIC_DATA]" at bounding box center [1157, 164] width 245 height 29
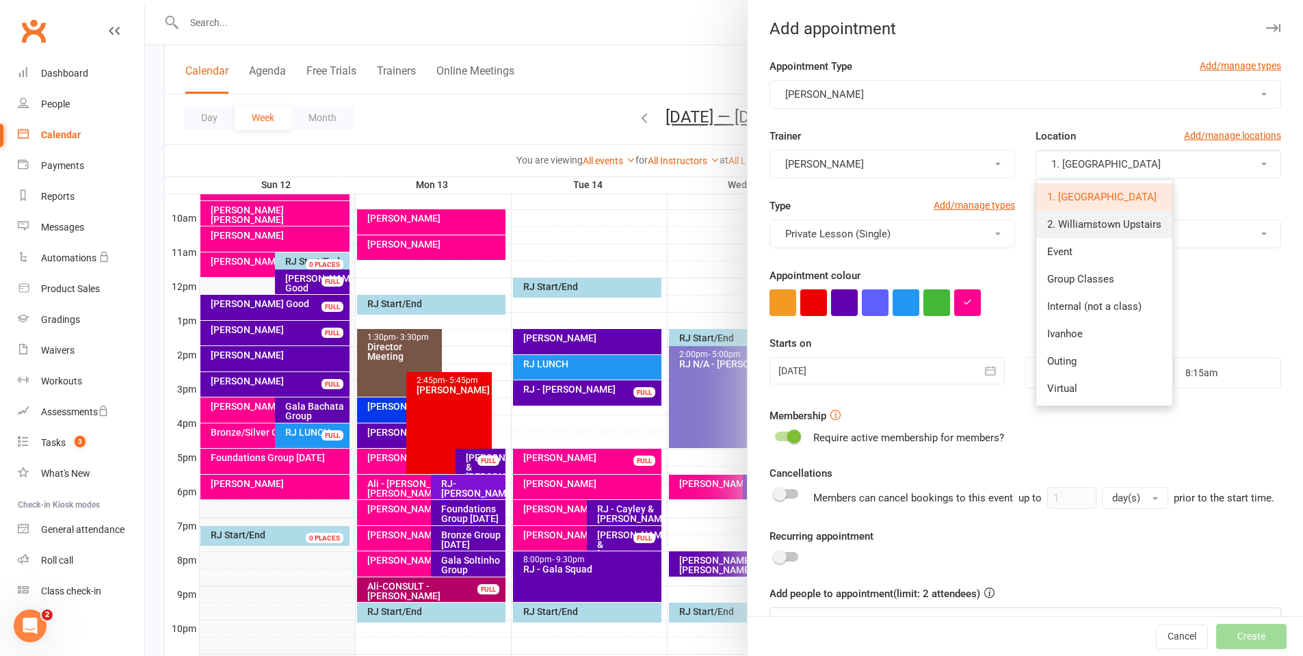
click at [1123, 224] on span "2. Williamstown Upstairs" at bounding box center [1104, 224] width 114 height 12
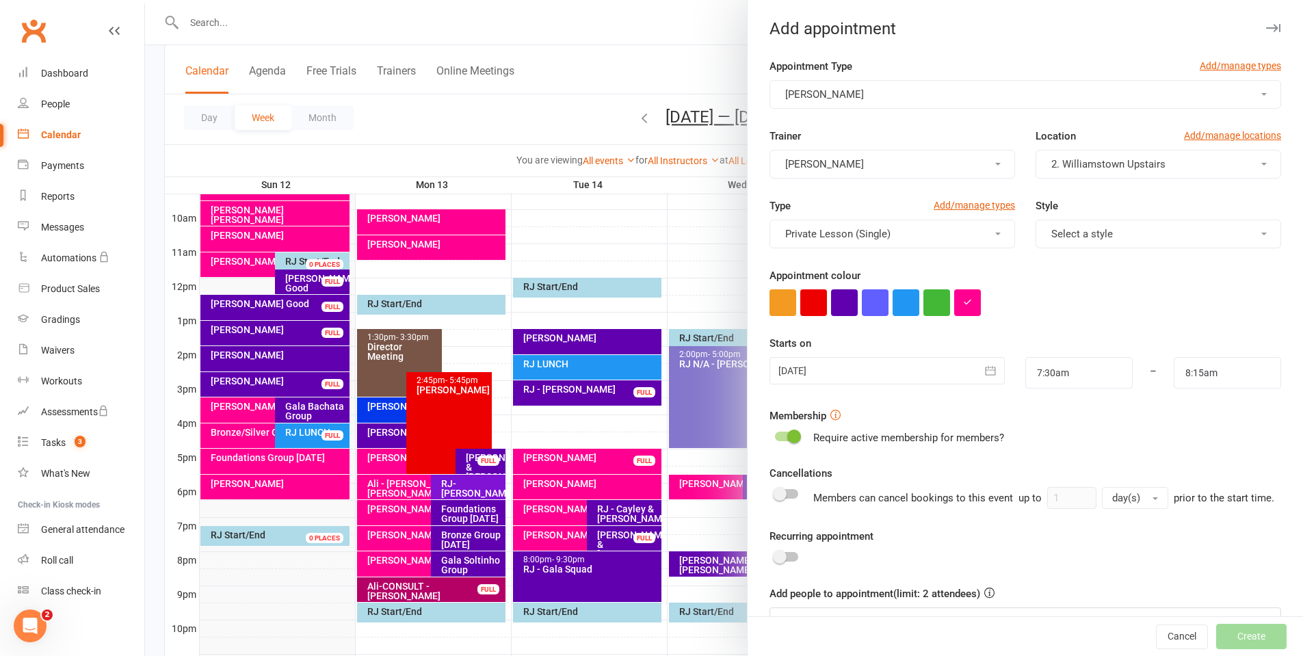
click at [883, 366] on div at bounding box center [886, 370] width 235 height 27
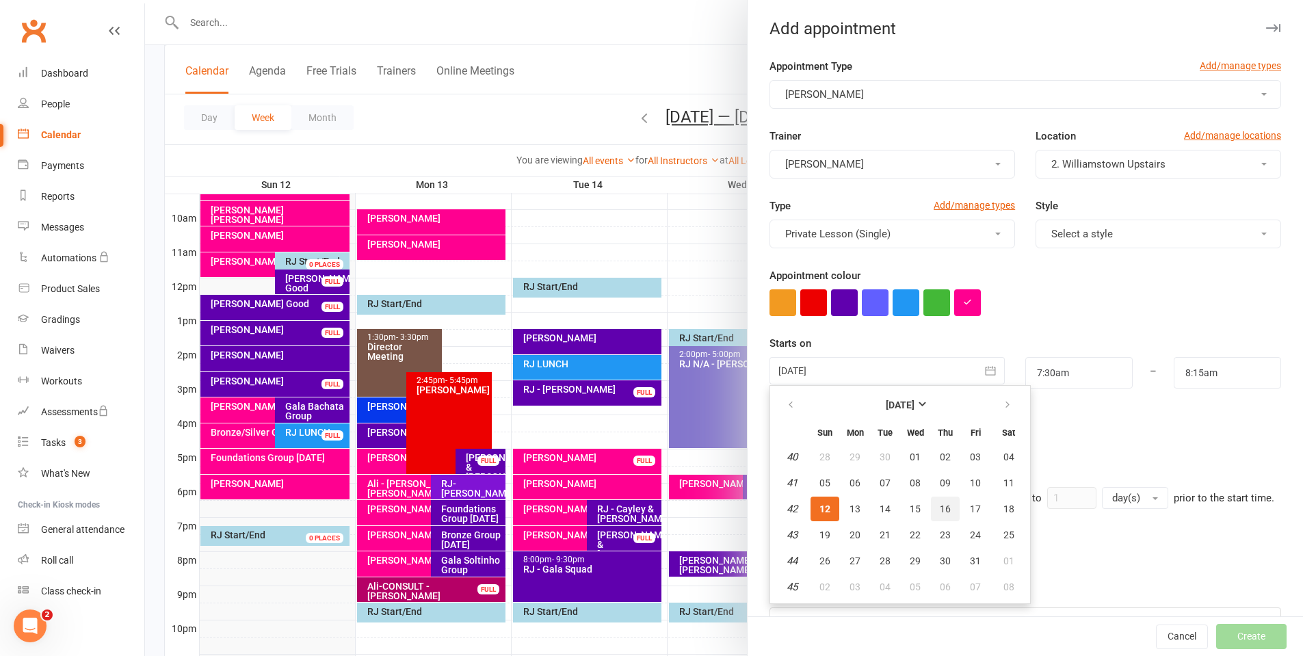
click at [939, 511] on span "16" at bounding box center [944, 508] width 11 height 11
type input "[DATE]"
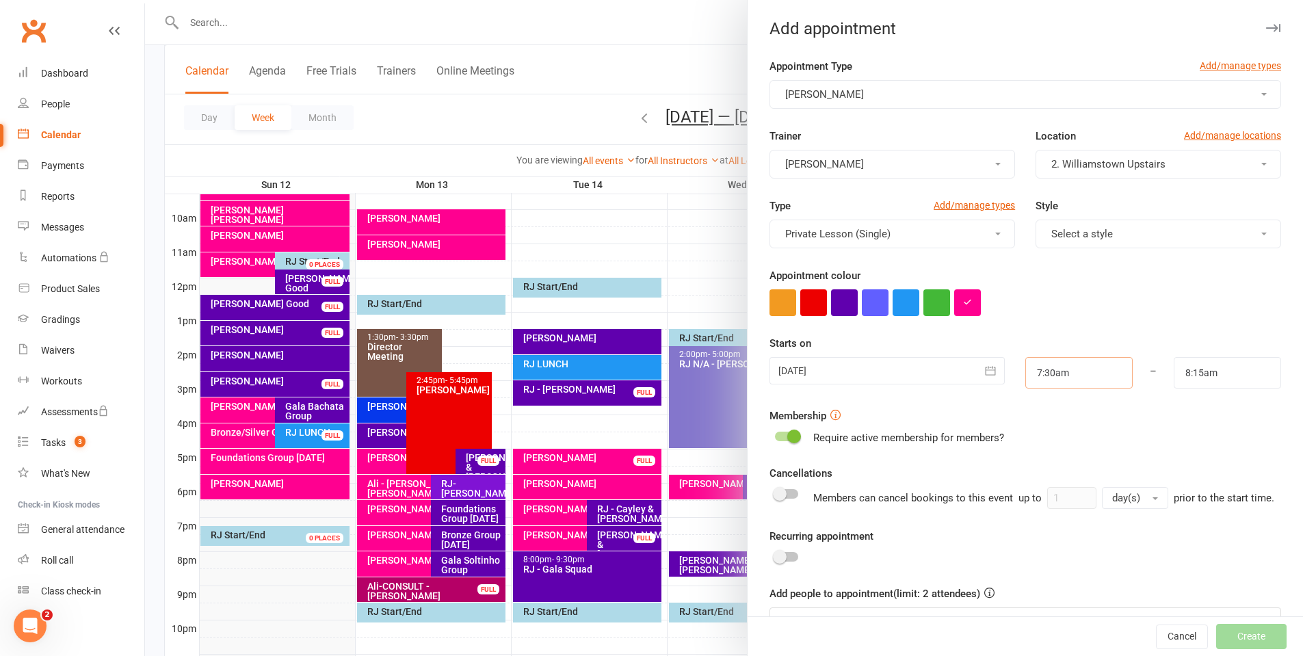
click at [1062, 370] on input "7:30am" at bounding box center [1078, 372] width 107 height 31
click at [1034, 444] on li "6:45pm" at bounding box center [1059, 454] width 66 height 21
click at [1045, 382] on input "6:45pm" at bounding box center [1078, 372] width 107 height 31
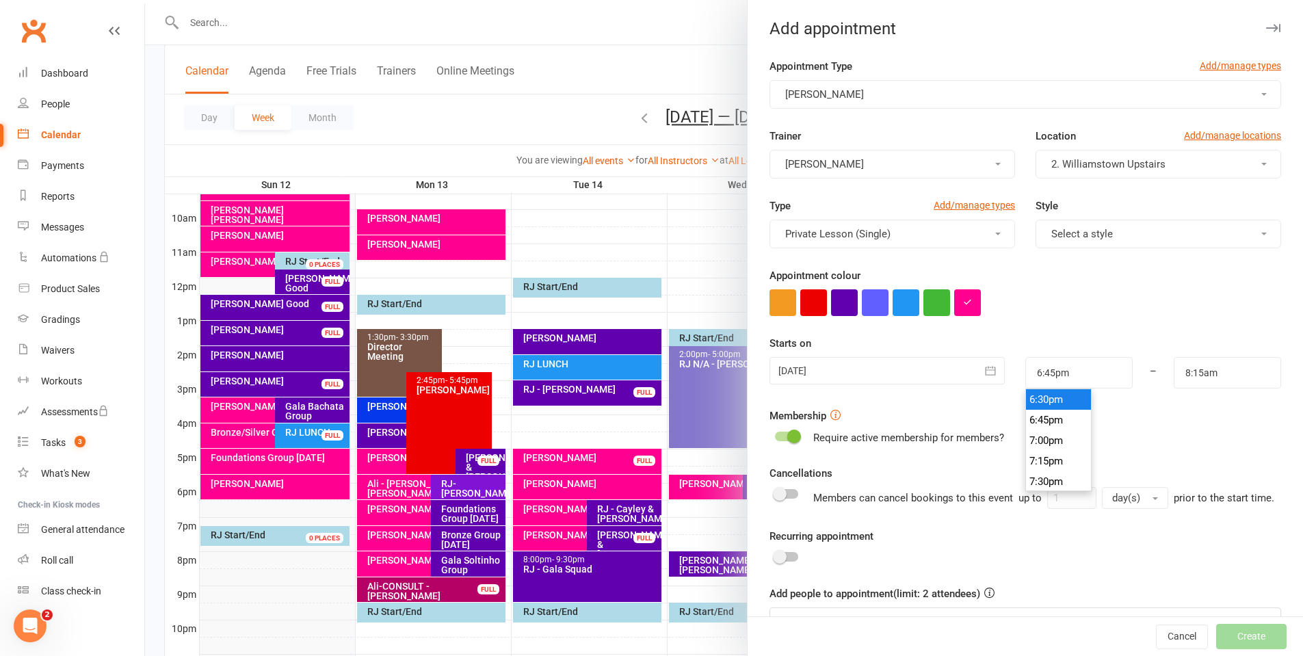
type input "6:30pm"
click at [1039, 403] on li "6:30pm" at bounding box center [1059, 399] width 66 height 21
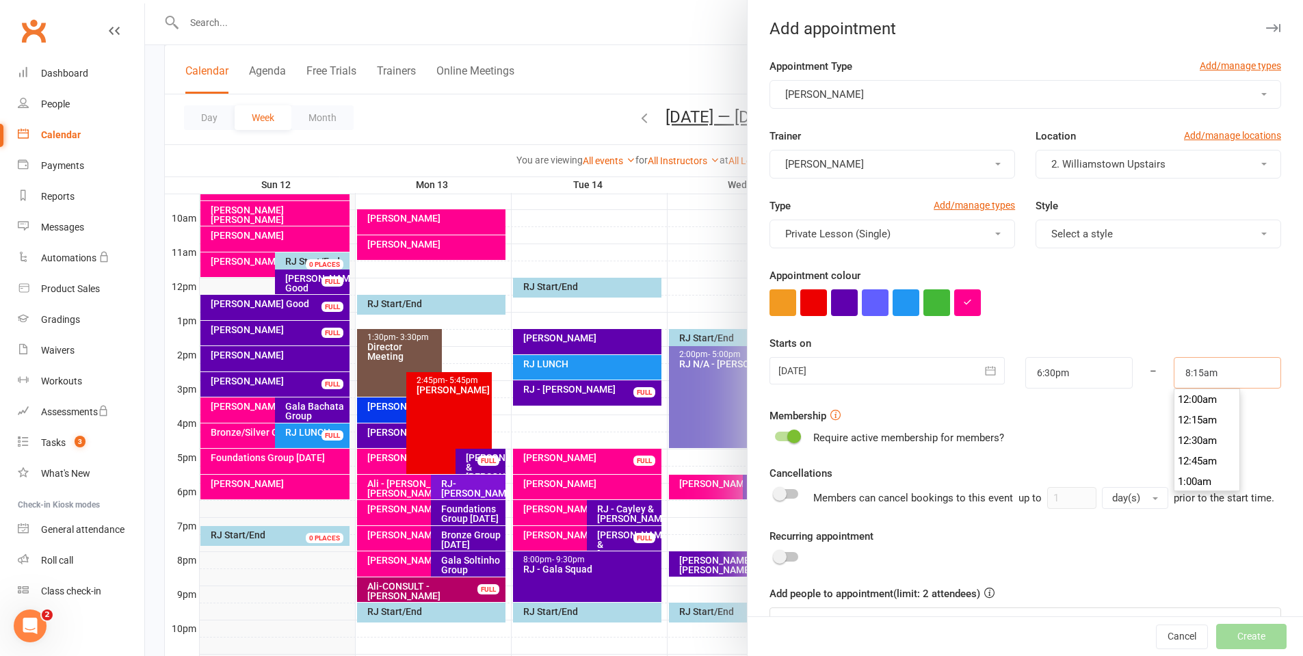
click at [1197, 375] on input "8:15am" at bounding box center [1226, 372] width 107 height 31
type input "7:15pm"
click at [1176, 438] on li "7:15pm" at bounding box center [1207, 433] width 66 height 21
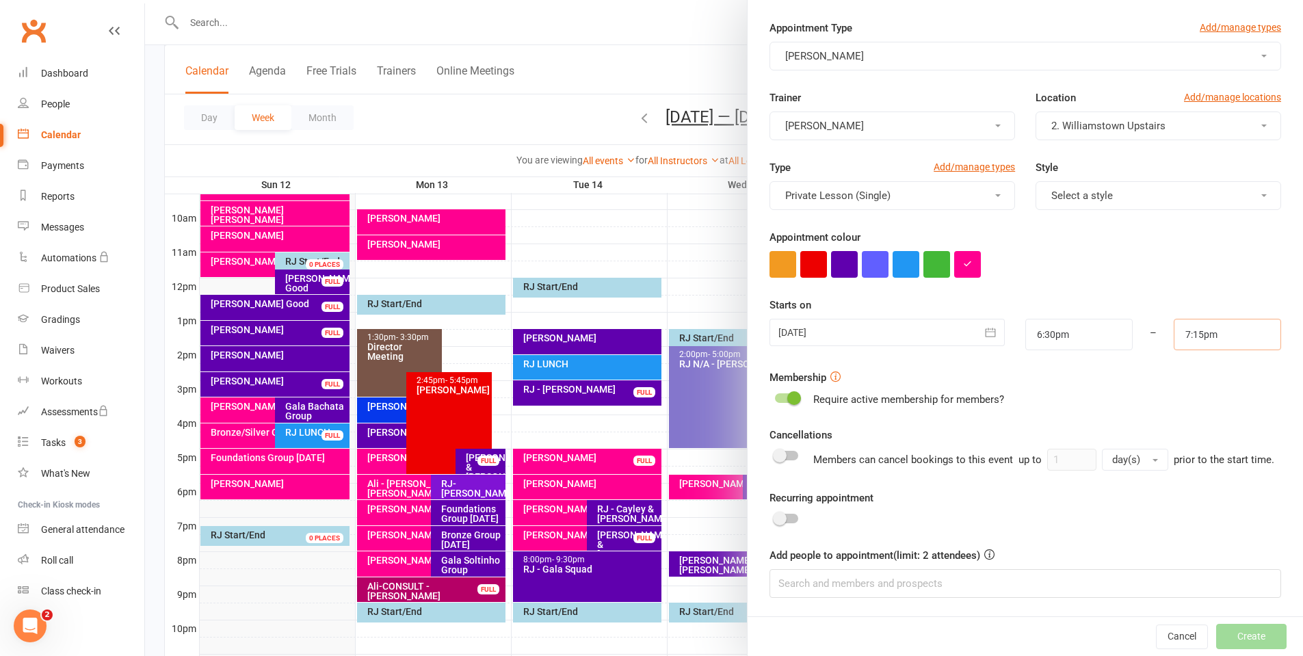
scroll to position [55, 0]
click at [1017, 576] on input at bounding box center [1024, 582] width 511 height 29
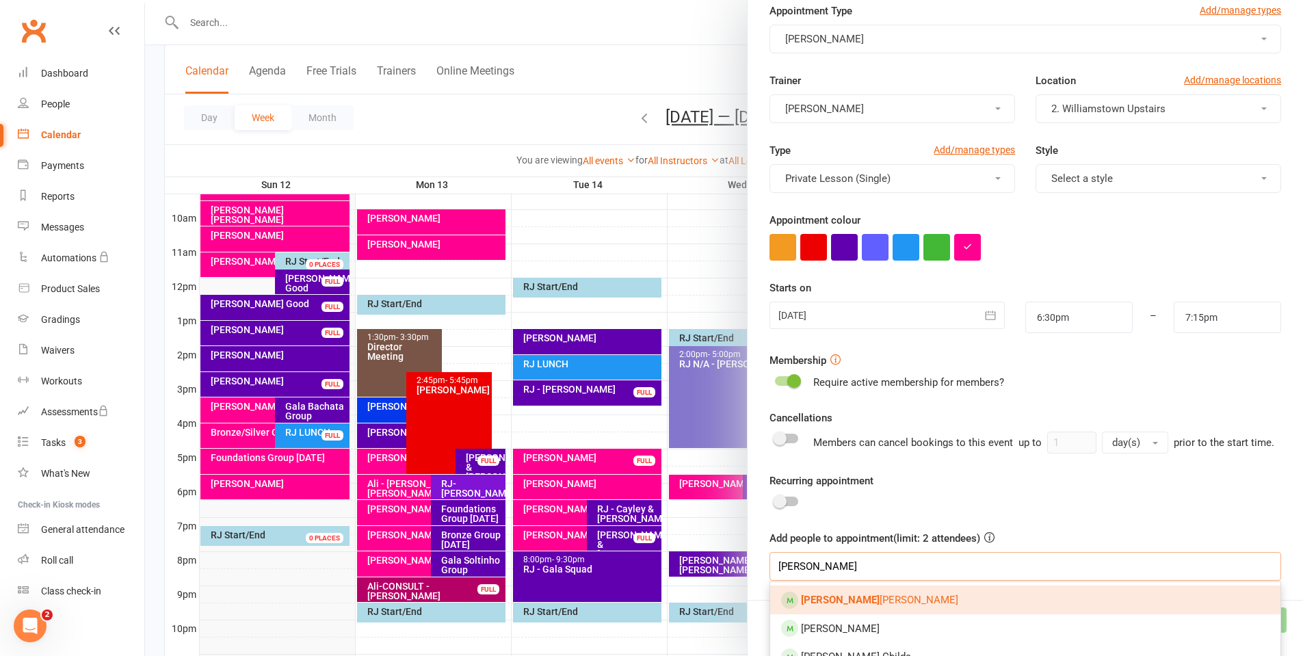
type input "[PERSON_NAME]"
click at [1002, 614] on link "[PERSON_NAME]" at bounding box center [1025, 599] width 510 height 29
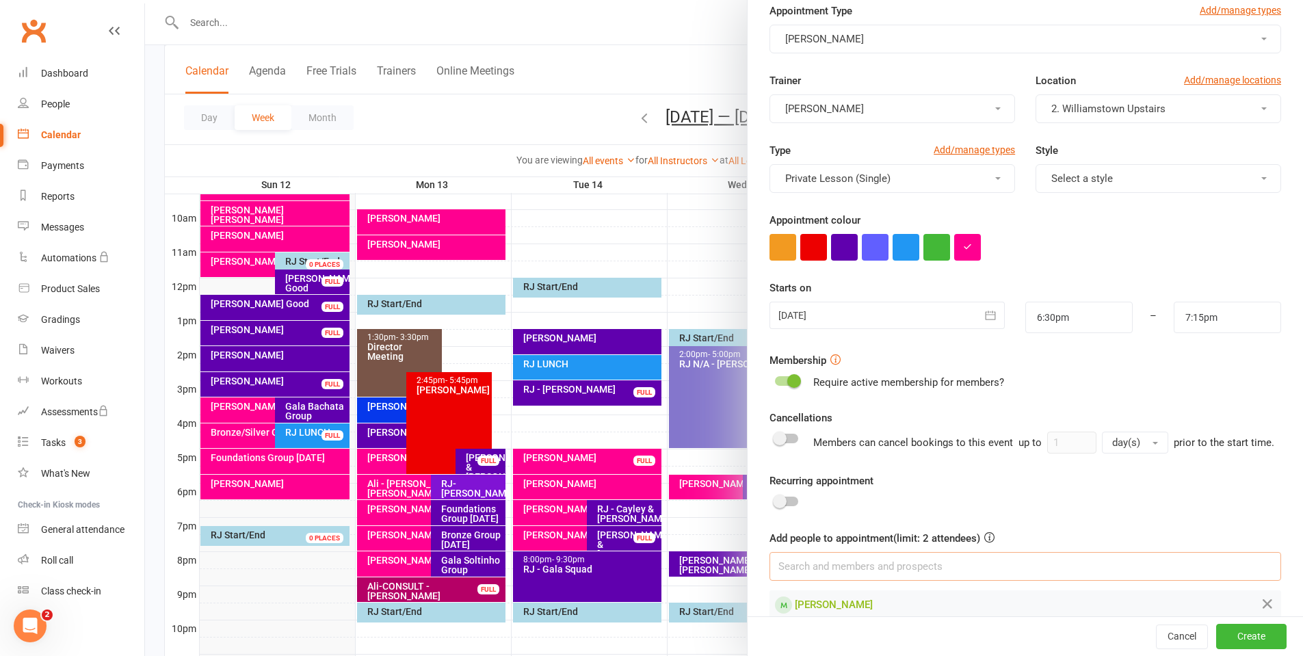
scroll to position [94, 0]
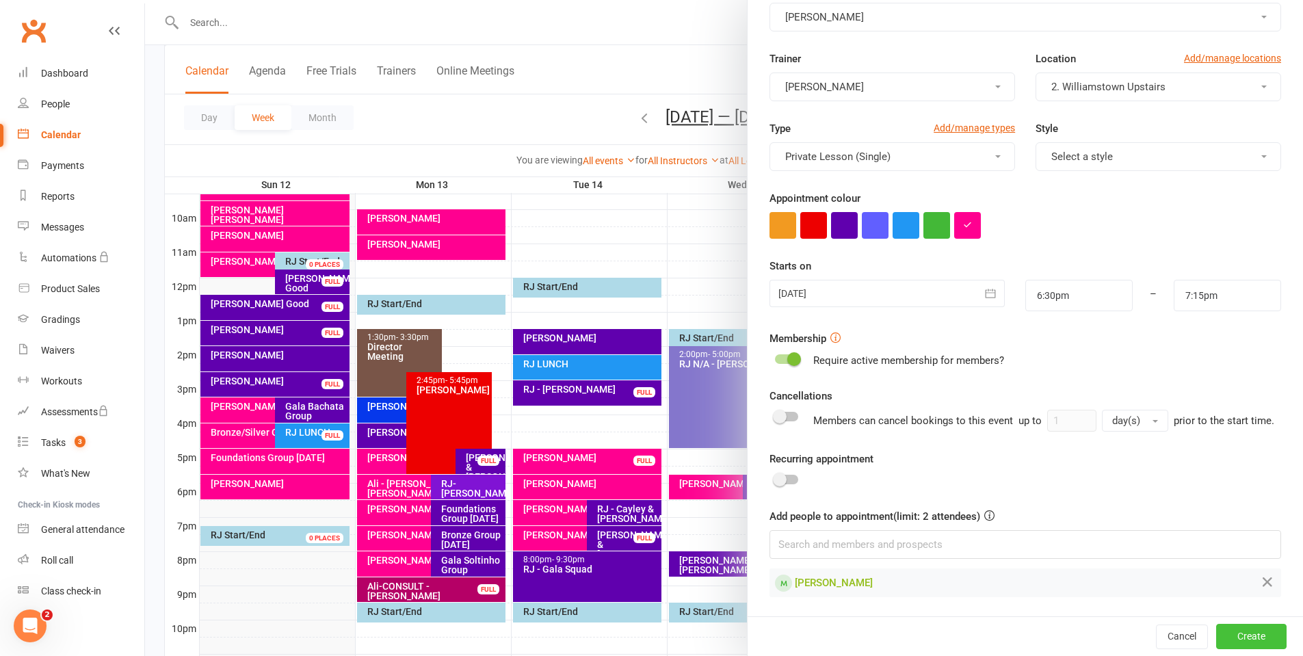
click at [1241, 639] on button "Create" at bounding box center [1251, 636] width 70 height 25
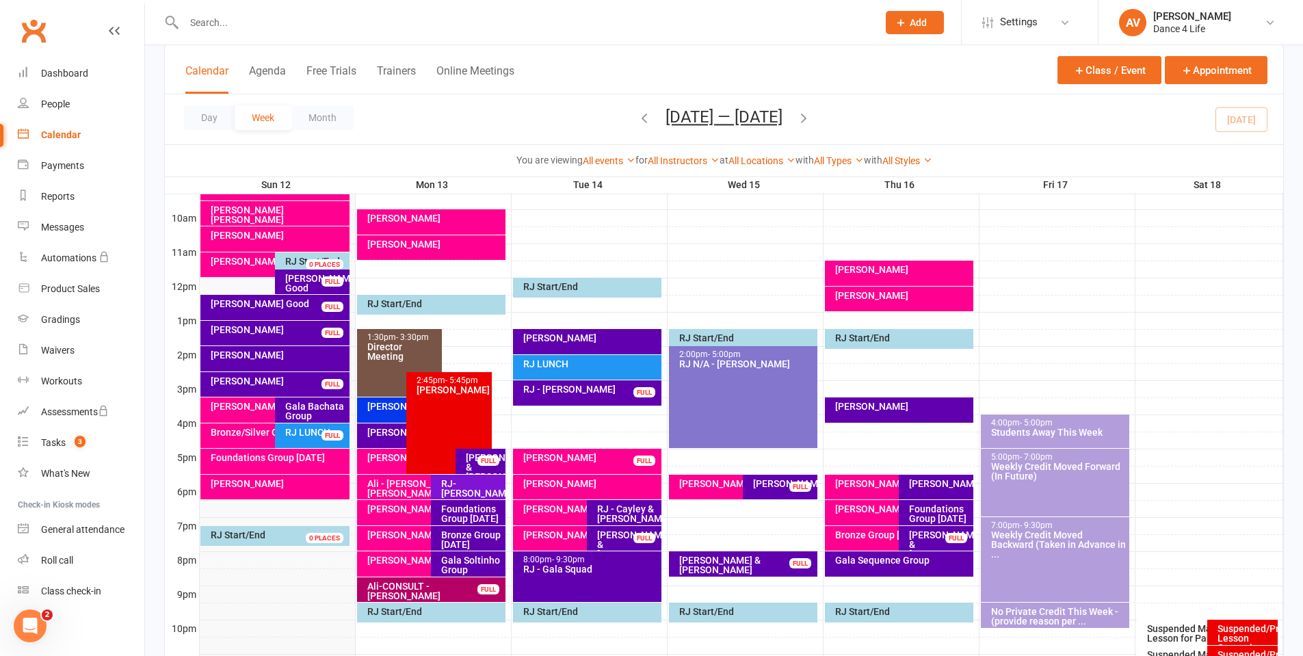
click at [708, 490] on div "[PERSON_NAME]" at bounding box center [736, 487] width 135 height 25
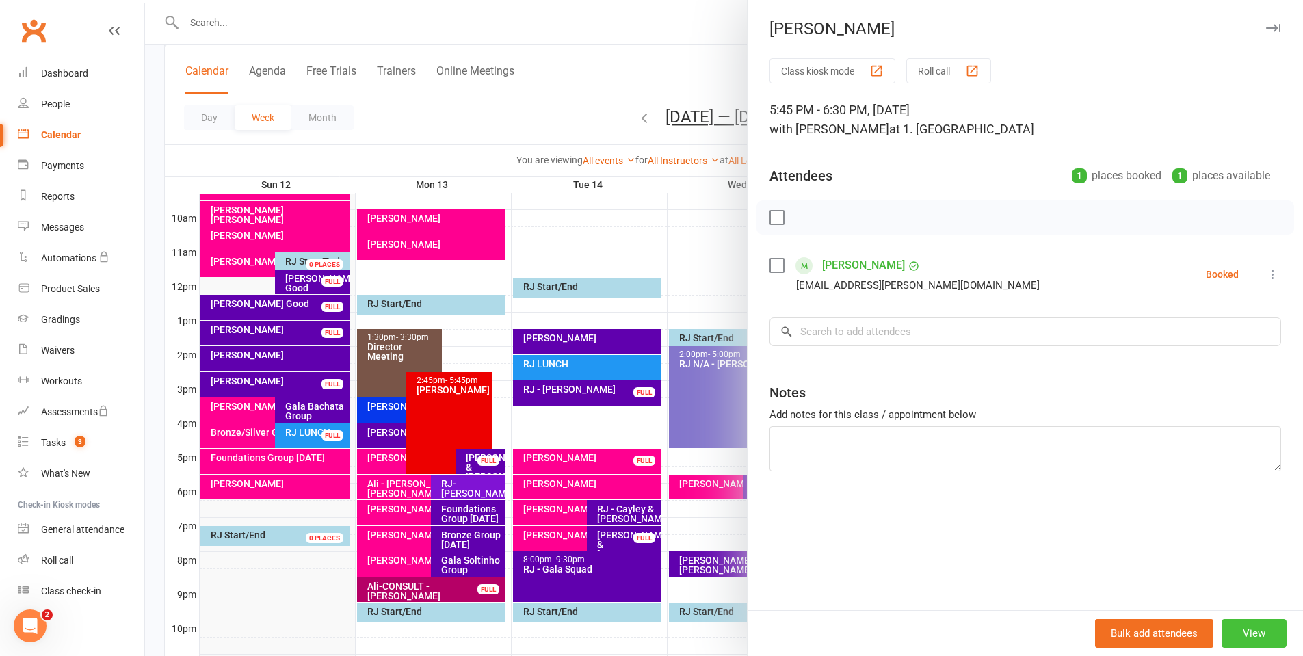
click at [1263, 635] on button "View" at bounding box center [1253, 633] width 65 height 29
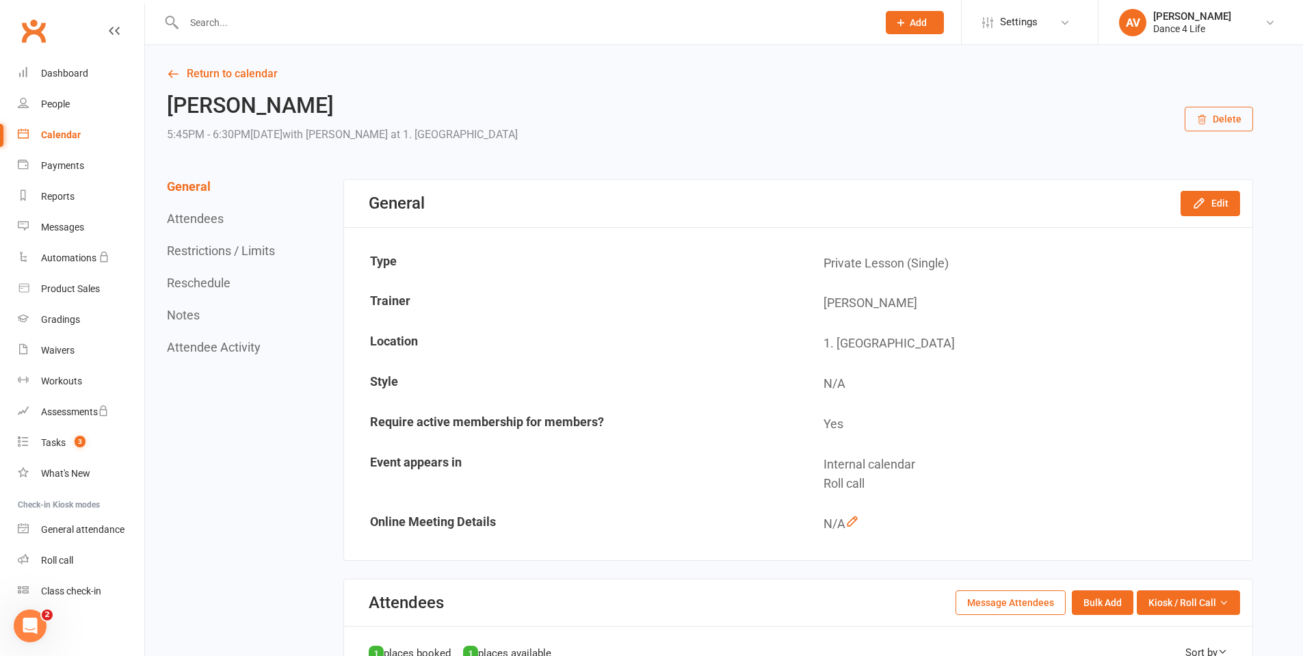
click at [1202, 116] on icon "button" at bounding box center [1201, 119] width 11 height 11
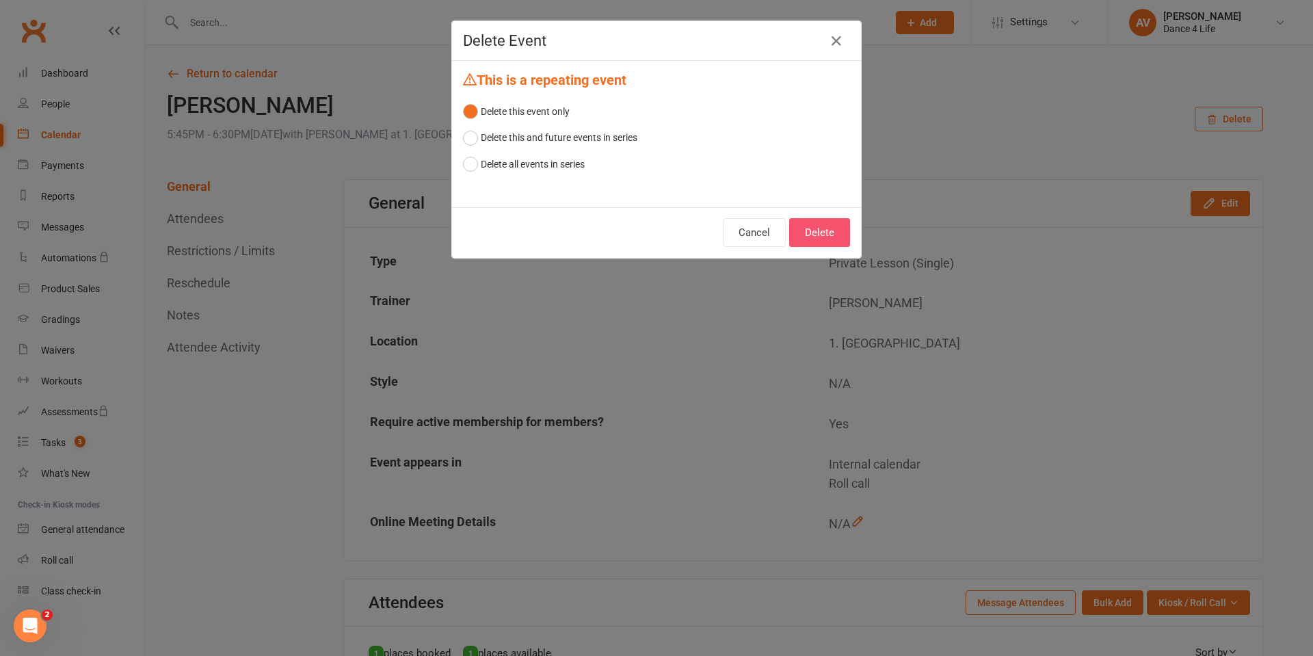
click at [836, 225] on button "Delete" at bounding box center [819, 232] width 61 height 29
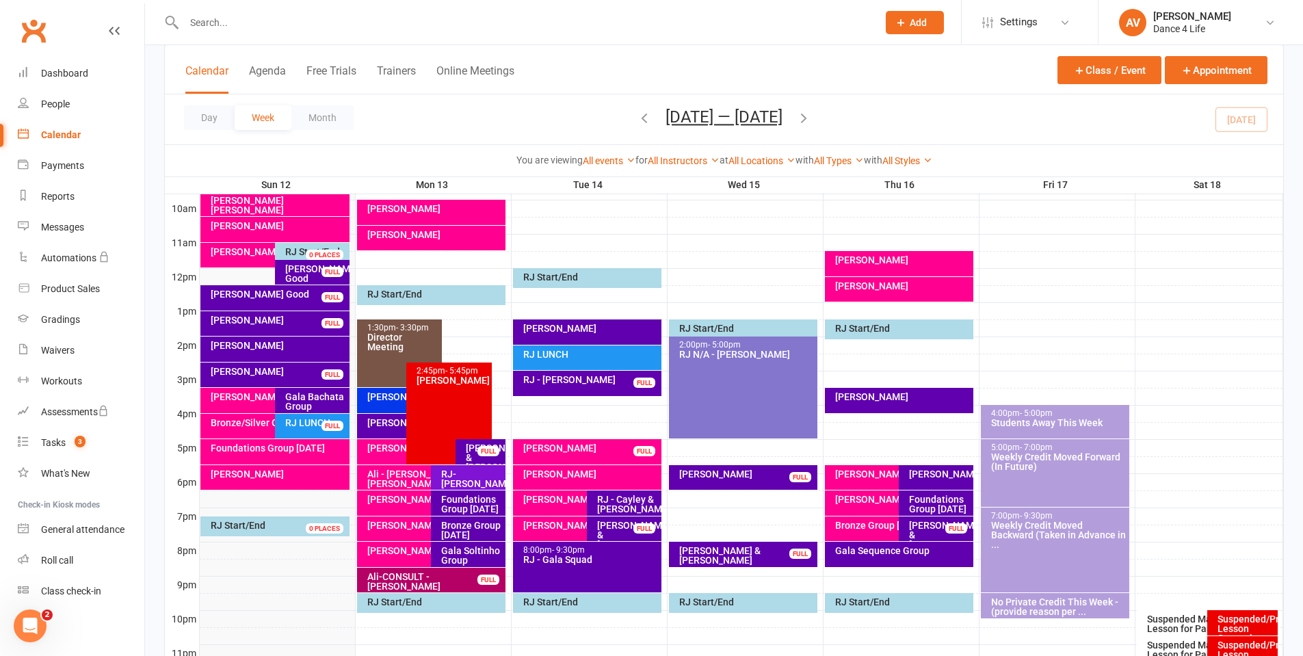
scroll to position [479, 0]
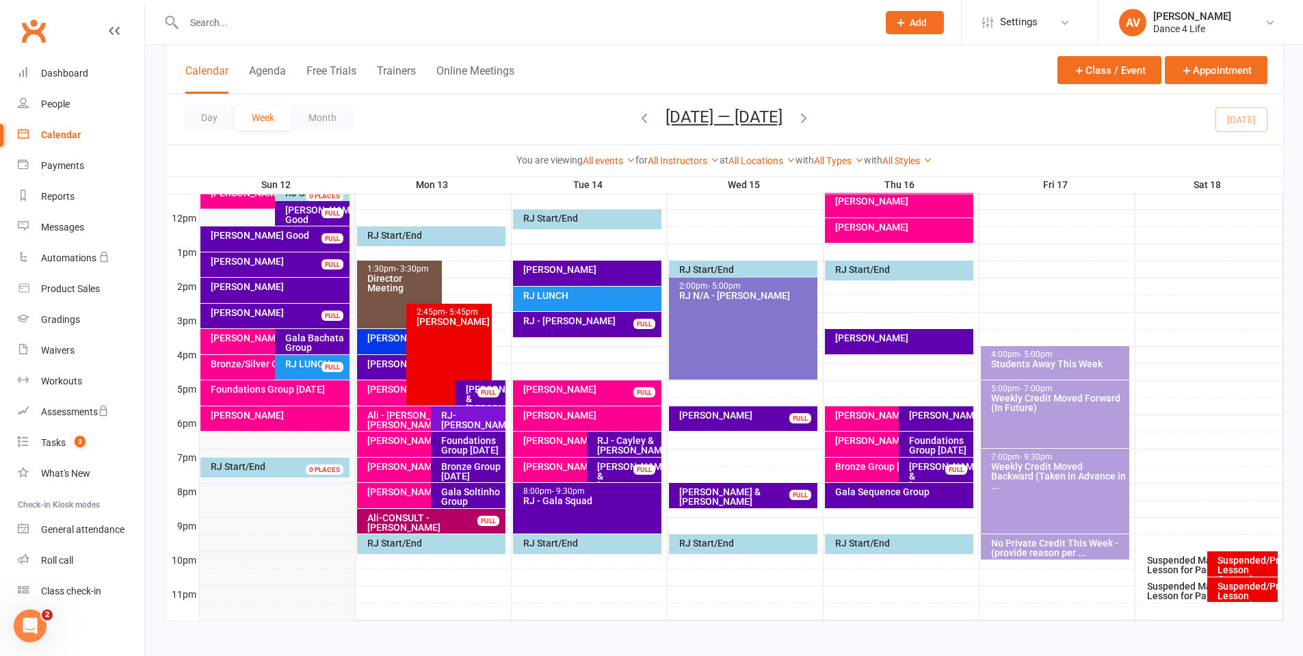
click at [241, 28] on input "text" at bounding box center [524, 22] width 688 height 19
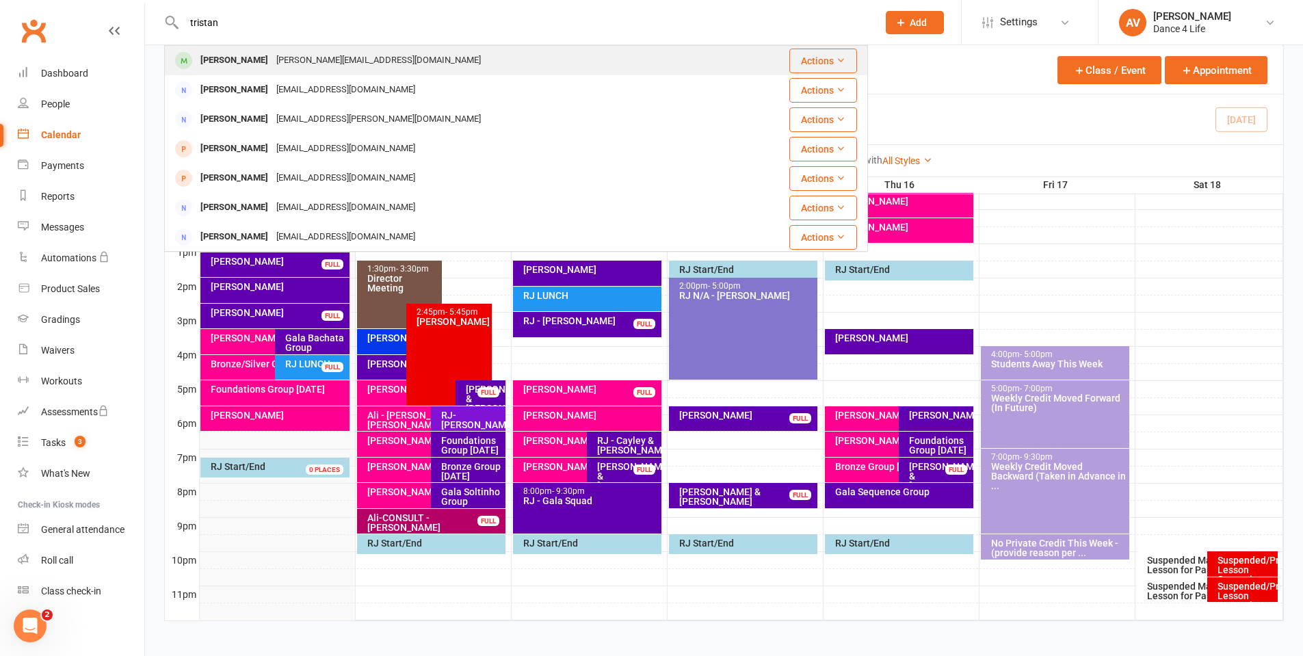
type input "tristan"
click at [238, 55] on div "[PERSON_NAME]" at bounding box center [234, 61] width 76 height 20
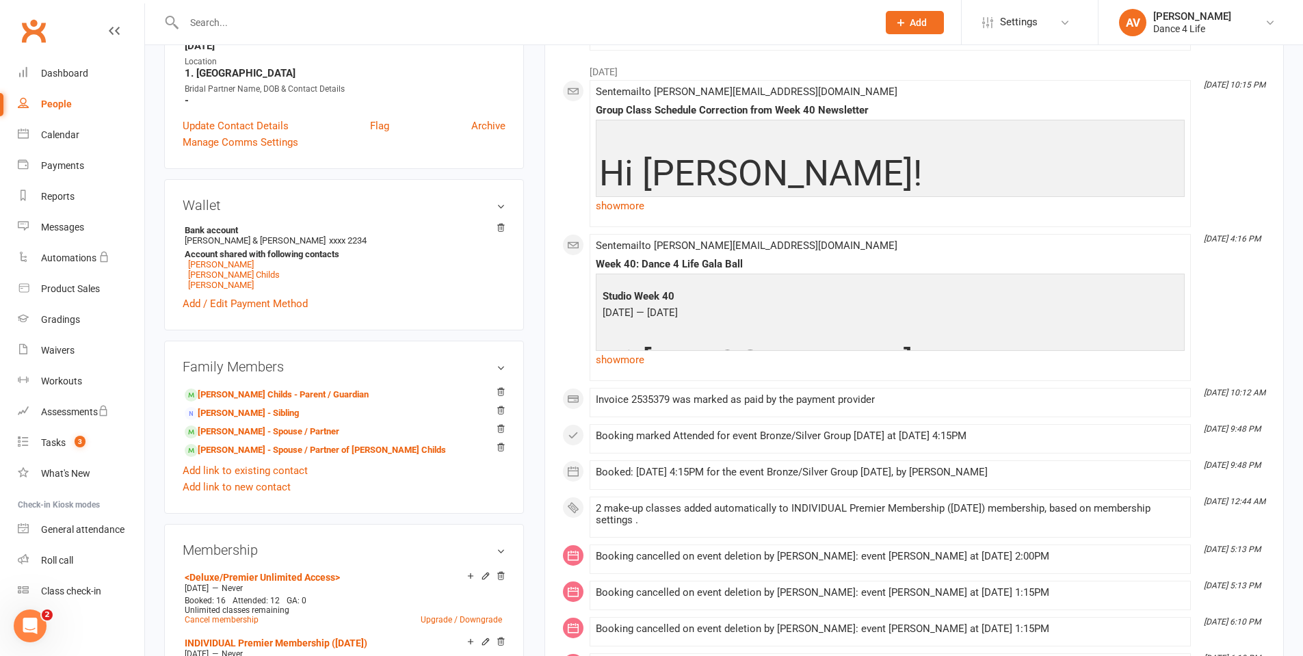
scroll to position [273, 0]
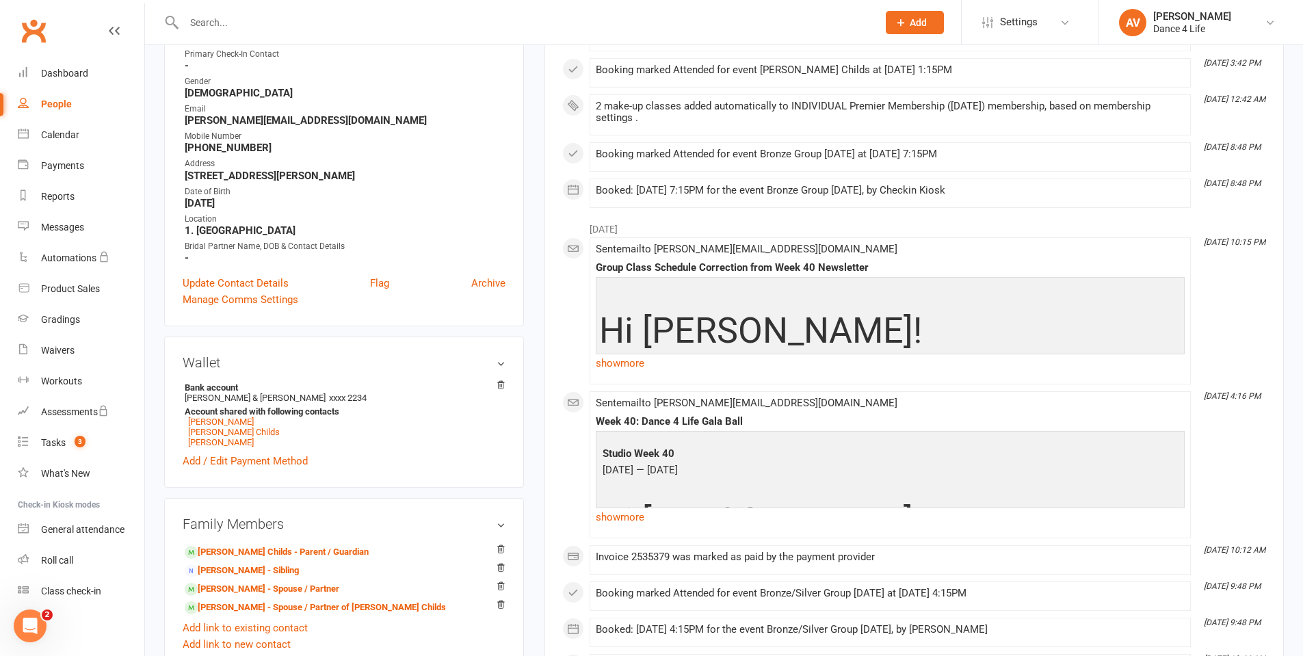
click at [353, 26] on input "text" at bounding box center [524, 22] width 688 height 19
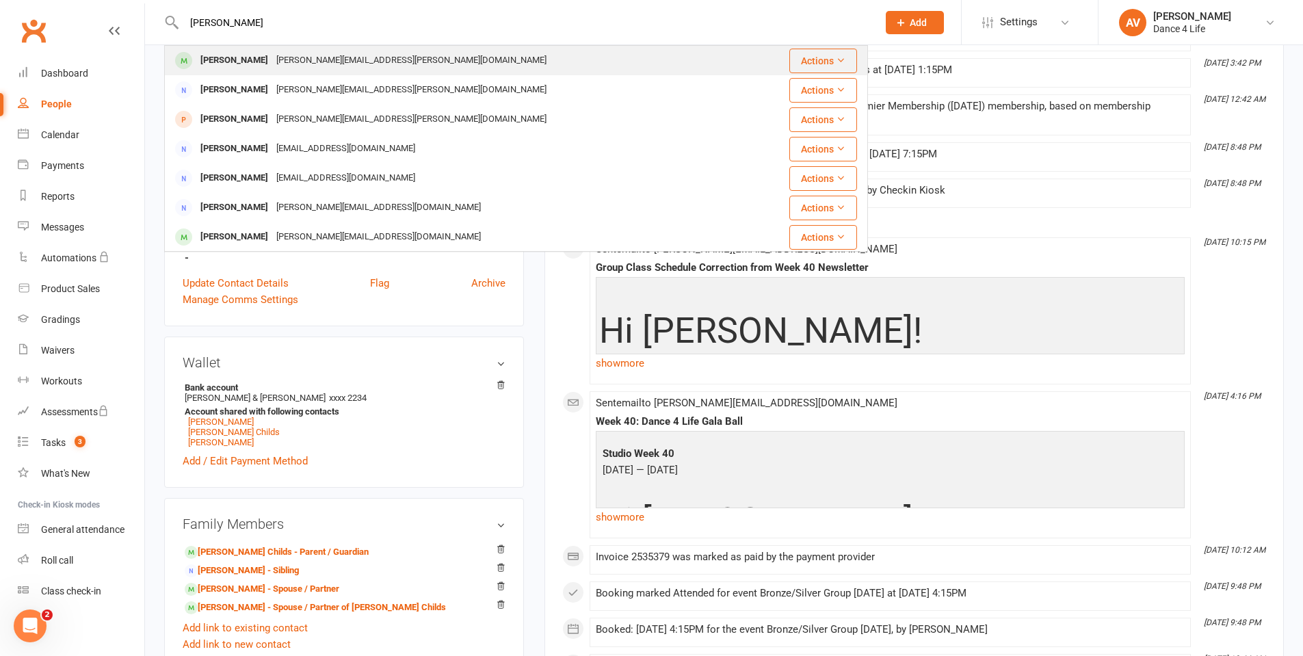
type input "[PERSON_NAME]"
click at [260, 51] on div "[PERSON_NAME]" at bounding box center [234, 61] width 76 height 20
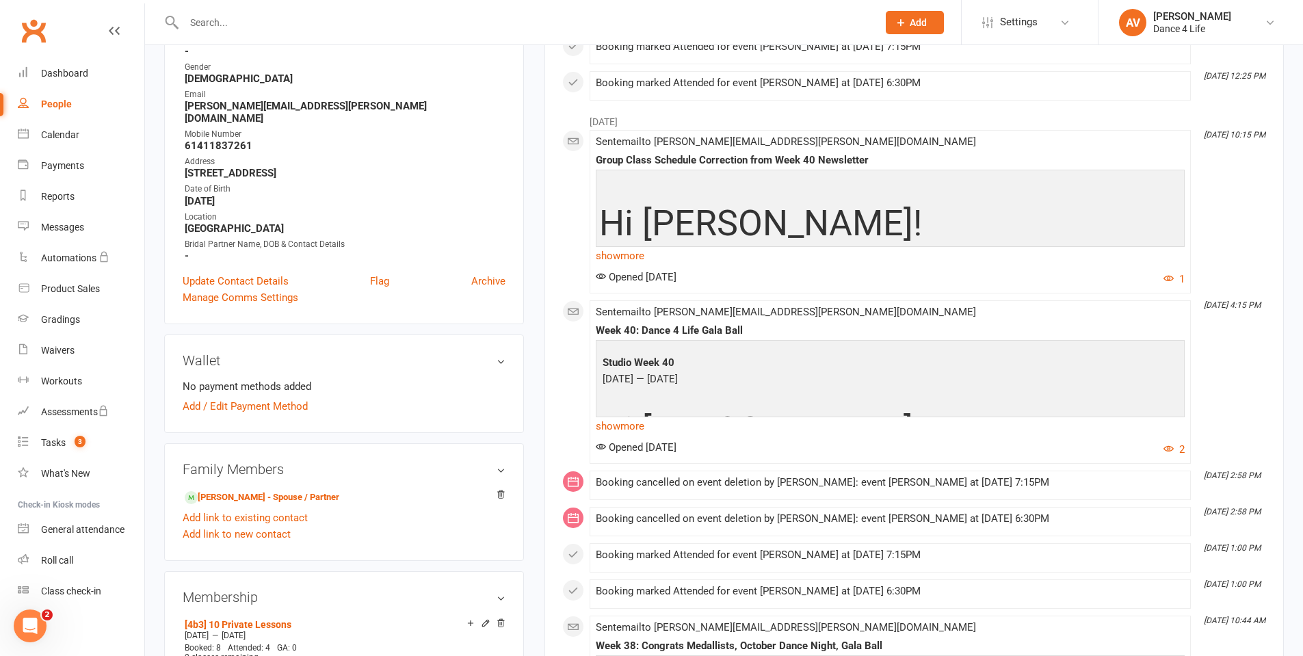
scroll to position [68, 0]
